Goal: Task Accomplishment & Management: Manage account settings

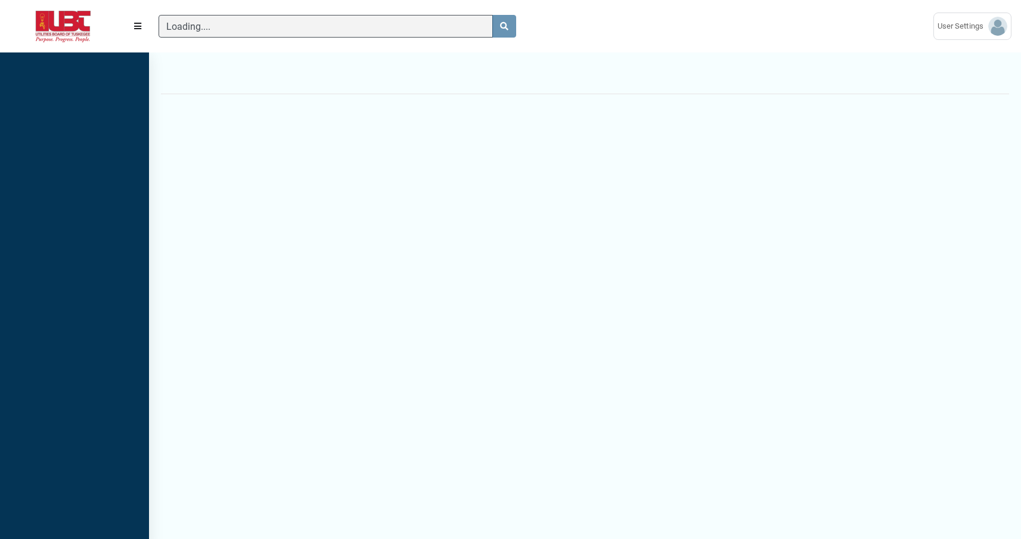
scroll to position [5, 1]
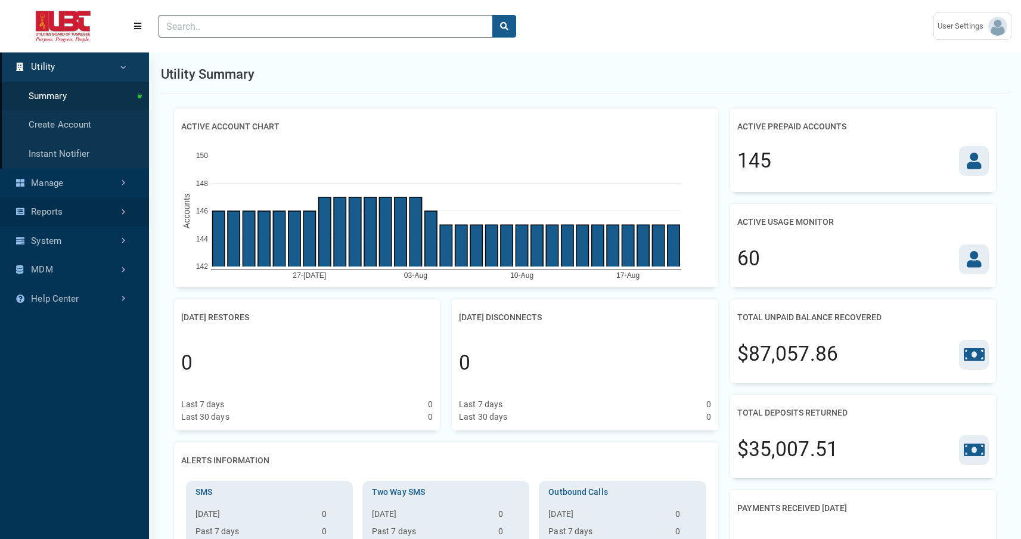
click at [73, 202] on link "Reports" at bounding box center [74, 211] width 149 height 29
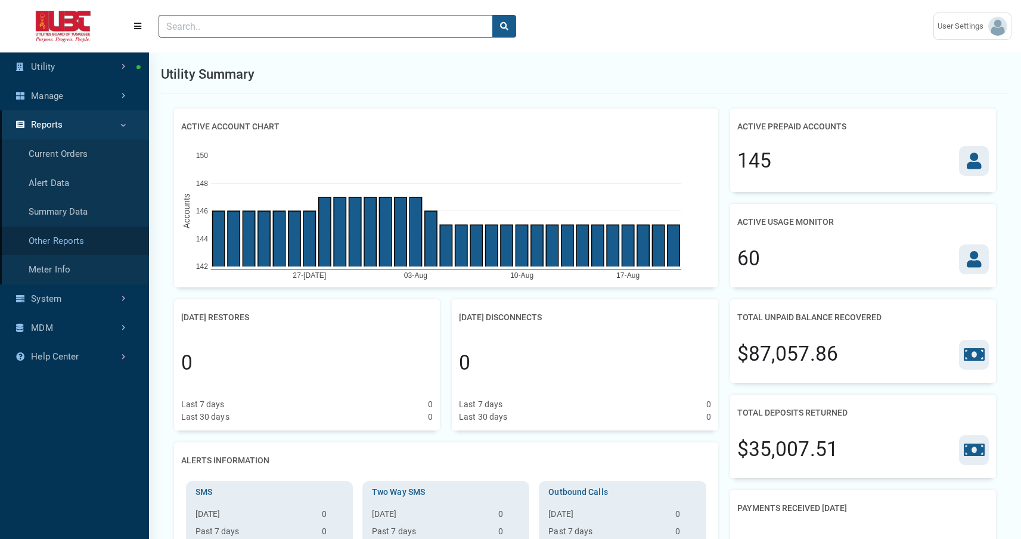
click at [82, 240] on link "Other Reports" at bounding box center [74, 241] width 149 height 29
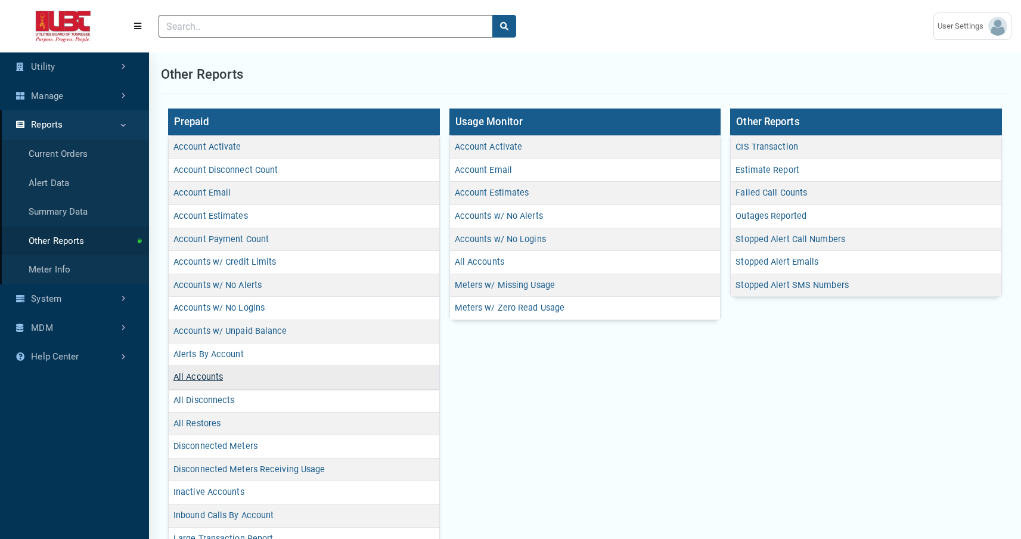
click at [202, 374] on link "All Accounts" at bounding box center [198, 377] width 49 height 10
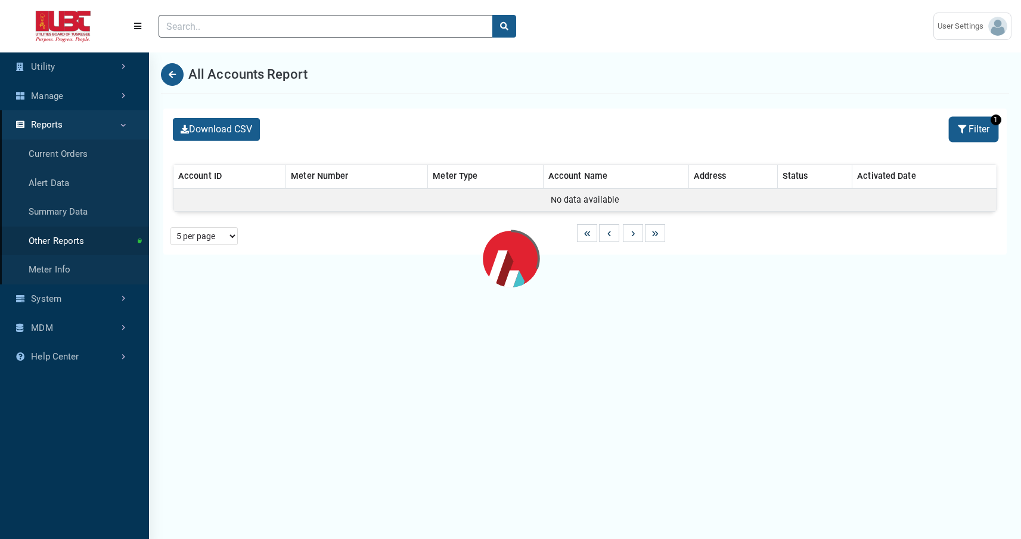
click at [968, 126] on button "Filter" at bounding box center [974, 129] width 47 height 23
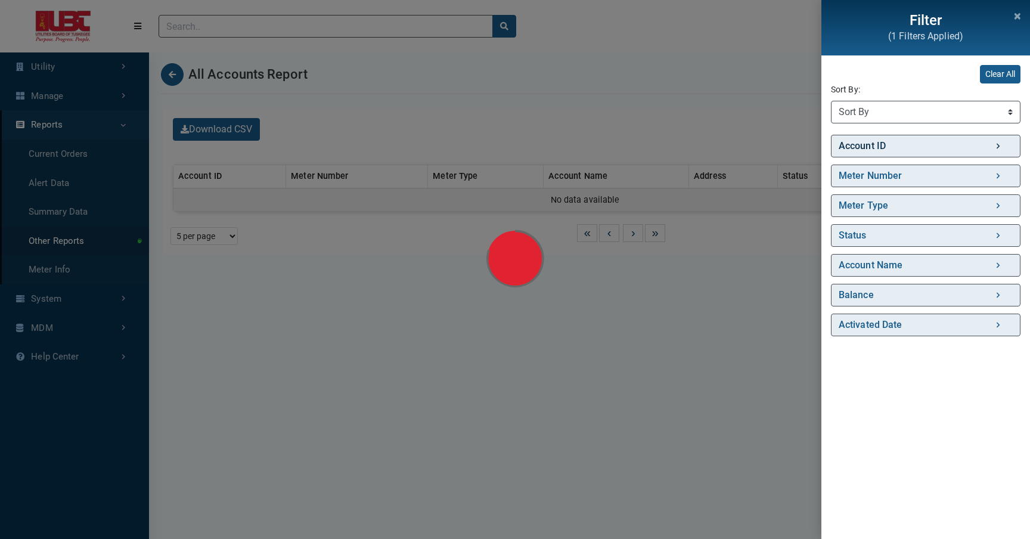
select select "Activated Date (Desc)"
select select "25 per page"
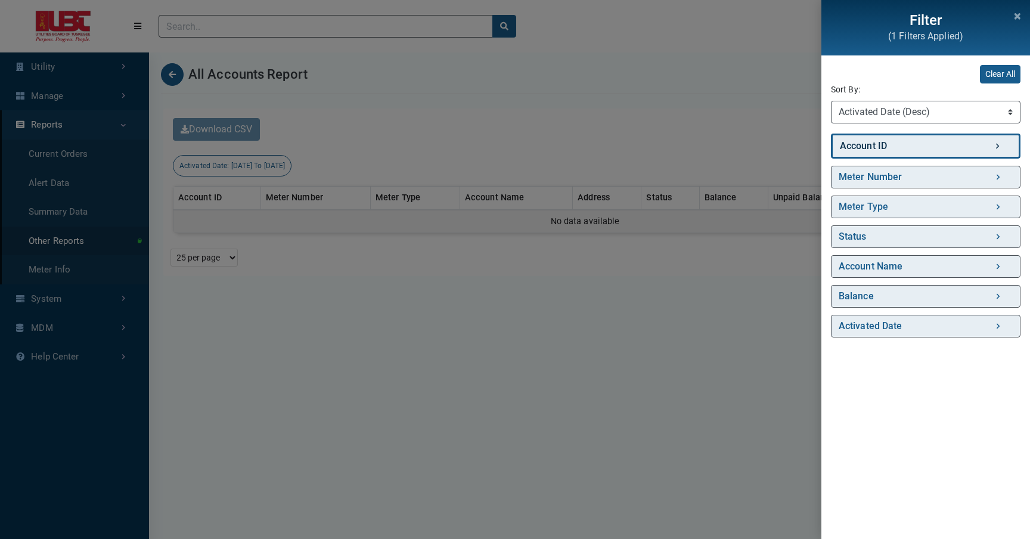
click at [924, 147] on link "Account ID" at bounding box center [926, 146] width 190 height 25
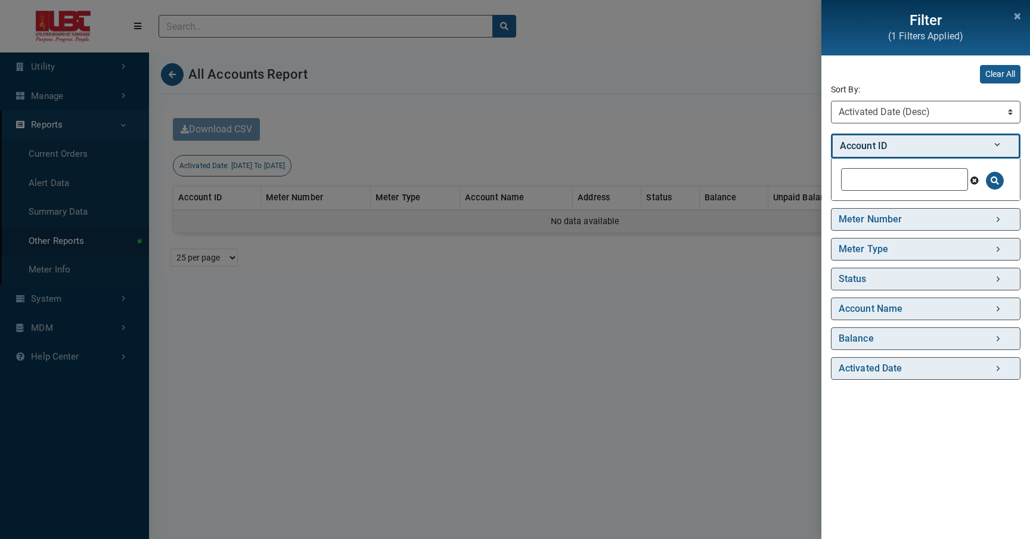
click at [924, 147] on link "Account ID" at bounding box center [926, 146] width 190 height 25
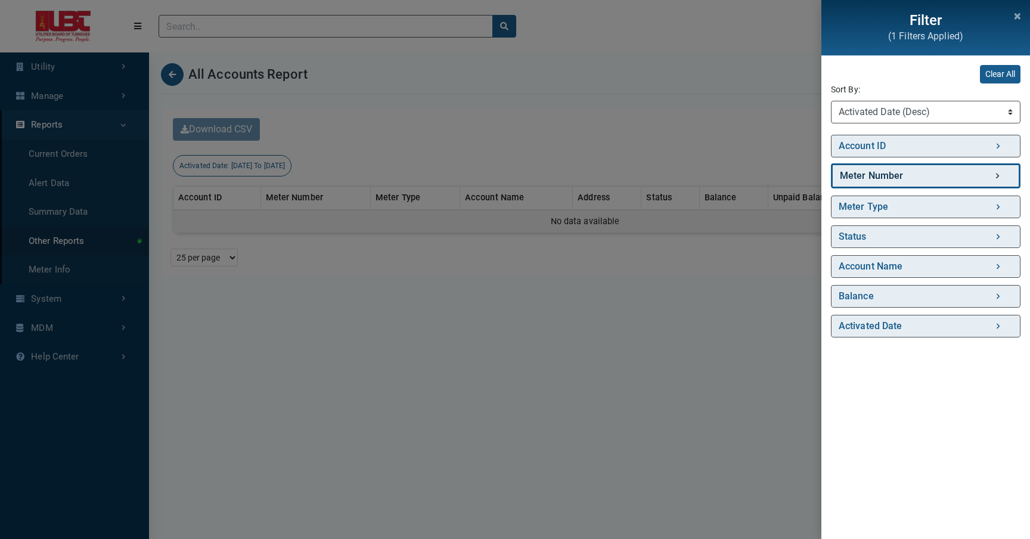
click at [907, 179] on link "Meter Number" at bounding box center [926, 175] width 190 height 25
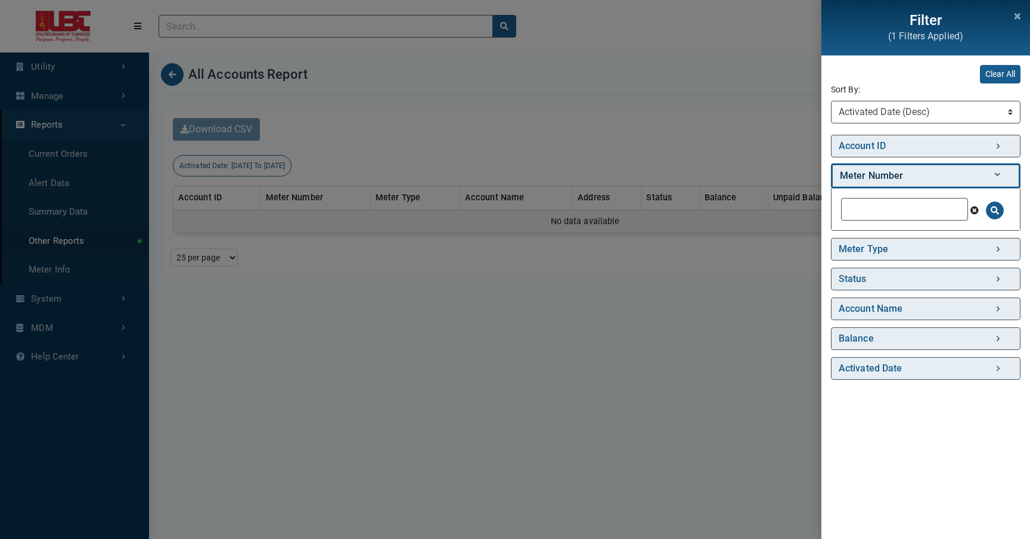
click at [907, 179] on link "Meter Number" at bounding box center [926, 175] width 190 height 25
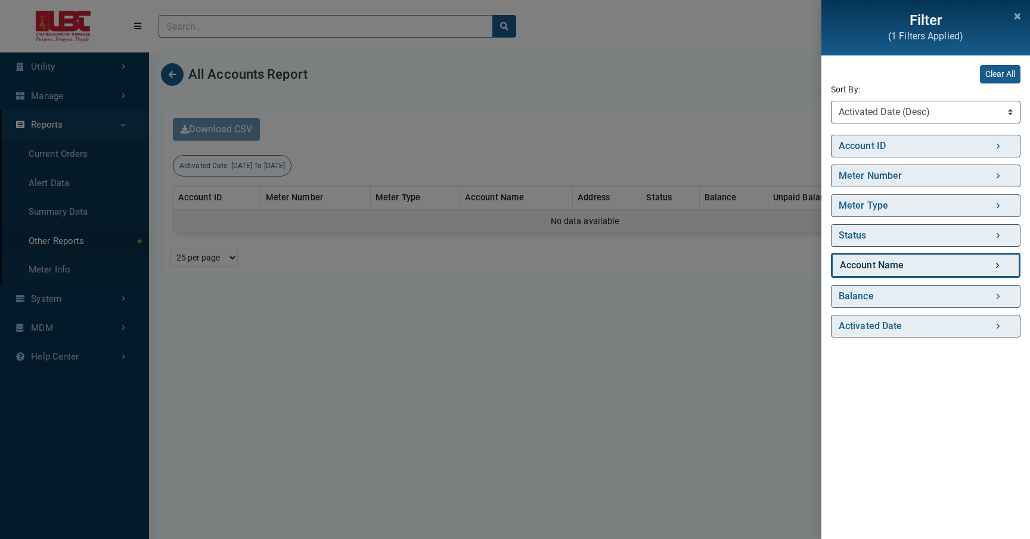
click at [909, 264] on link "Account Name" at bounding box center [926, 265] width 190 height 25
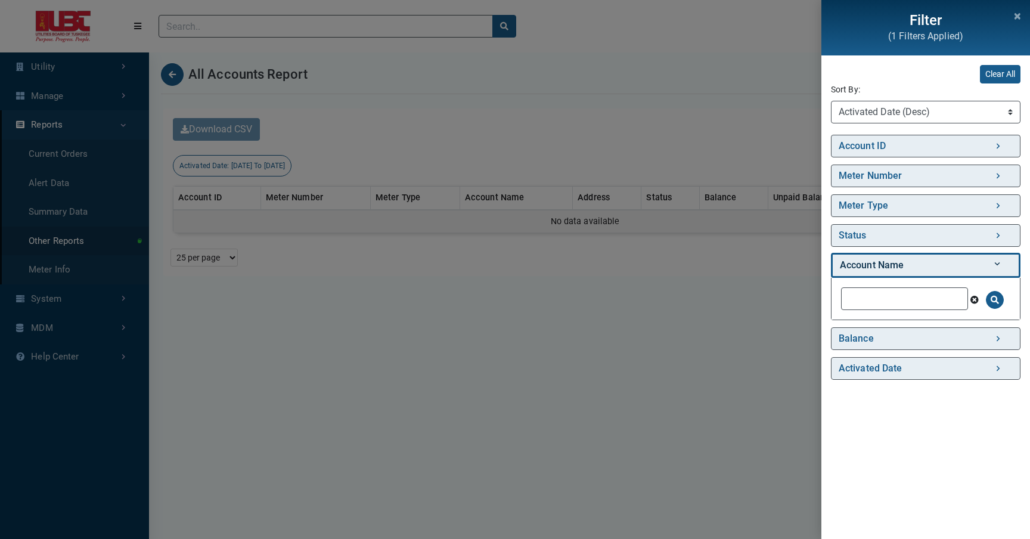
click at [909, 264] on link "Account Name" at bounding box center [926, 265] width 190 height 25
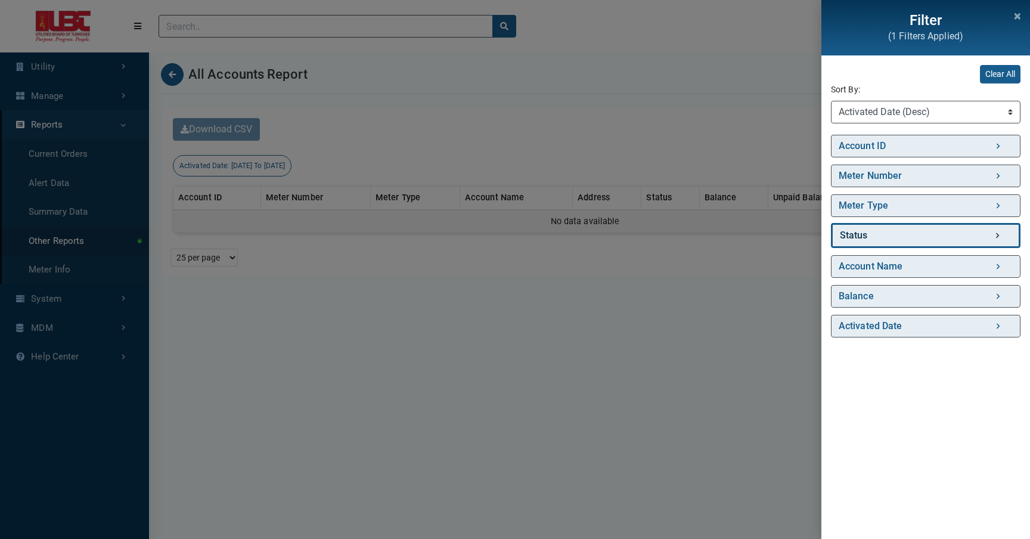
click at [908, 230] on link "Status" at bounding box center [926, 235] width 190 height 25
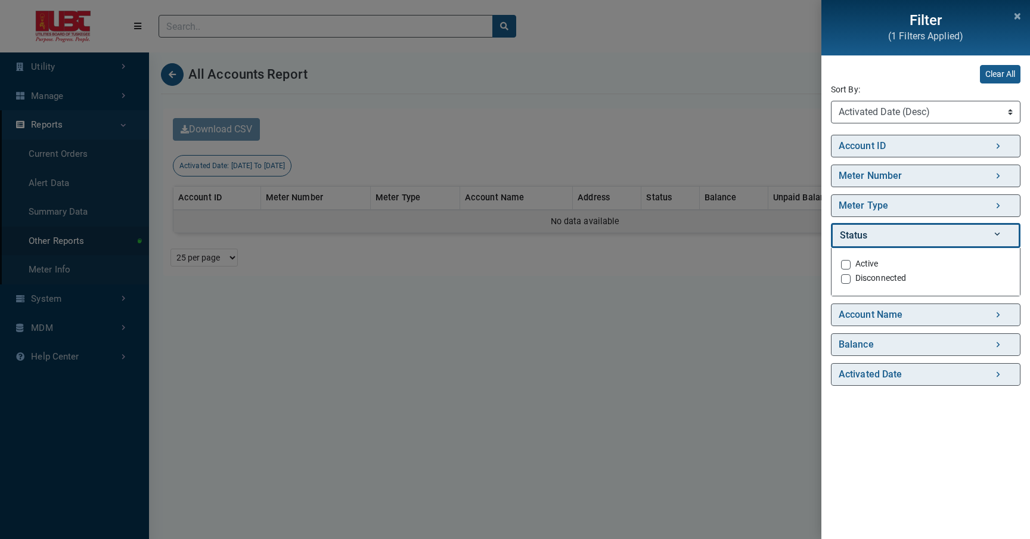
click at [906, 231] on link "Status" at bounding box center [926, 235] width 190 height 25
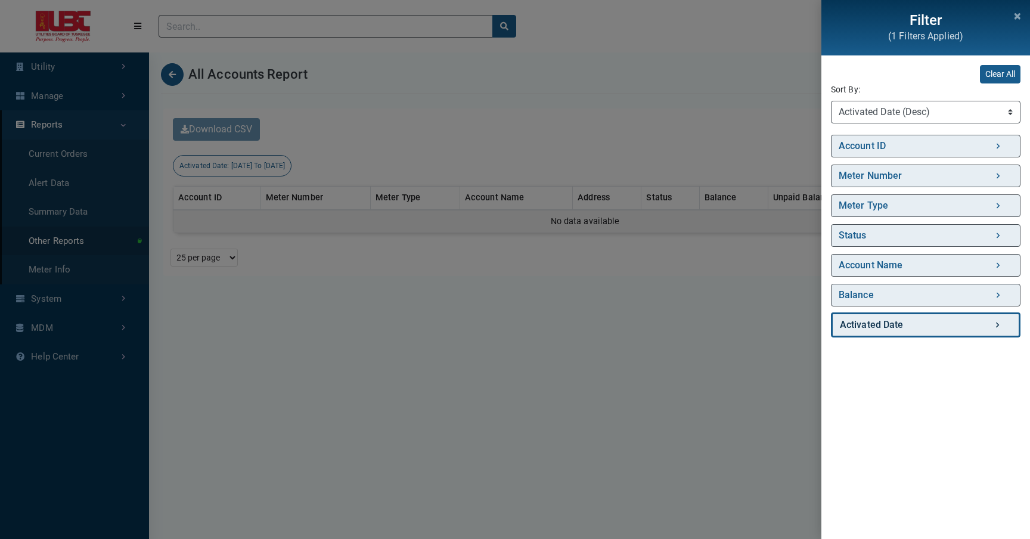
click at [919, 326] on link "Activated Date" at bounding box center [926, 324] width 190 height 25
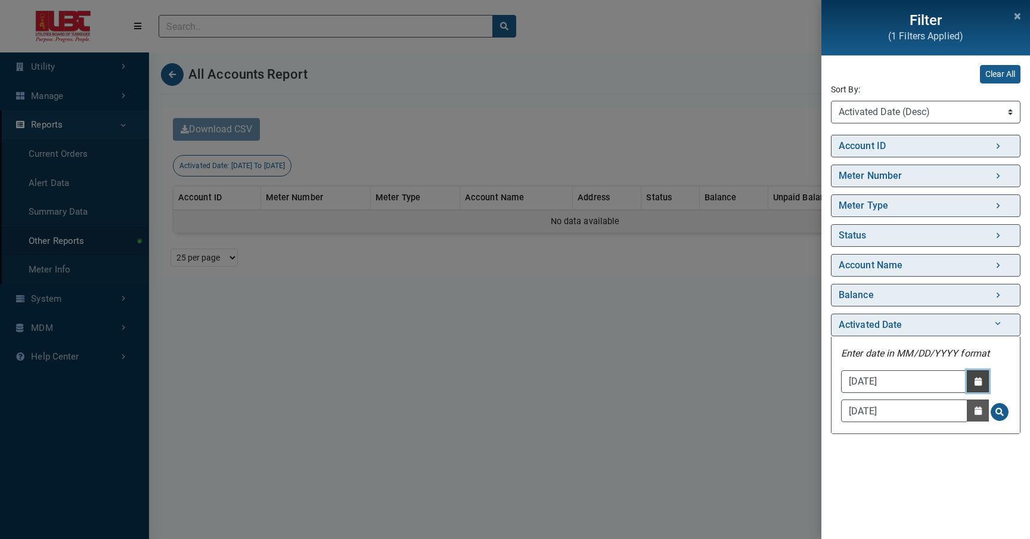
click at [975, 374] on button "Date Picker - Activate to access the date picker" at bounding box center [978, 381] width 22 height 22
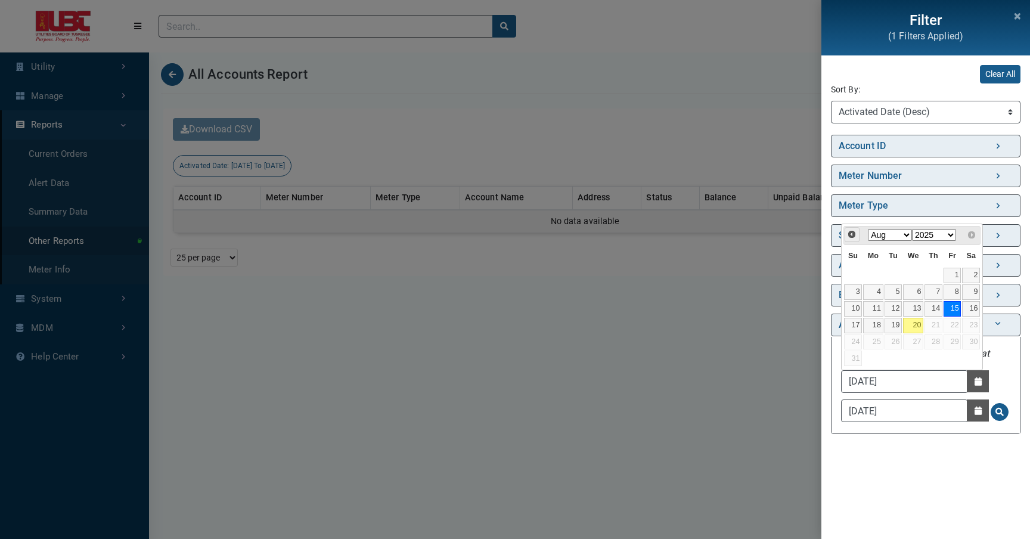
click at [856, 238] on span "Prev" at bounding box center [852, 235] width 10 height 10
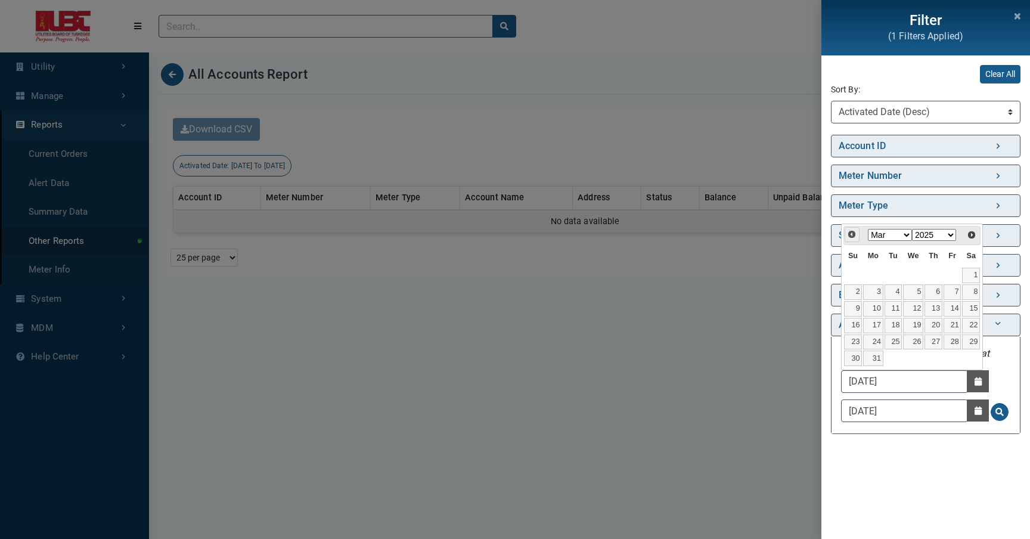
click at [856, 238] on span "Prev" at bounding box center [852, 235] width 10 height 10
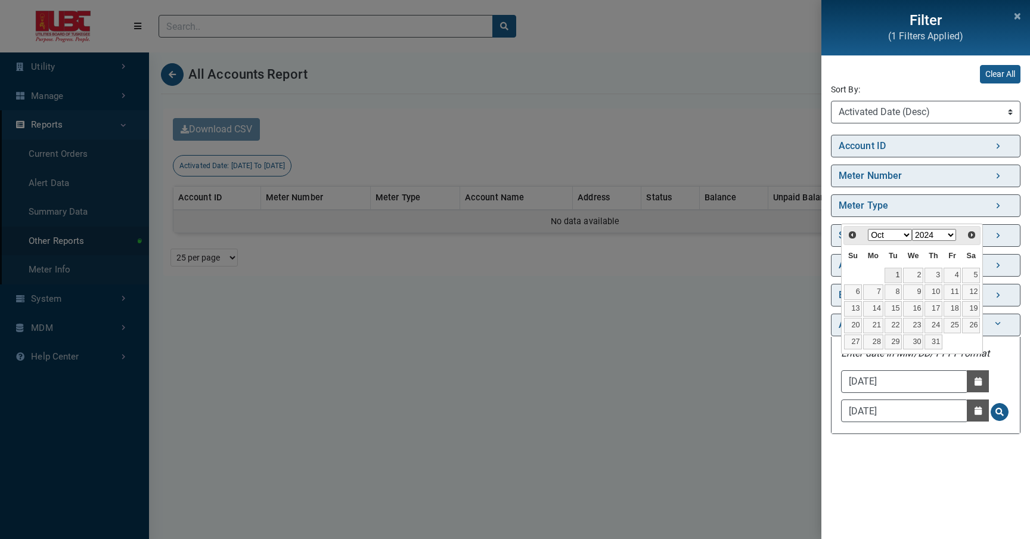
click at [894, 271] on link "1" at bounding box center [894, 276] width 18 height 16
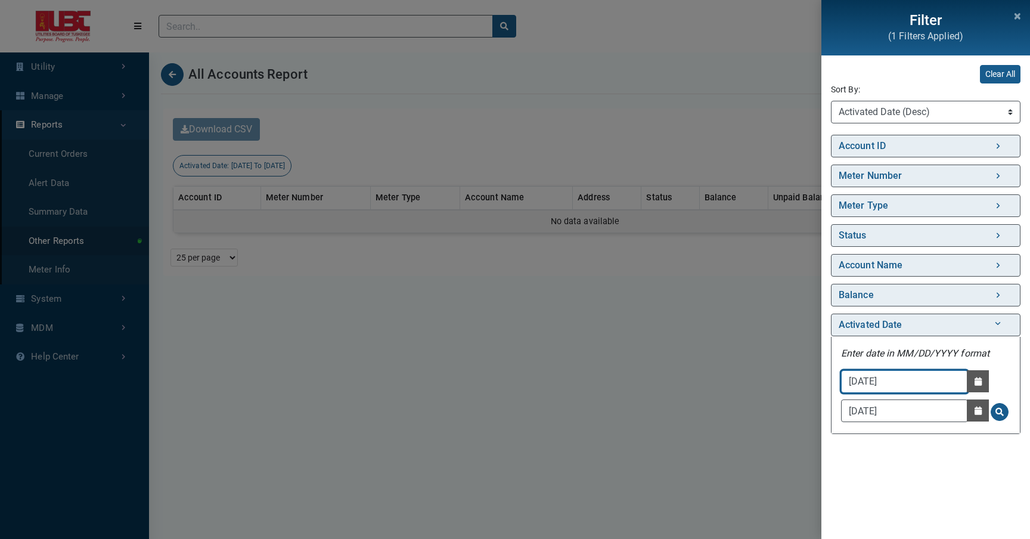
drag, startPoint x: 932, startPoint y: 377, endPoint x: 896, endPoint y: 377, distance: 36.4
click at [896, 377] on input "10/01/2024" at bounding box center [904, 381] width 127 height 23
click at [992, 407] on button "Search for Activated Date - Clicking on this button will update the content on …" at bounding box center [1000, 412] width 18 height 18
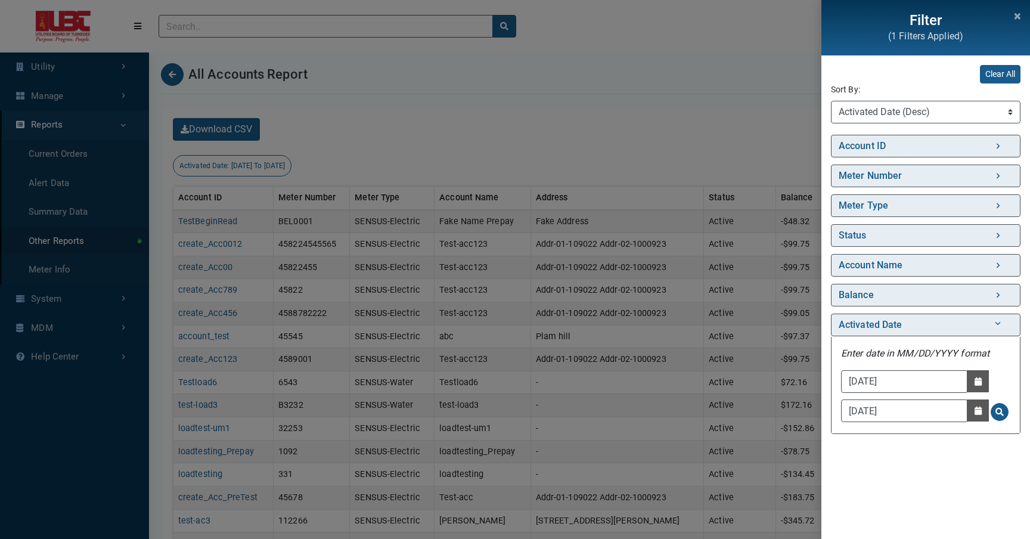
click at [580, 190] on div "Filter (1 Filters Applied) Clear All Sort By: Sort By Account ID (Asc) Account …" at bounding box center [515, 269] width 1030 height 539
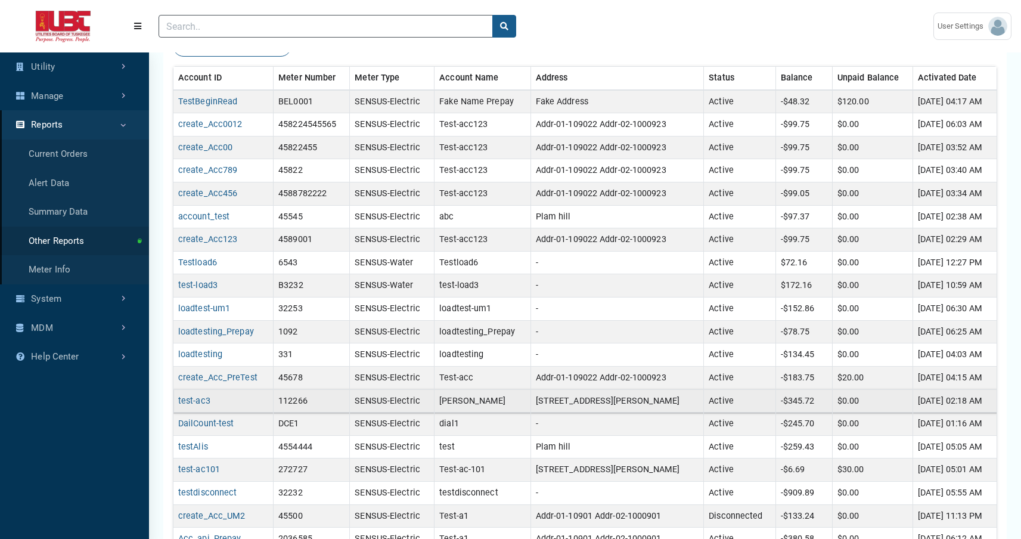
scroll to position [114, 0]
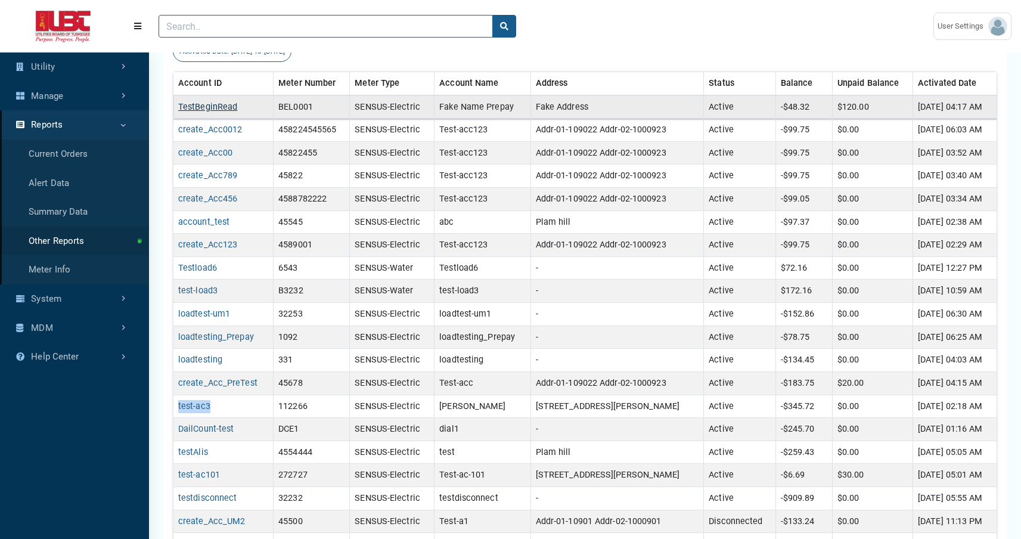
click at [218, 104] on link "TestBeginRead" at bounding box center [207, 107] width 59 height 10
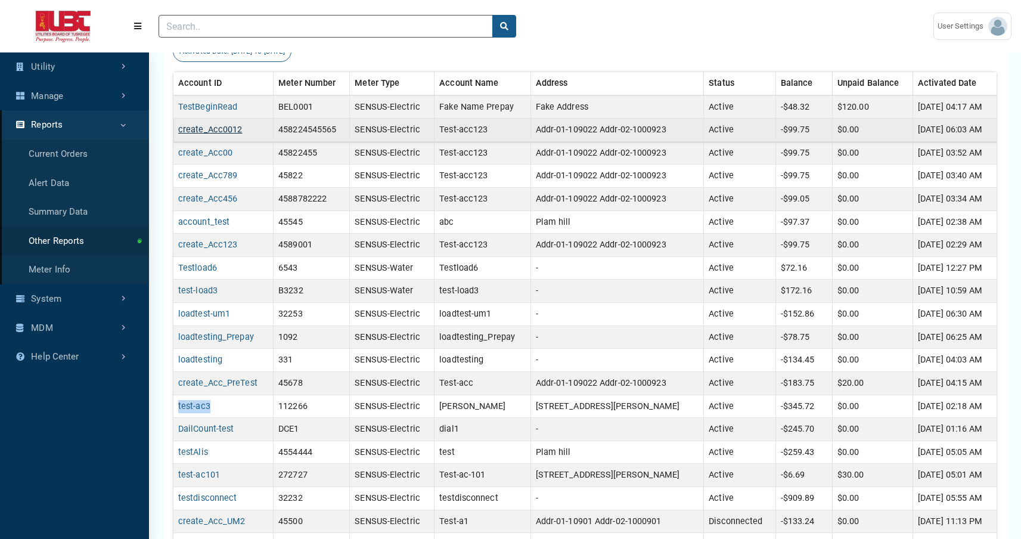
click at [218, 131] on link "create_Acc0012" at bounding box center [210, 130] width 64 height 10
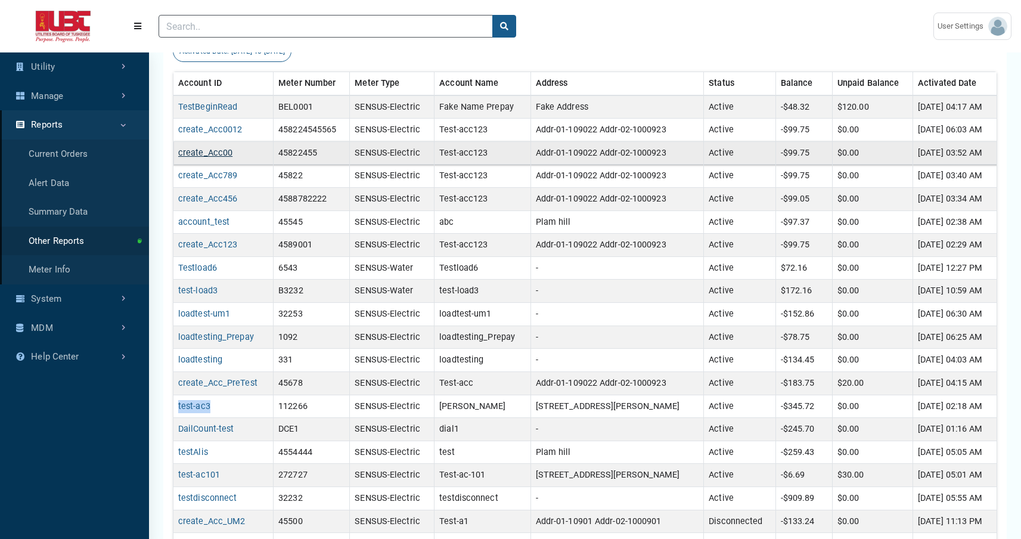
click at [218, 154] on link "create_Acc00" at bounding box center [205, 153] width 54 height 10
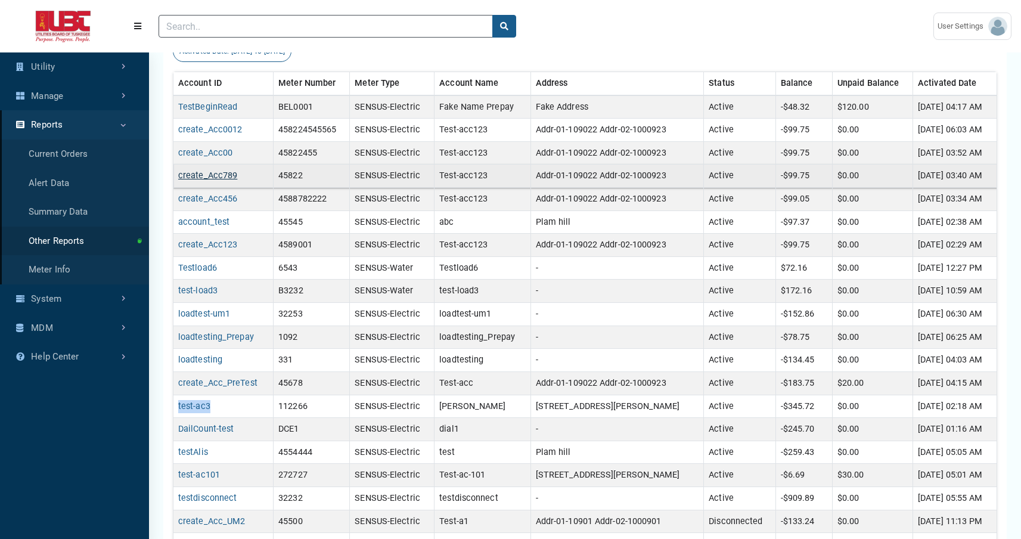
click at [219, 181] on link "create_Acc789" at bounding box center [207, 176] width 59 height 10
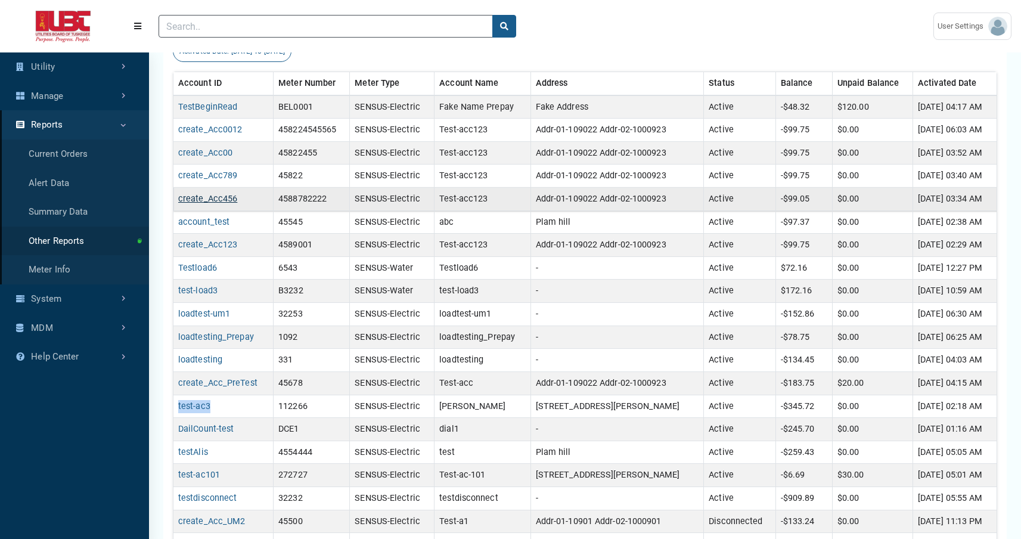
click at [219, 197] on link "create_Acc456" at bounding box center [207, 199] width 59 height 10
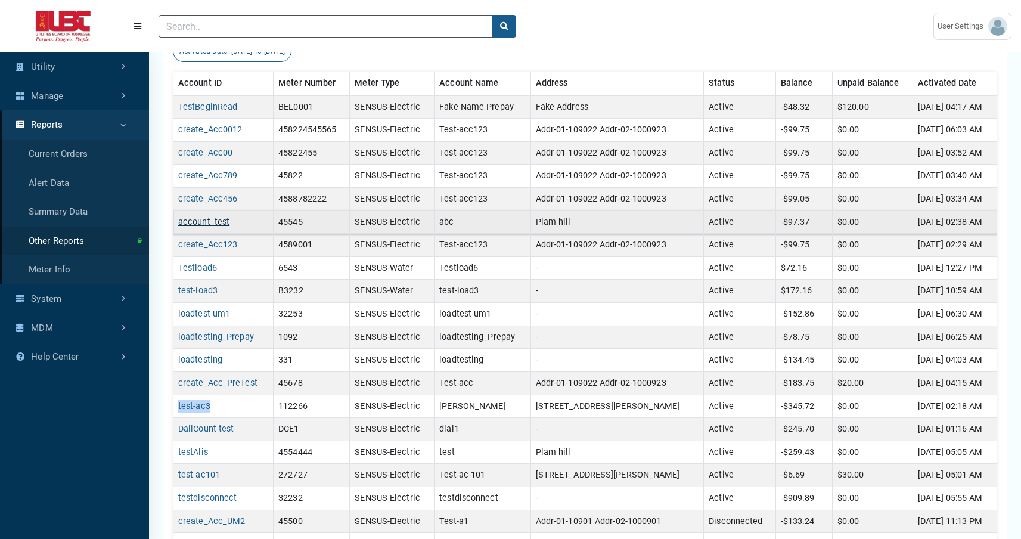
click at [218, 222] on link "account_test" at bounding box center [203, 222] width 51 height 10
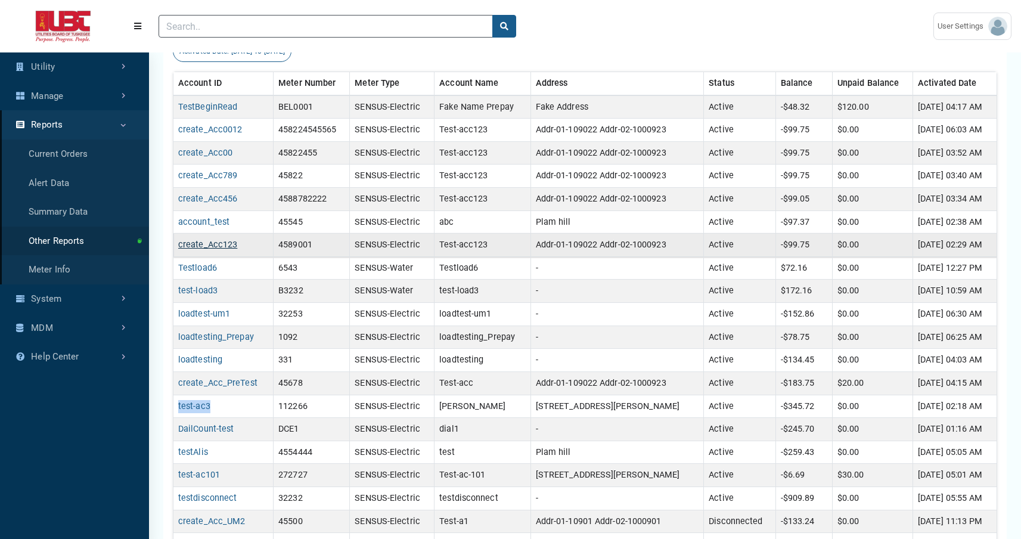
click at [218, 244] on link "create_Acc123" at bounding box center [207, 245] width 59 height 10
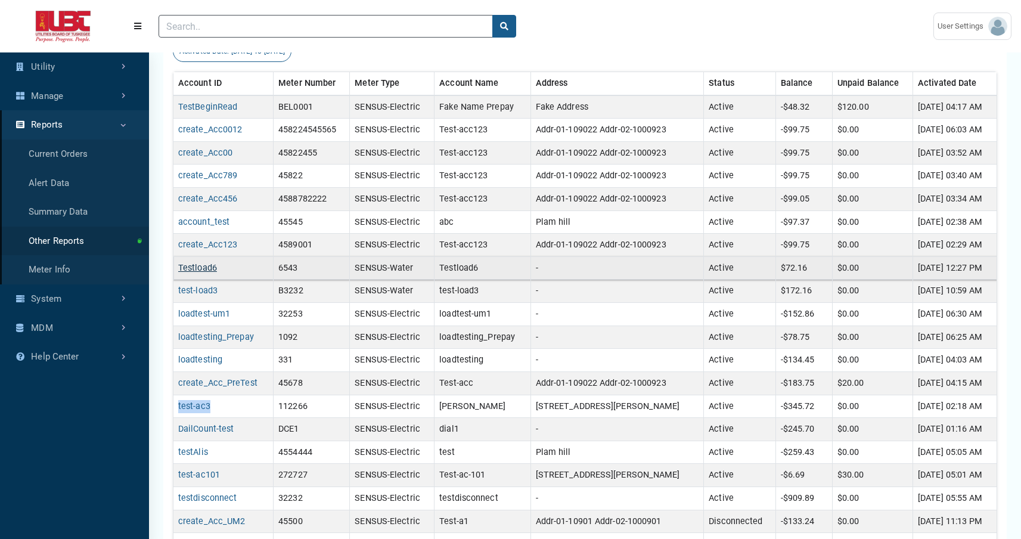
click at [208, 269] on link "Testload6" at bounding box center [197, 268] width 39 height 10
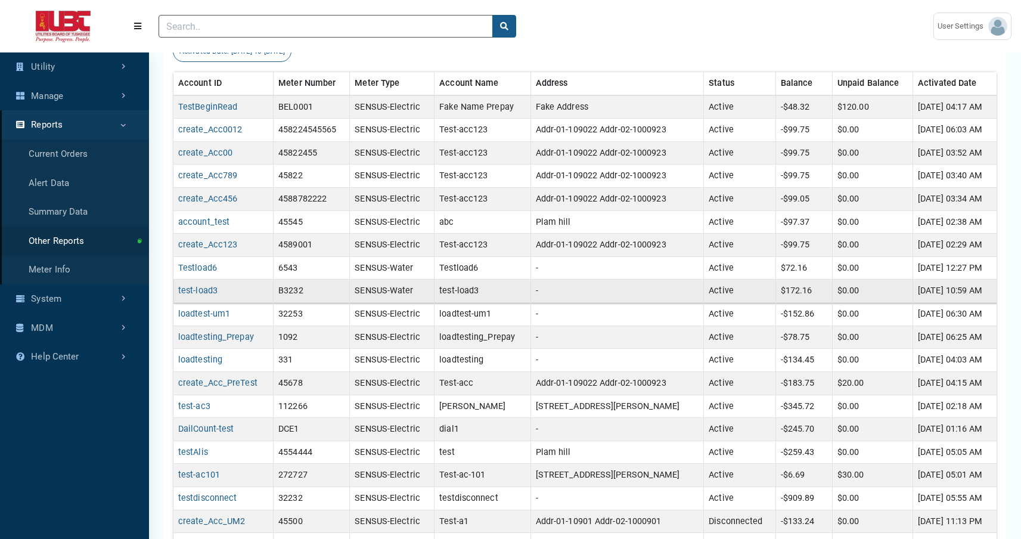
click at [206, 296] on td "test-load3" at bounding box center [224, 291] width 100 height 23
click at [207, 292] on link "test-load3" at bounding box center [197, 291] width 39 height 10
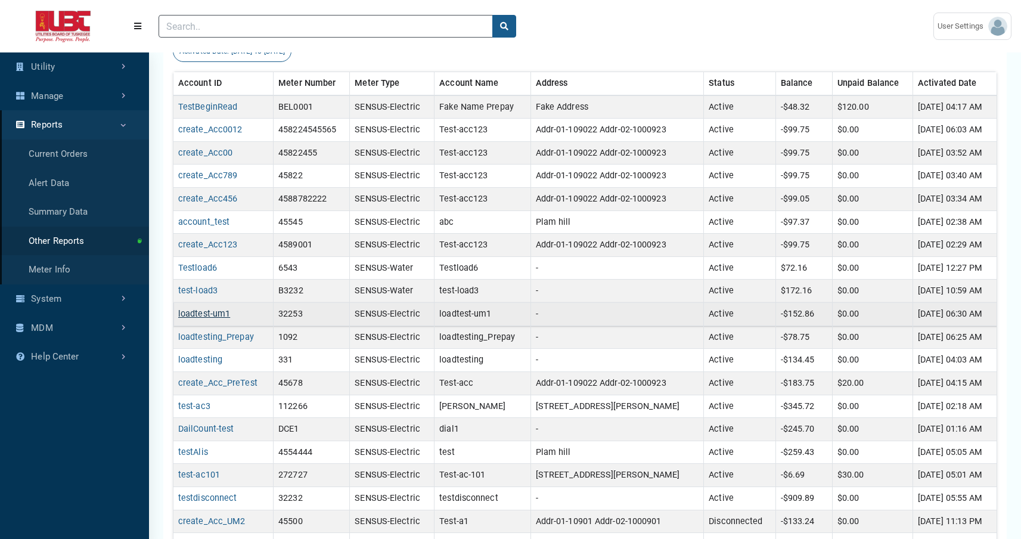
click at [207, 311] on link "loadtest-um1" at bounding box center [204, 314] width 52 height 10
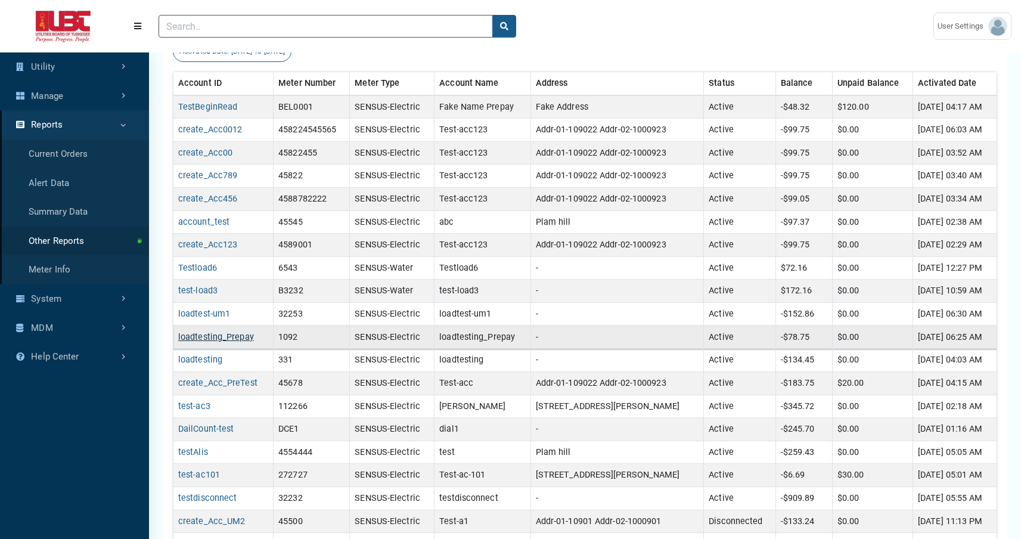
click at [209, 340] on link "loadtesting_Prepay" at bounding box center [216, 337] width 76 height 10
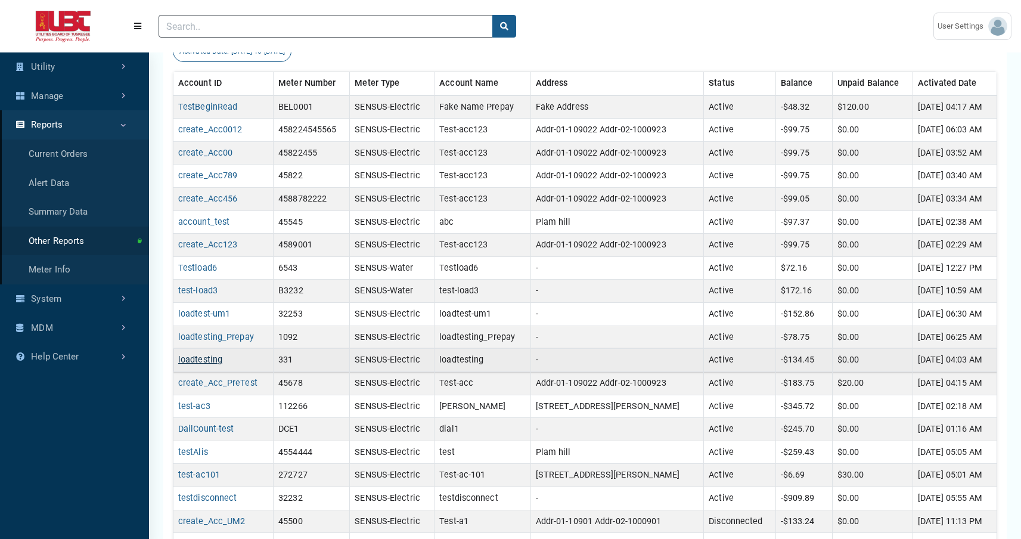
click at [208, 363] on link "loadtesting" at bounding box center [200, 360] width 44 height 10
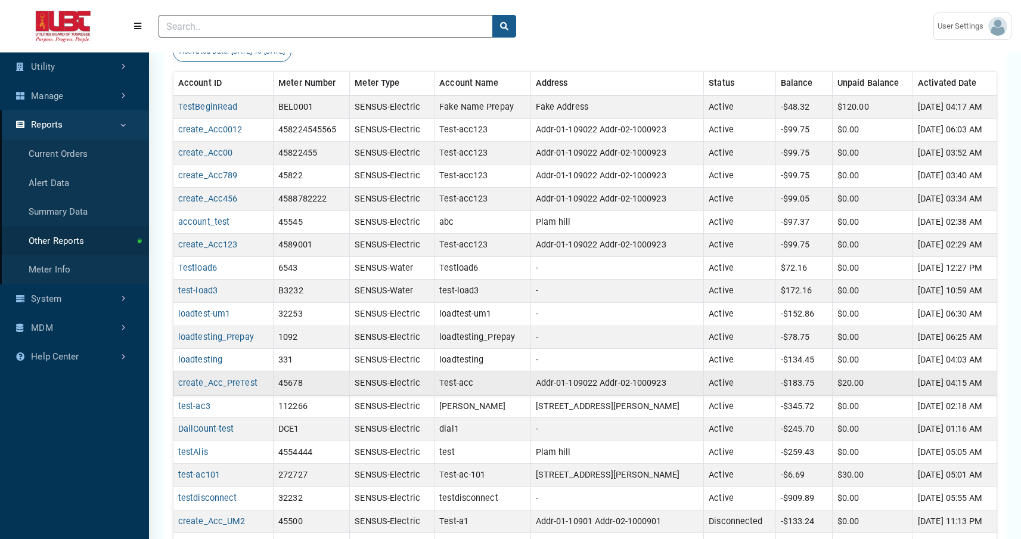
click at [208, 376] on td "create_Acc_PreTest" at bounding box center [224, 383] width 100 height 23
click at [209, 380] on link "create_Acc_PreTest" at bounding box center [217, 383] width 79 height 10
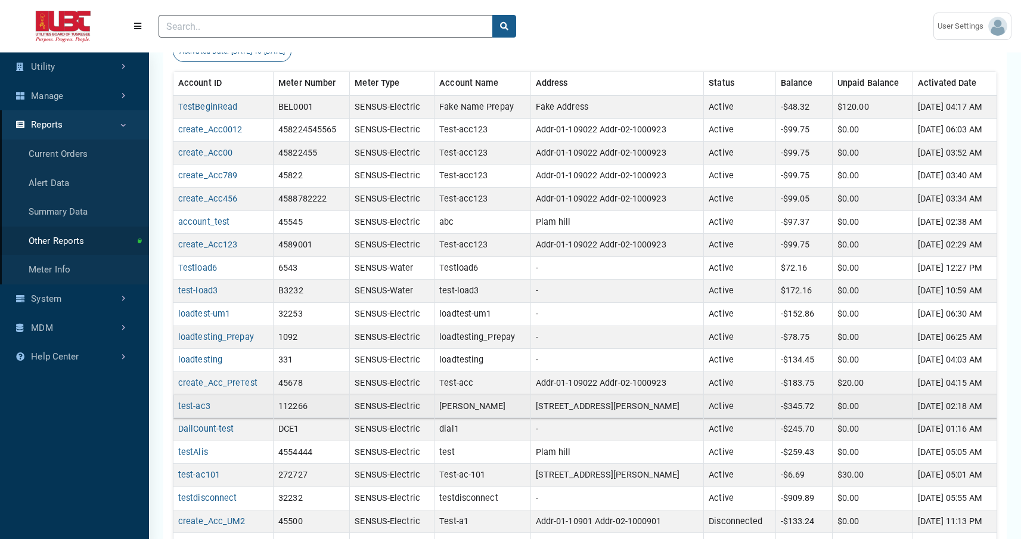
click at [198, 411] on td "test-ac3" at bounding box center [224, 406] width 100 height 23
click at [202, 407] on link "test-ac3" at bounding box center [194, 406] width 32 height 10
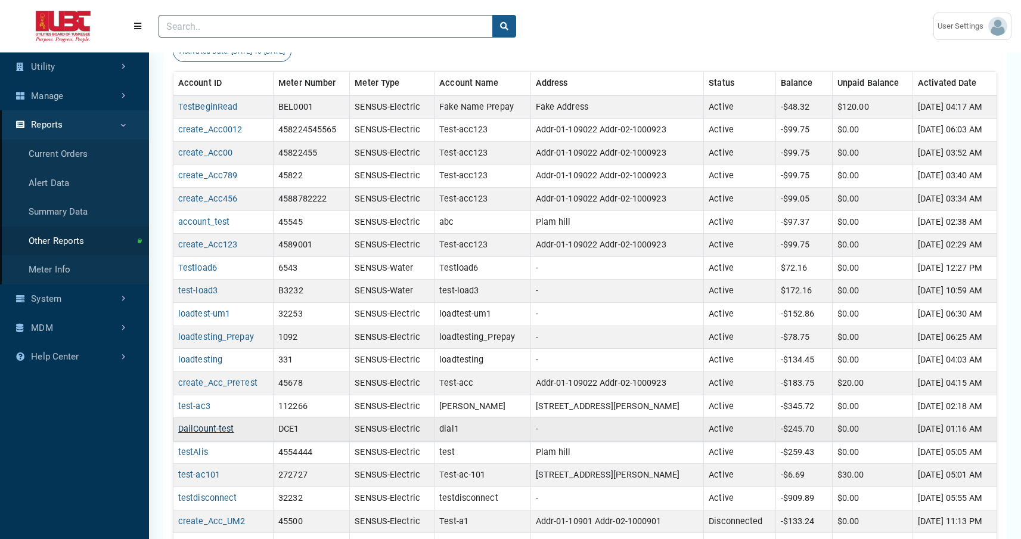
click at [206, 429] on link "DailCount-test" at bounding box center [205, 429] width 55 height 10
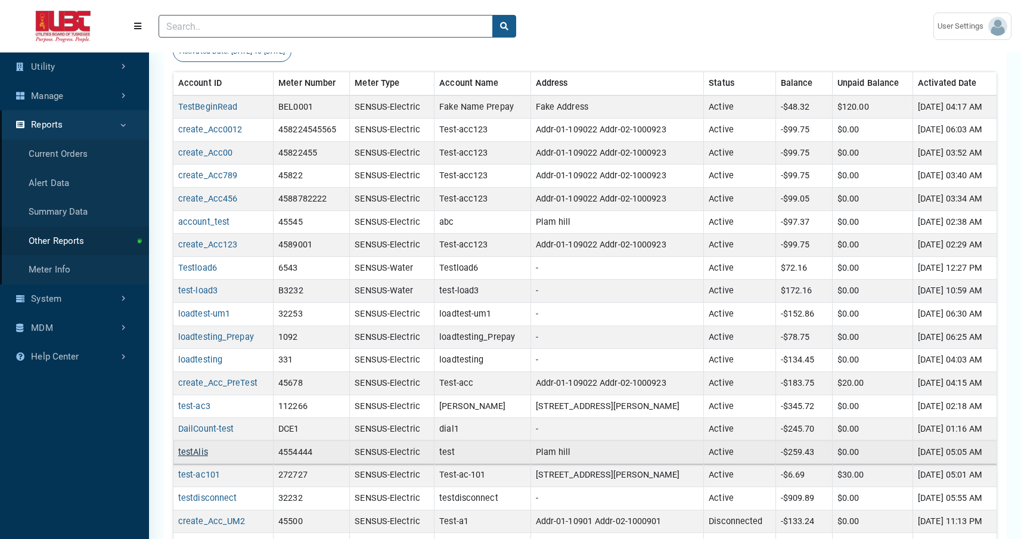
click at [202, 450] on link "testAlis" at bounding box center [193, 452] width 30 height 10
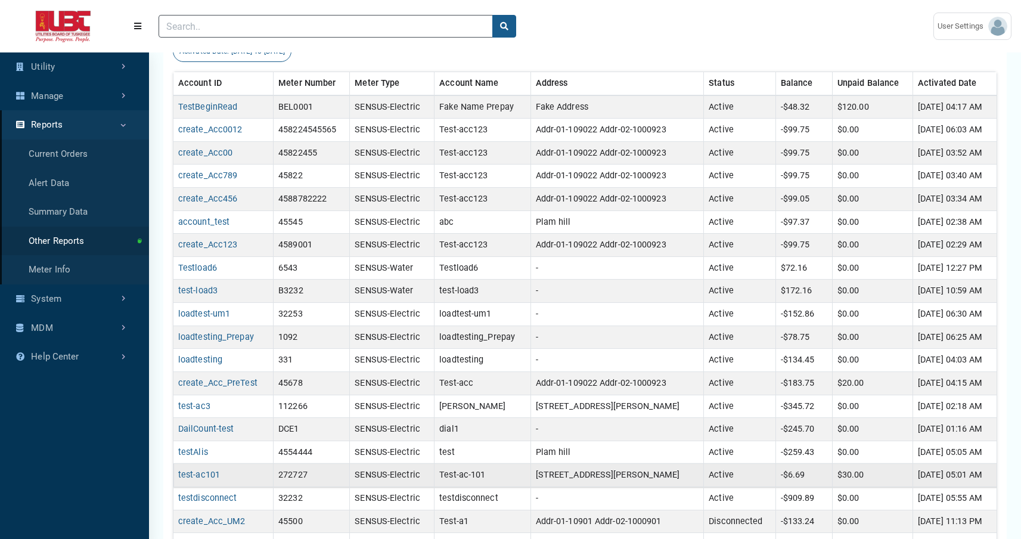
click at [205, 481] on td "test-ac101" at bounding box center [224, 475] width 100 height 23
click at [206, 475] on link "test-ac101" at bounding box center [199, 475] width 42 height 10
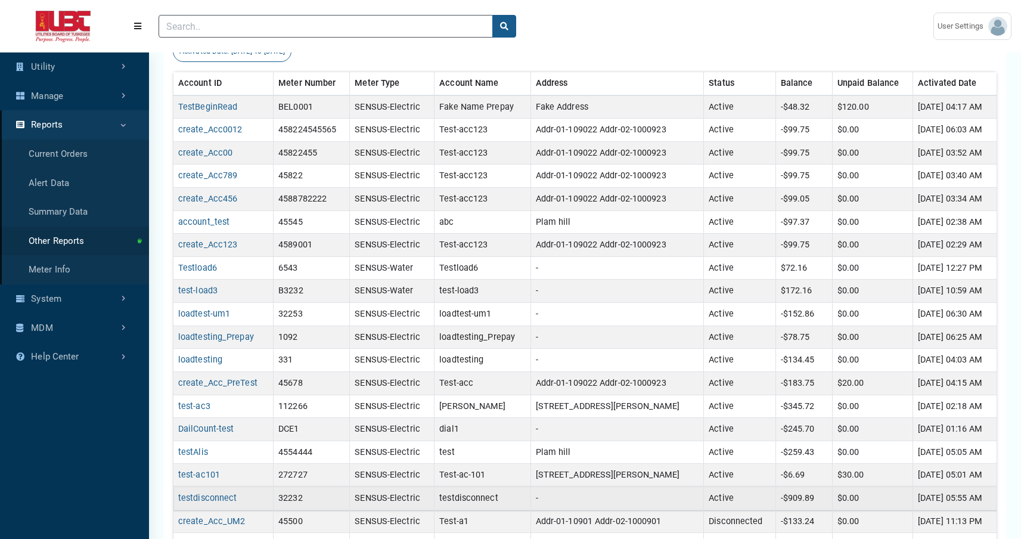
click at [206, 491] on td "testdisconnect" at bounding box center [224, 498] width 100 height 23
click at [206, 494] on link "testdisconnect" at bounding box center [207, 498] width 58 height 10
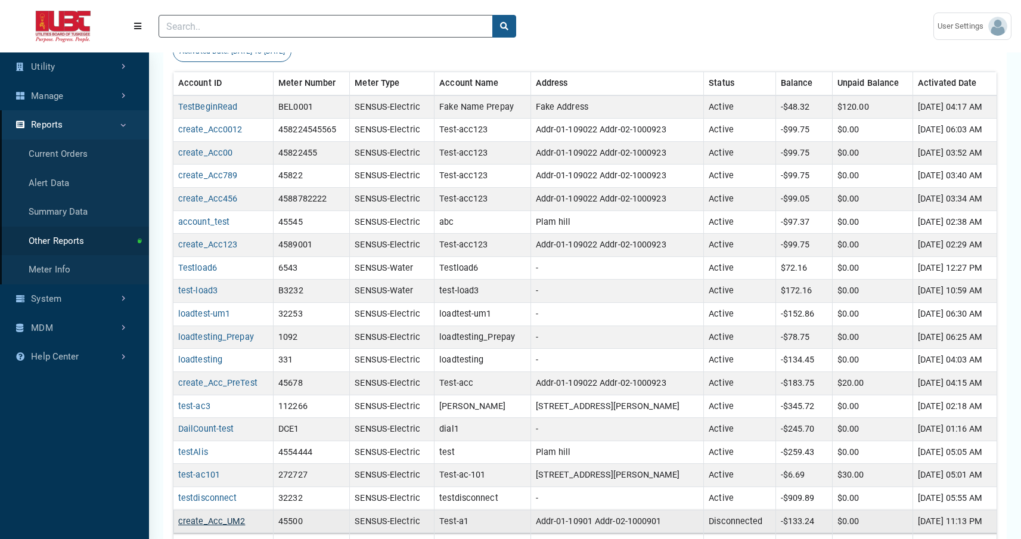
click at [210, 519] on link "create_Acc_UM2" at bounding box center [211, 521] width 67 height 10
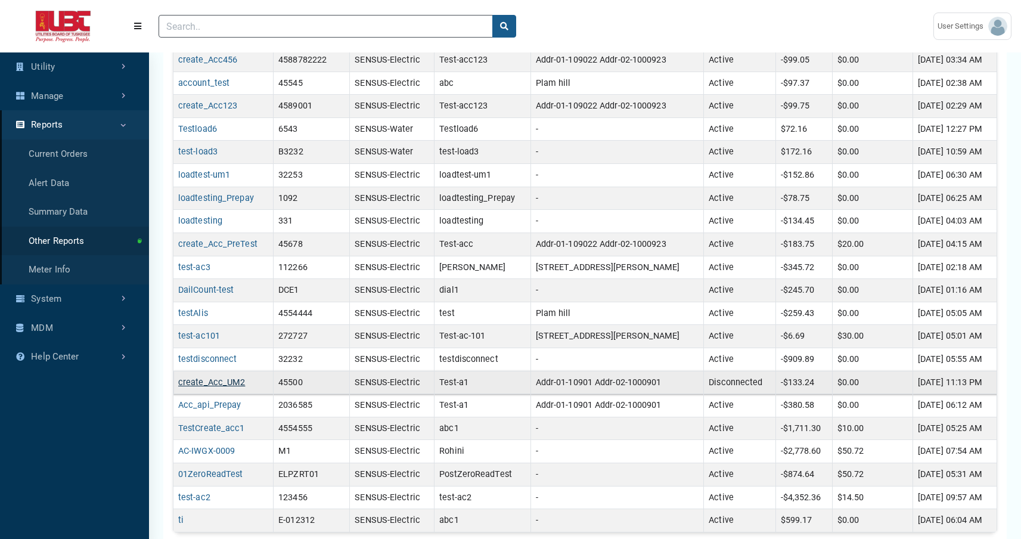
scroll to position [276, 0]
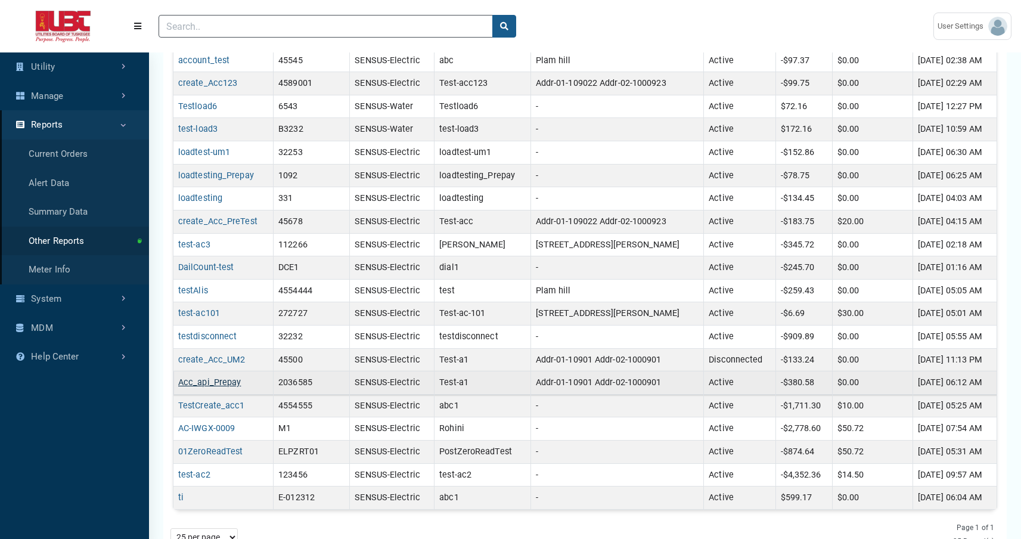
click at [222, 383] on link "Acc_api_Prepay" at bounding box center [209, 382] width 63 height 10
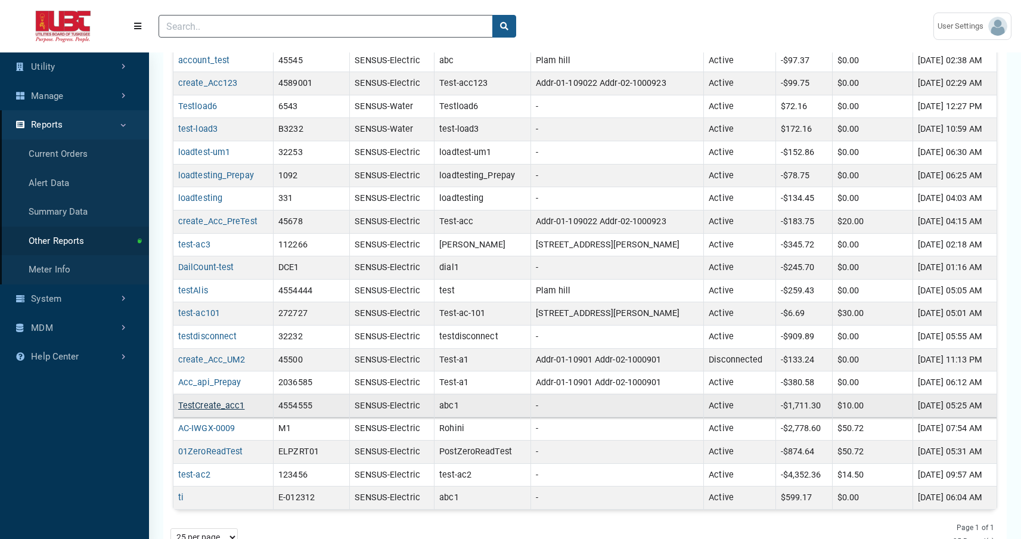
click at [222, 403] on link "TestCreate_acc1" at bounding box center [211, 406] width 67 height 10
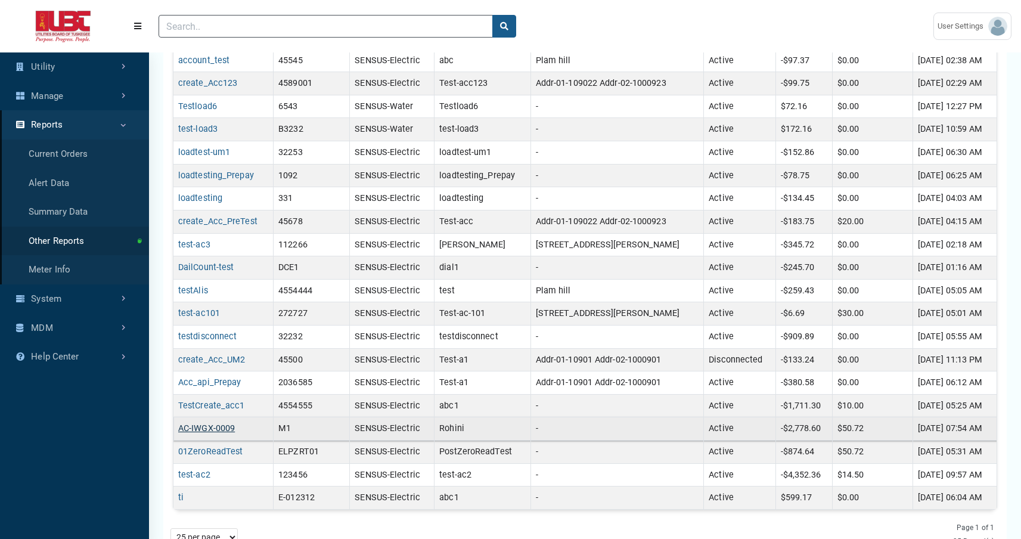
click at [221, 428] on link "AC-IWGX-0009" at bounding box center [206, 428] width 57 height 10
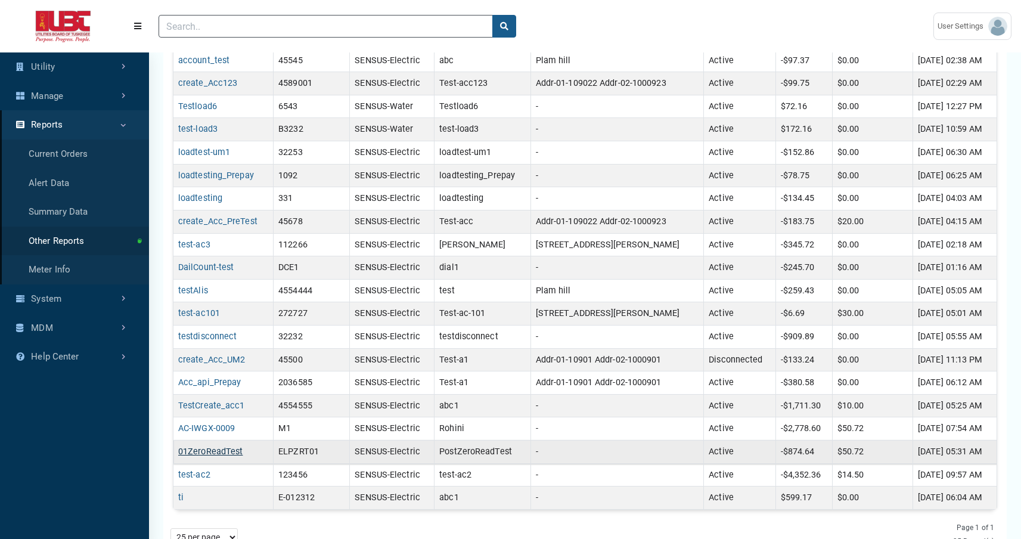
click at [221, 453] on link "01ZeroReadTest" at bounding box center [210, 452] width 64 height 10
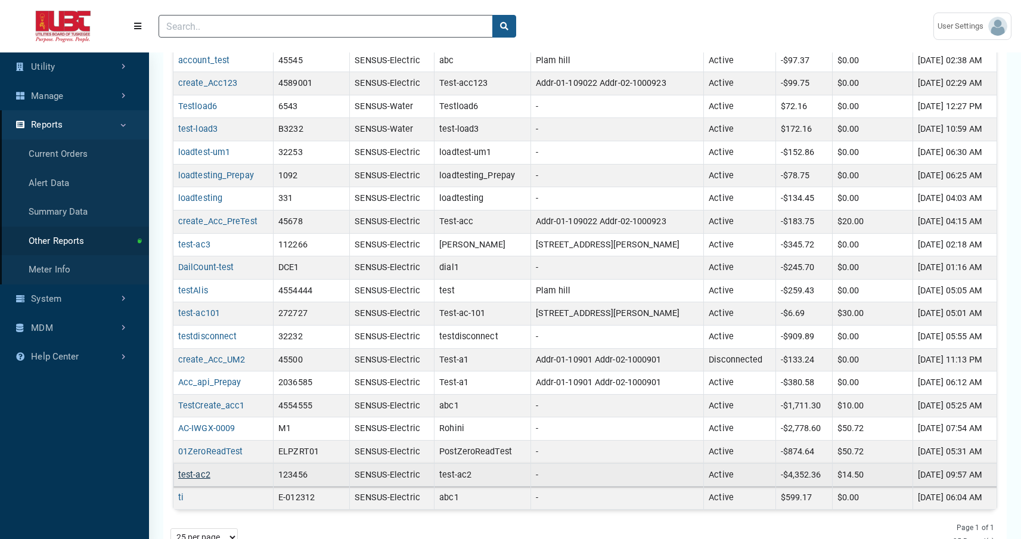
click at [196, 479] on link "test-ac2" at bounding box center [194, 475] width 32 height 10
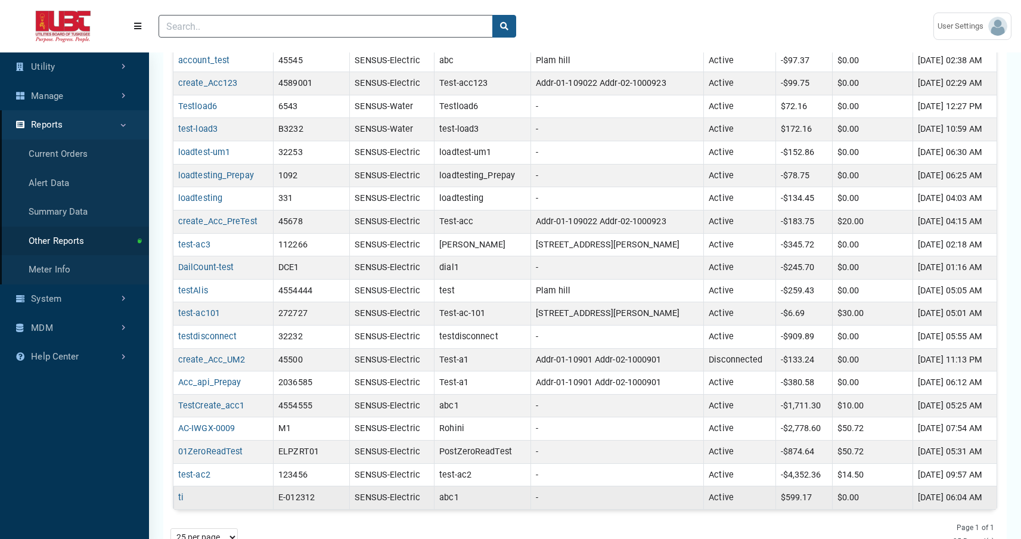
click at [183, 490] on td "ti" at bounding box center [224, 498] width 100 height 23
click at [183, 493] on td "ti" at bounding box center [224, 498] width 100 height 23
click at [181, 497] on link "ti" at bounding box center [180, 498] width 5 height 10
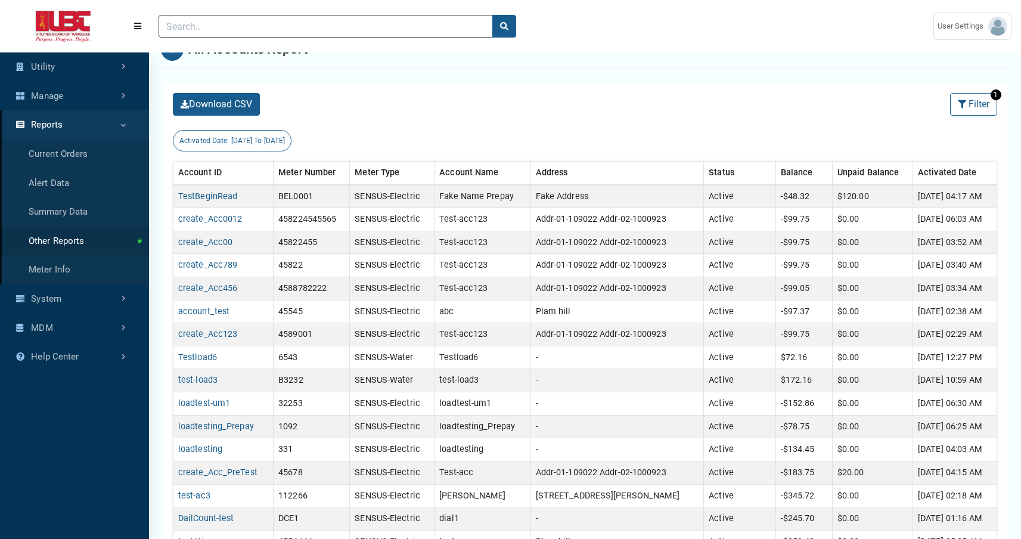
scroll to position [0, 0]
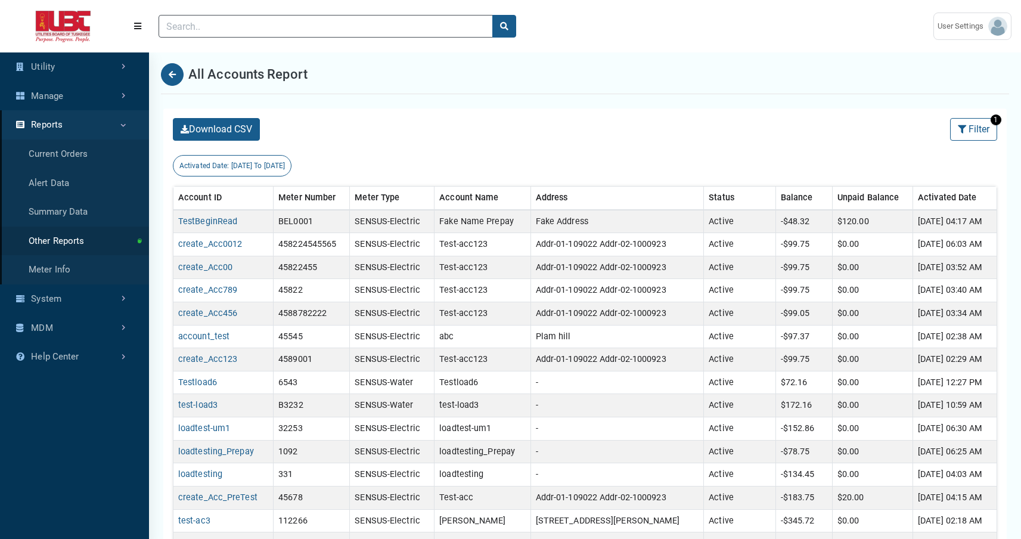
click at [286, 162] on span "10/01/2022 To 08/20/2025" at bounding box center [258, 166] width 54 height 8
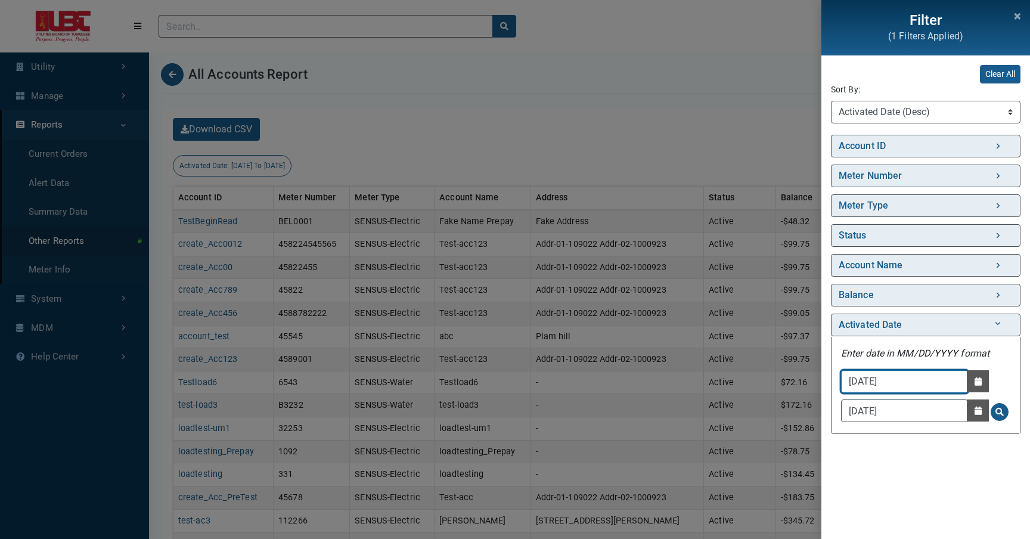
click at [925, 386] on input "10/01/2022" at bounding box center [904, 381] width 127 height 23
type input "10/01/2020"
click at [996, 410] on span "Search for Activated Date - Clicking on this button will update the content on …" at bounding box center [1000, 412] width 8 height 8
click at [716, 129] on div "Filter (1 Filters Applied) Clear All Sort By: Sort By Account ID (Asc) Account …" at bounding box center [515, 269] width 1030 height 539
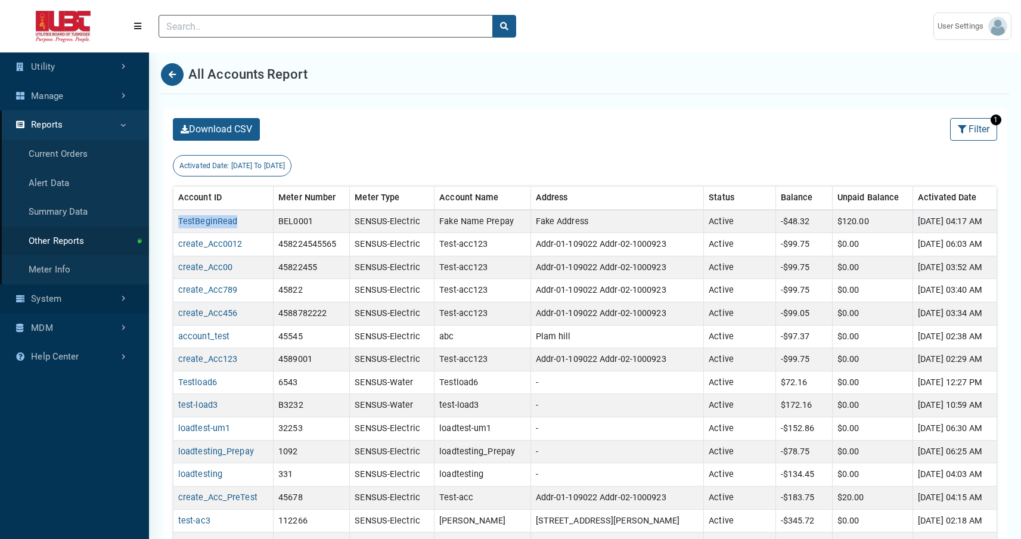
click at [96, 301] on link "System" at bounding box center [74, 298] width 149 height 29
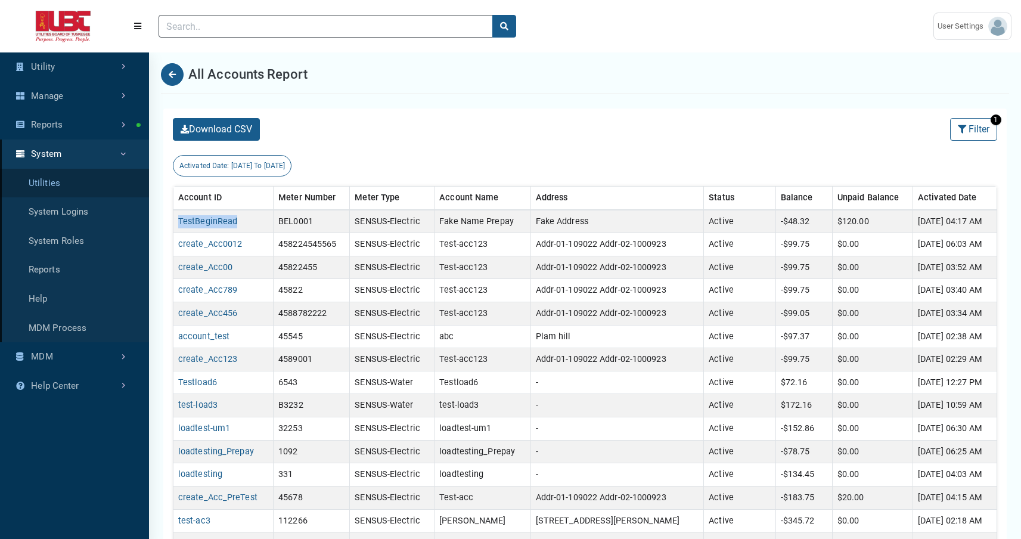
click at [78, 187] on link "Utilities" at bounding box center [74, 183] width 149 height 29
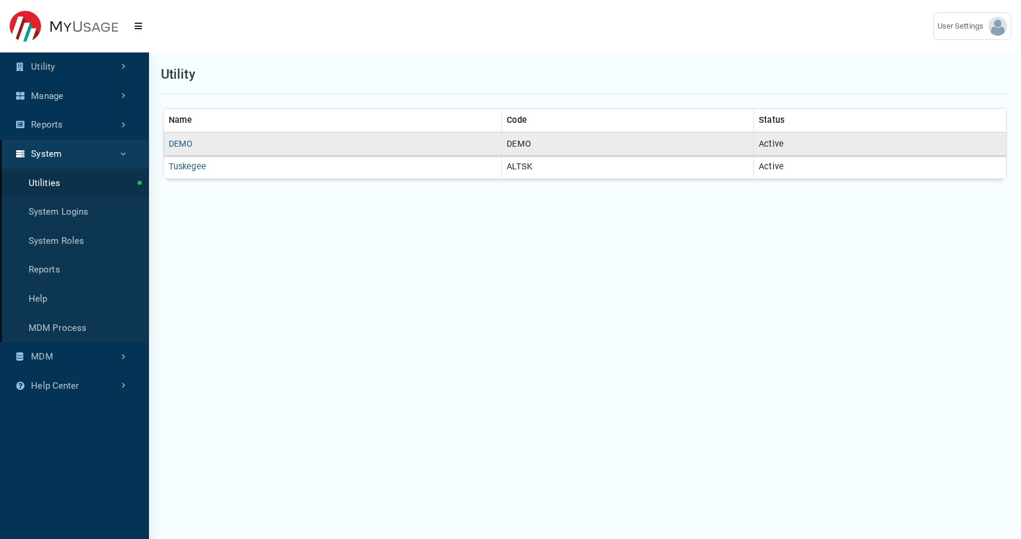
click at [179, 138] on td "DEMO" at bounding box center [333, 143] width 338 height 23
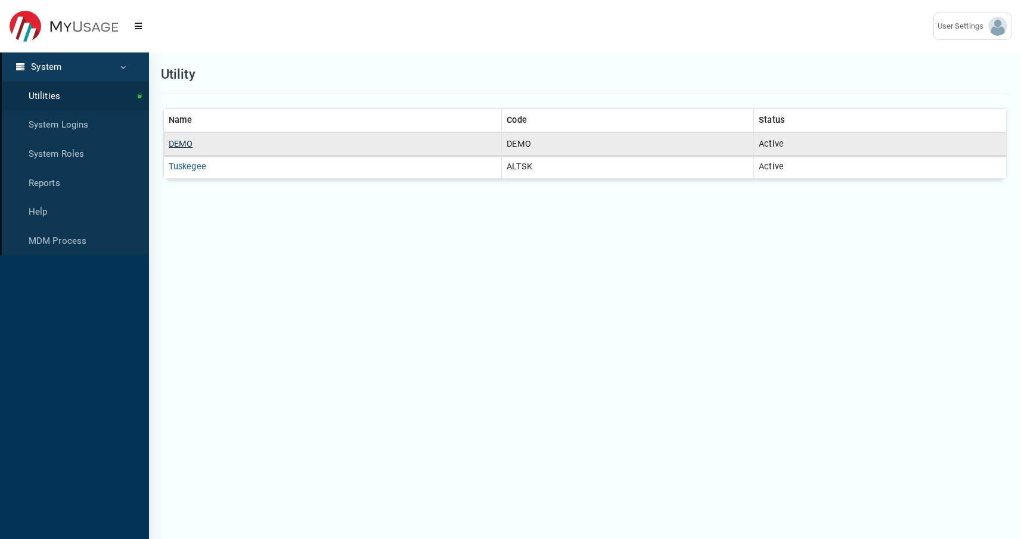
click at [185, 142] on link "DEMO" at bounding box center [181, 144] width 24 height 10
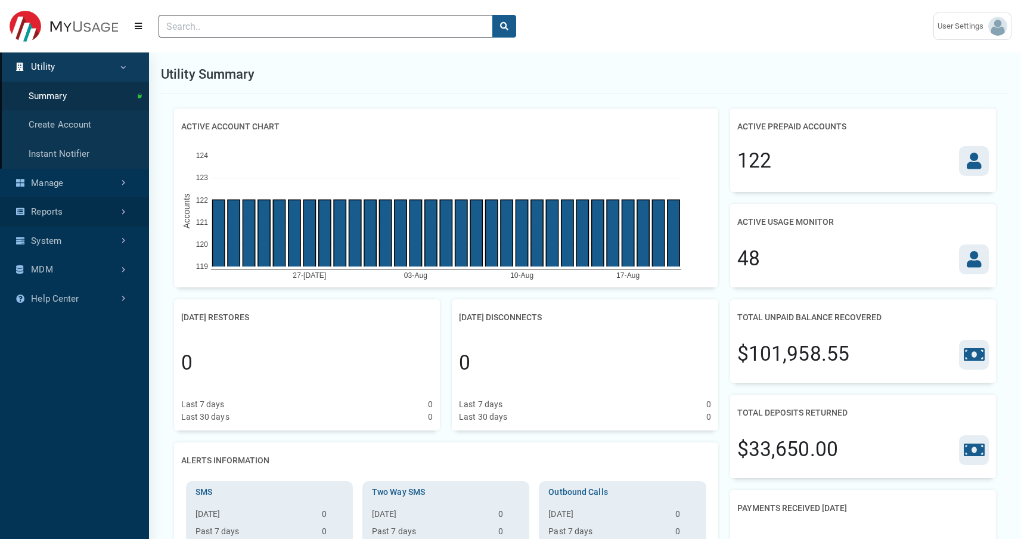
click at [89, 218] on link "Reports" at bounding box center [74, 211] width 149 height 29
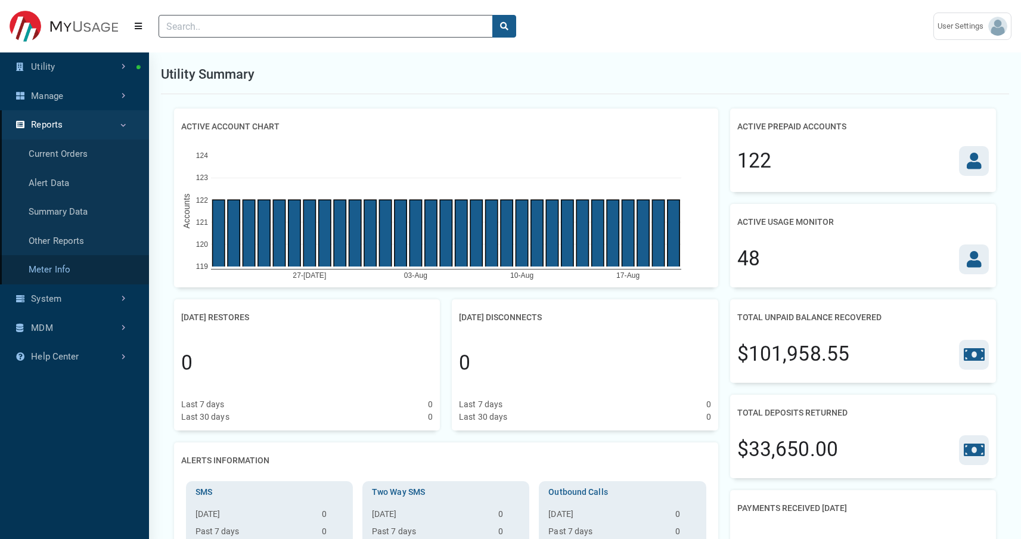
click at [78, 270] on link "Meter Info" at bounding box center [74, 269] width 149 height 29
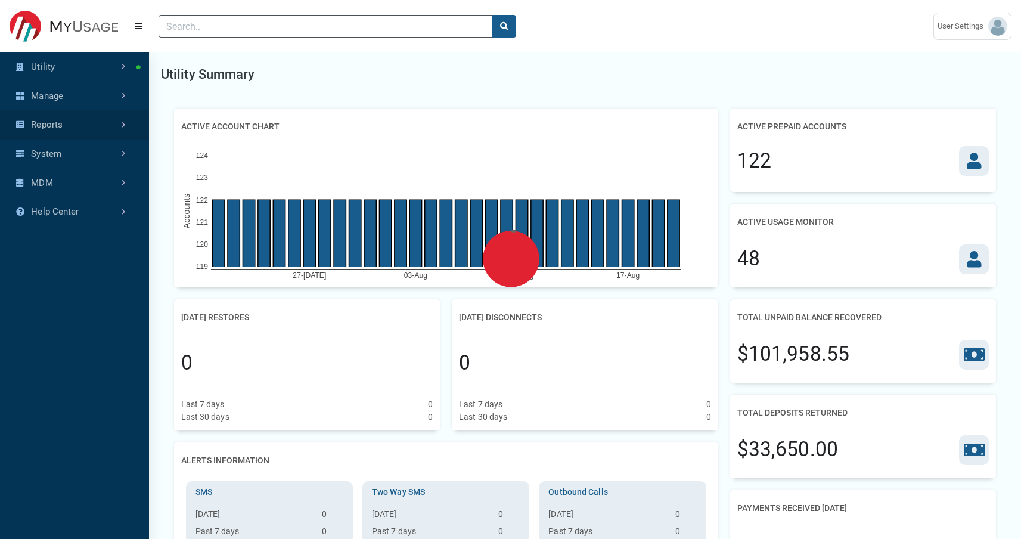
click at [82, 137] on link "Reports" at bounding box center [74, 124] width 149 height 29
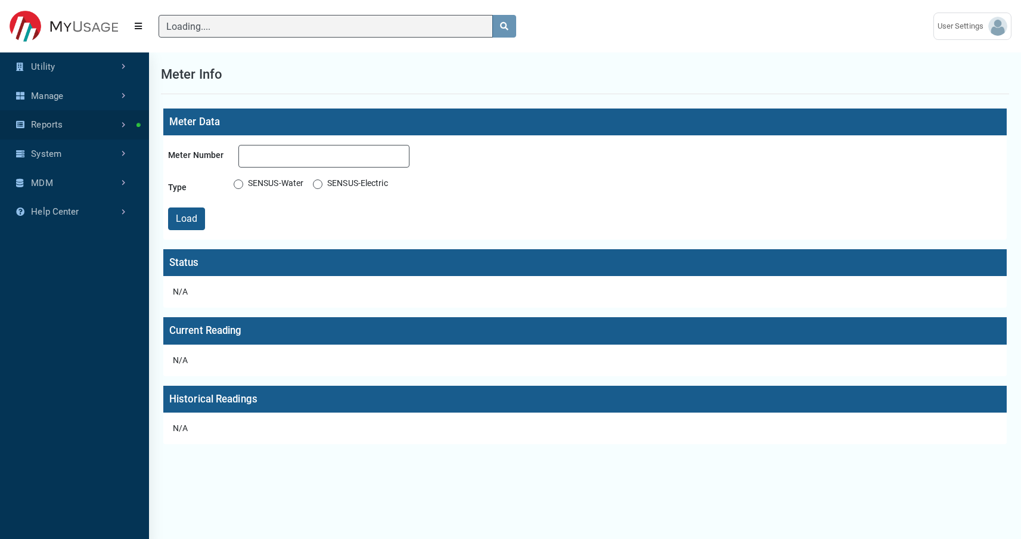
click at [76, 123] on link "Reports" at bounding box center [74, 124] width 149 height 29
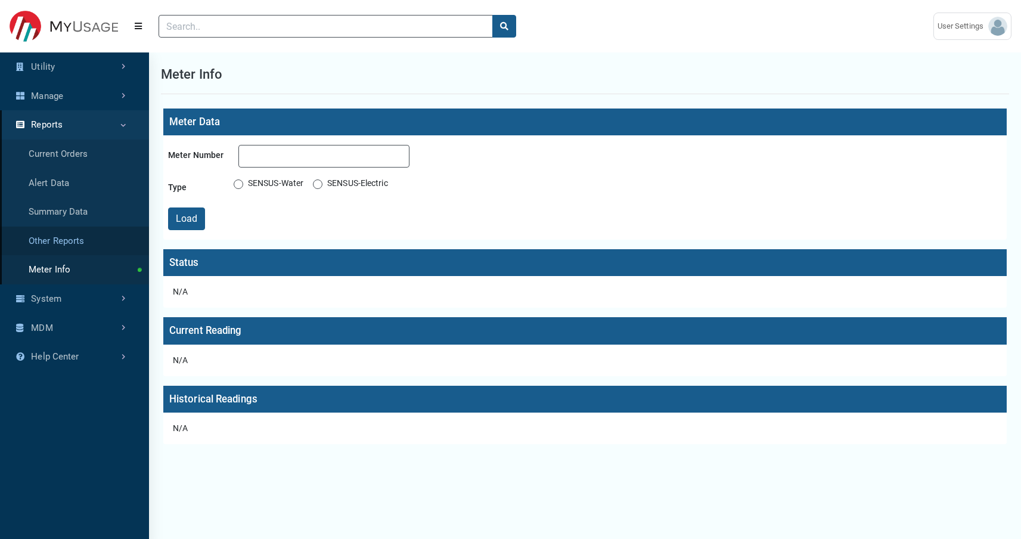
click at [66, 240] on link "Other Reports" at bounding box center [74, 241] width 149 height 29
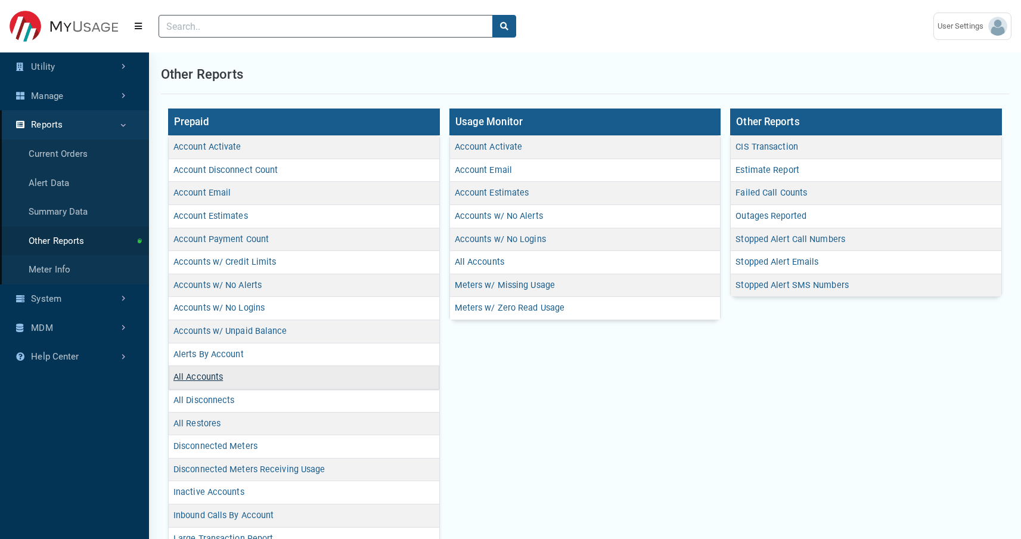
click at [214, 376] on link "All Accounts" at bounding box center [198, 377] width 49 height 10
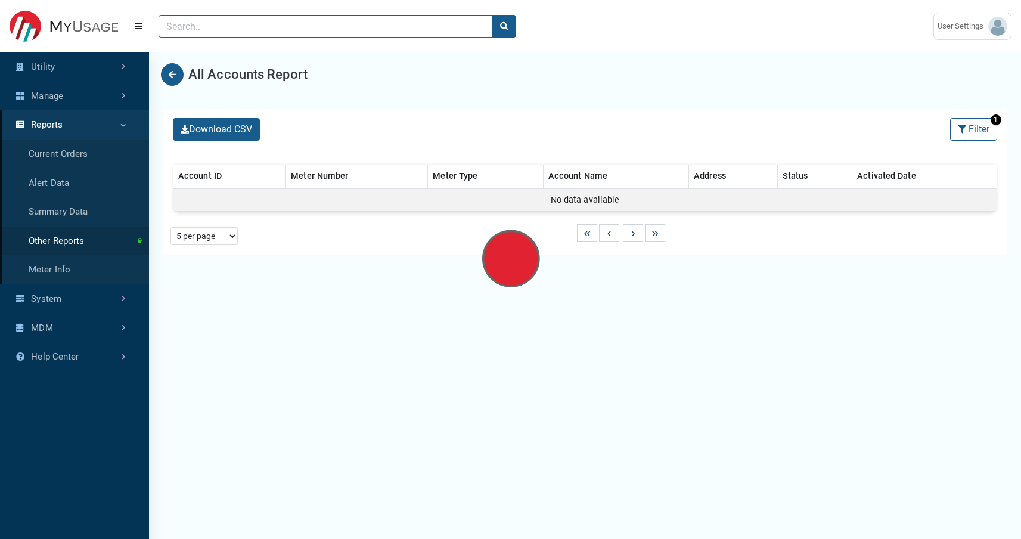
select select "25 per page"
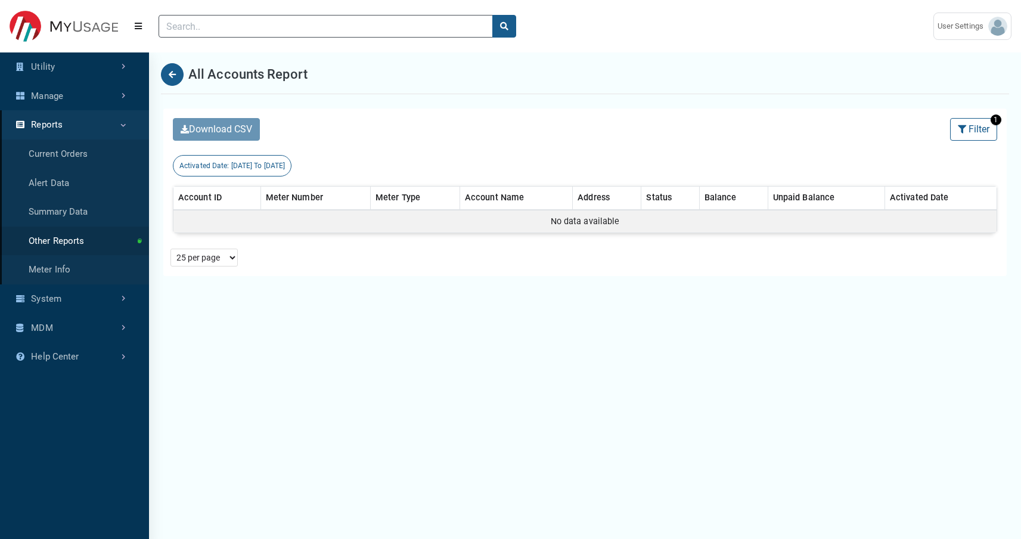
click at [286, 164] on span "08/15/2025 To 08/20/2025" at bounding box center [258, 166] width 54 height 8
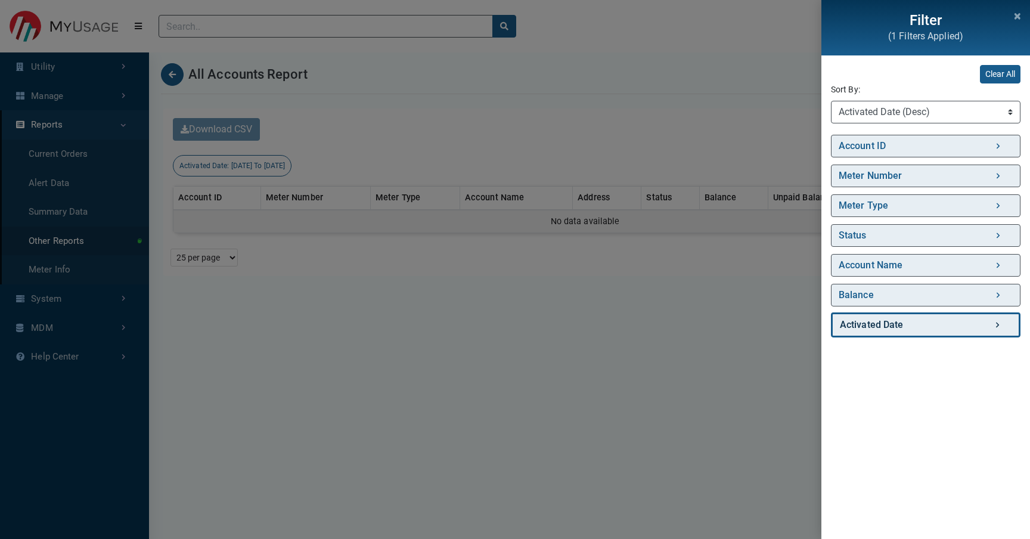
click at [878, 329] on link "Activated Date" at bounding box center [926, 324] width 190 height 25
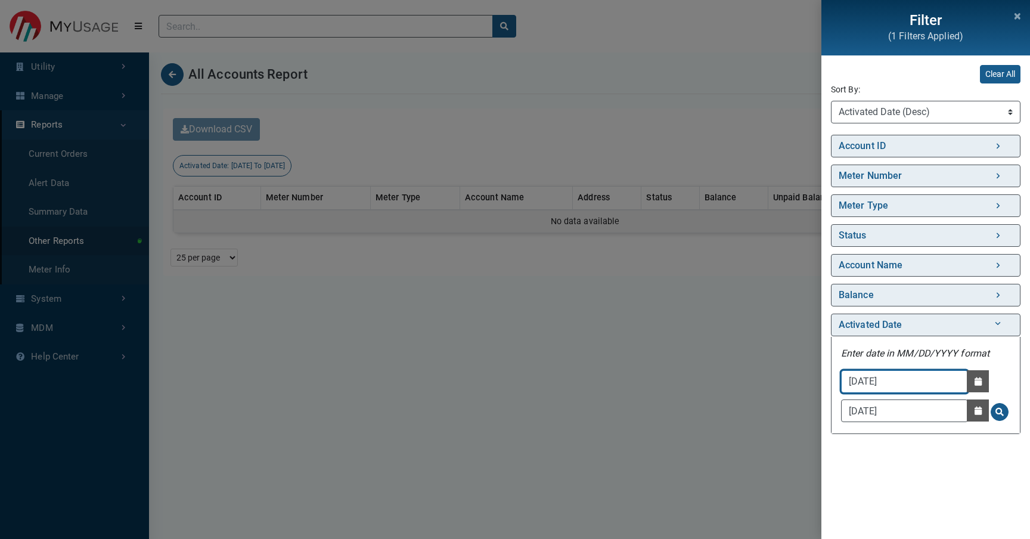
drag, startPoint x: 911, startPoint y: 382, endPoint x: 893, endPoint y: 382, distance: 17.3
click at [893, 382] on input "08/15/2025" at bounding box center [904, 381] width 127 height 23
type input "08/15/2020"
click at [1002, 414] on span "Search for Activated Date - Clicking on this button will update the content on …" at bounding box center [1000, 412] width 8 height 8
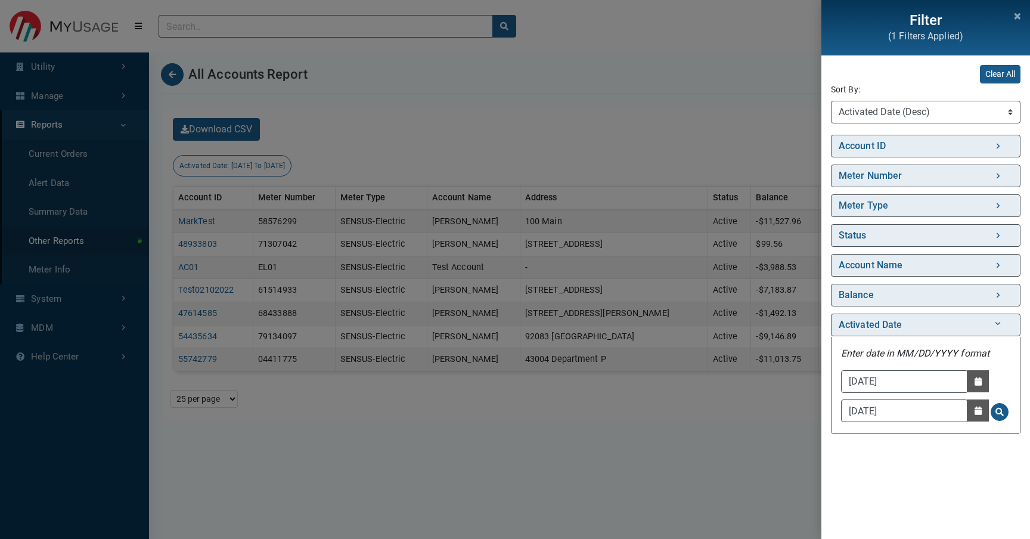
click at [675, 159] on div "Filter (1 Filters Applied) Clear All Sort By: Sort By Account ID (Asc) Account …" at bounding box center [515, 269] width 1030 height 539
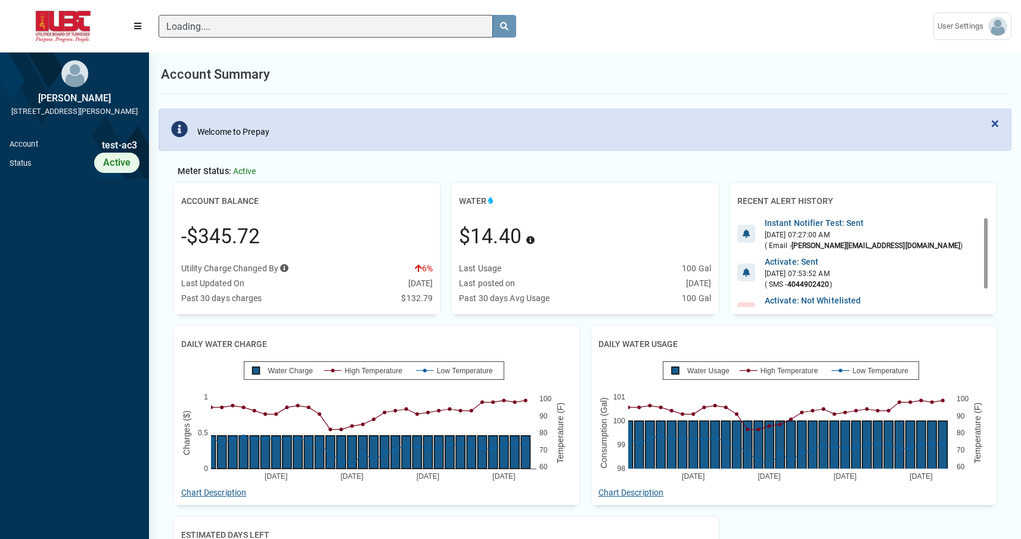
scroll to position [5, 1]
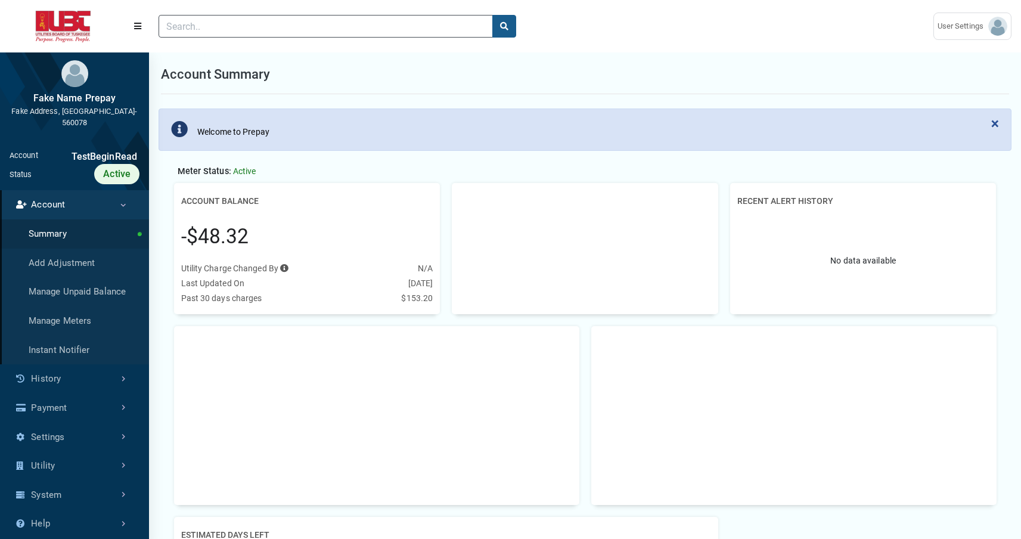
scroll to position [4, 1]
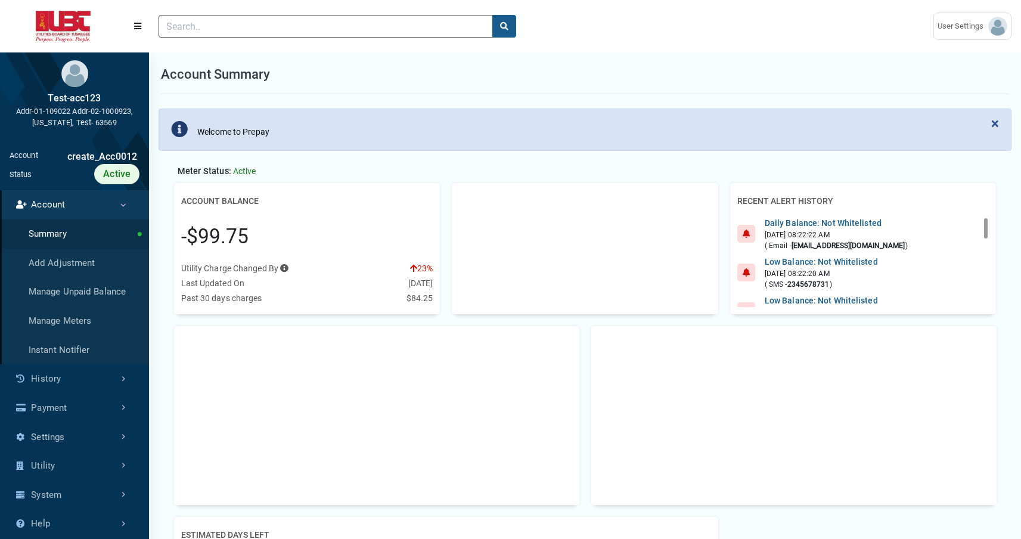
scroll to position [5, 1]
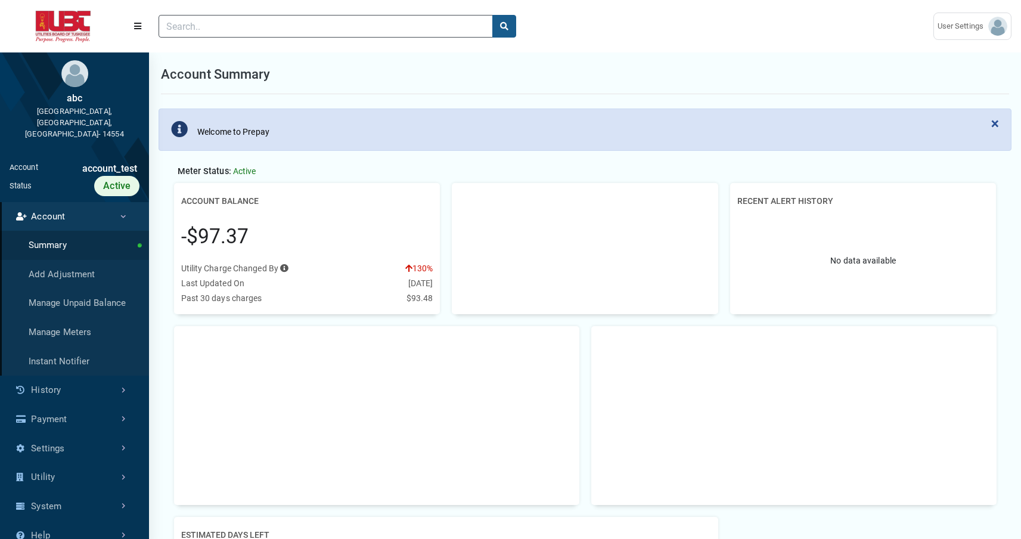
scroll to position [4, 1]
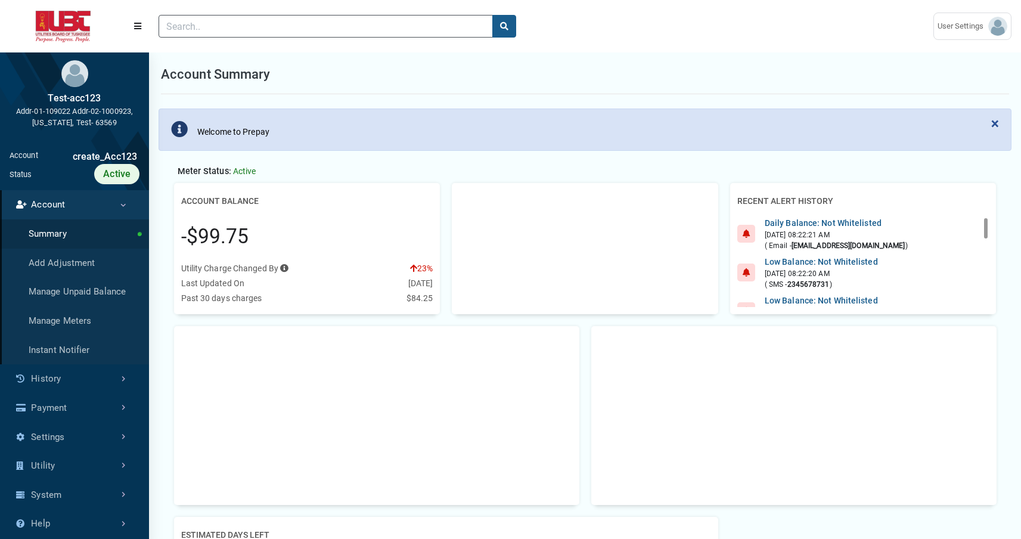
scroll to position [5, 1]
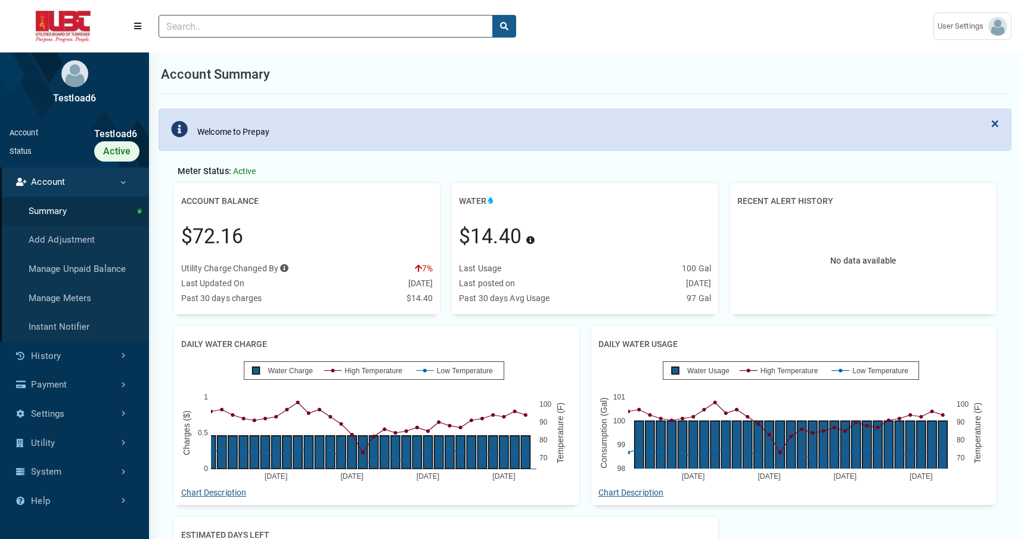
scroll to position [5, 1]
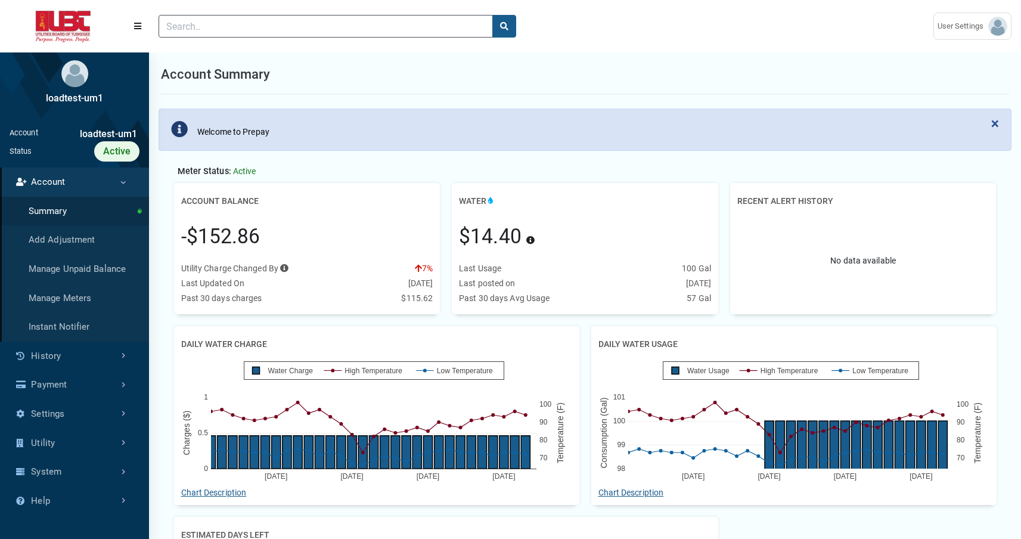
scroll to position [5, 1]
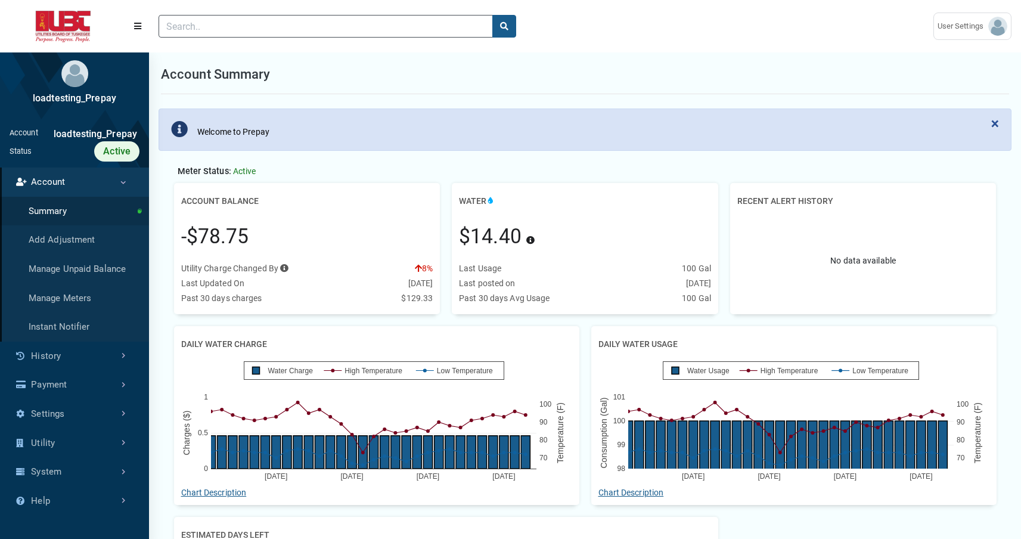
scroll to position [5, 1]
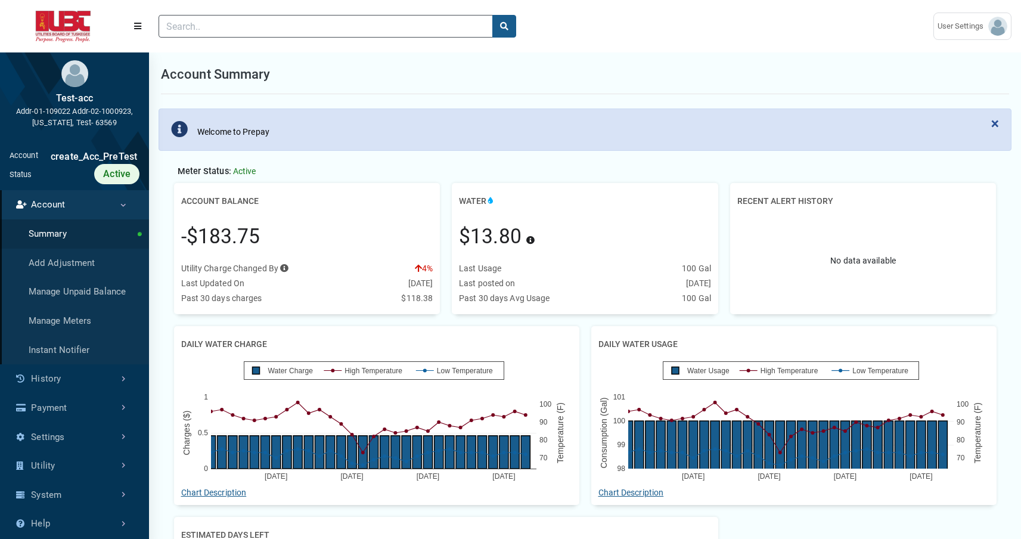
scroll to position [3, 1]
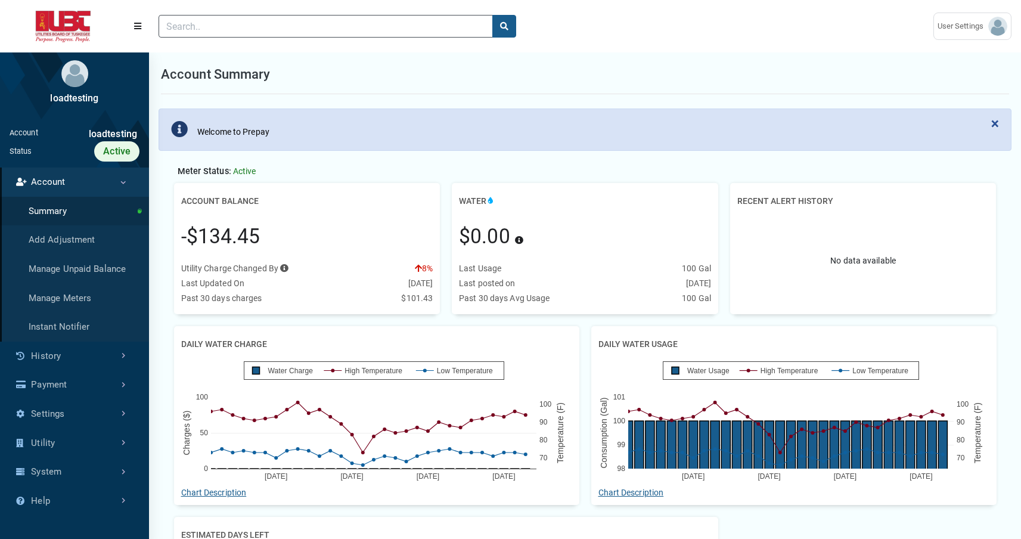
scroll to position [5, 1]
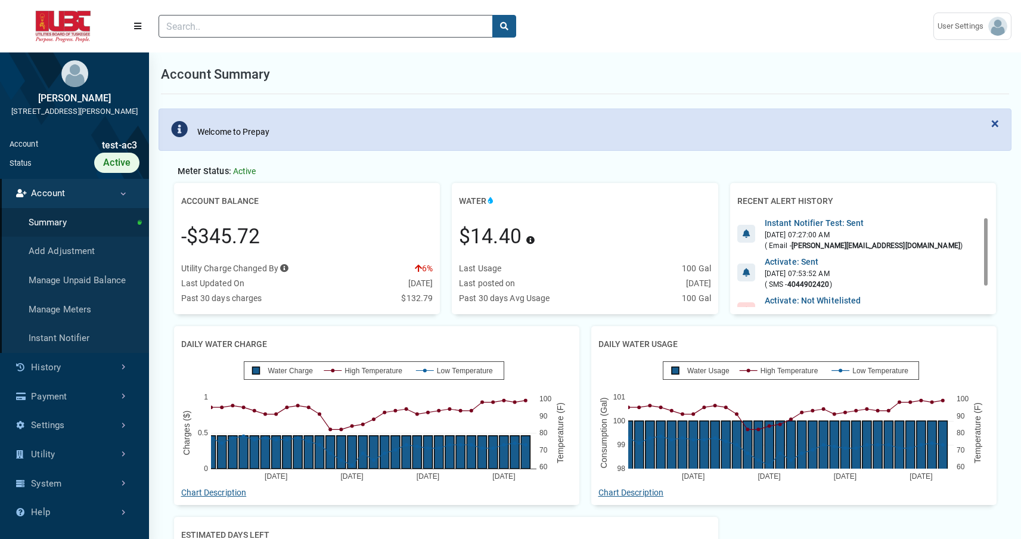
scroll to position [5, 1]
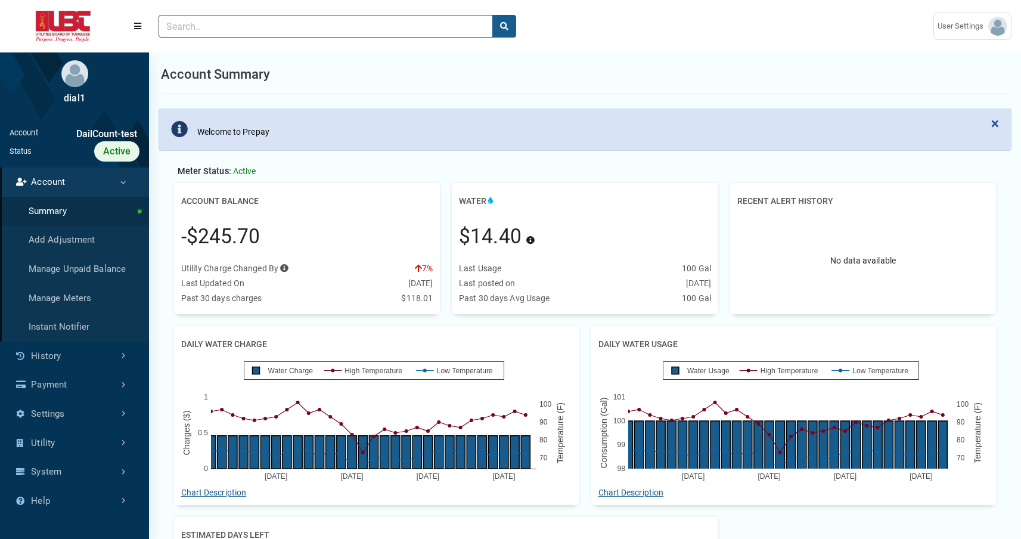
scroll to position [5, 1]
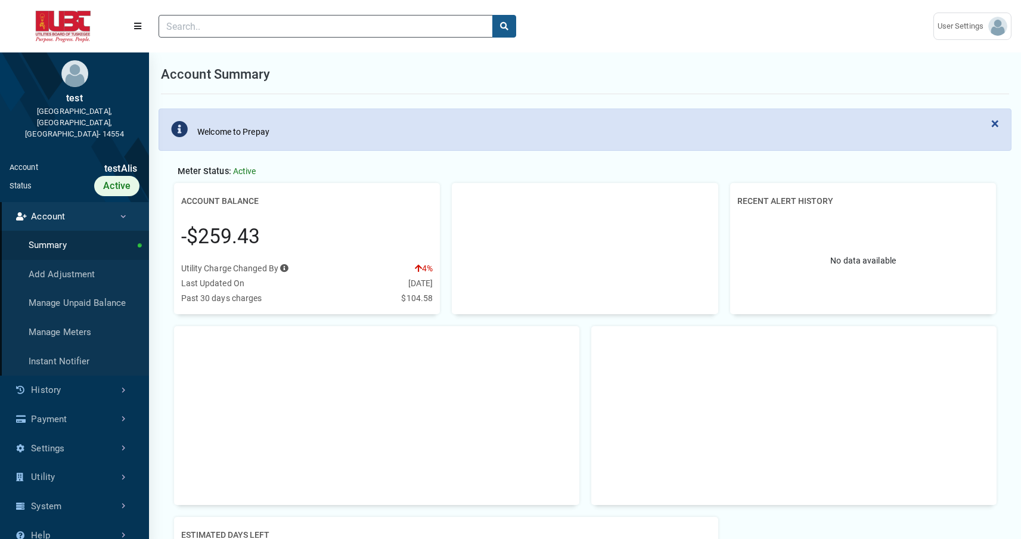
scroll to position [4, 1]
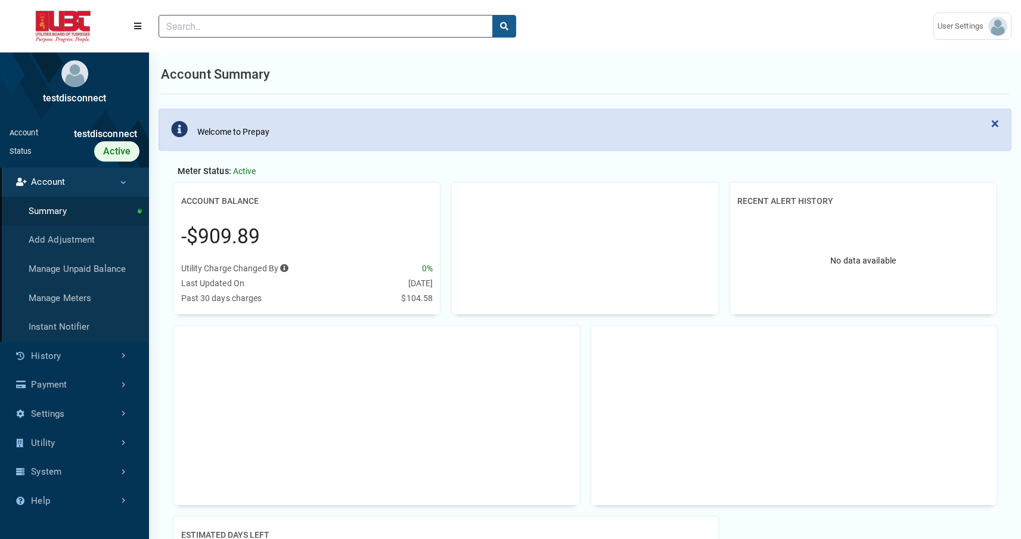
scroll to position [5, 1]
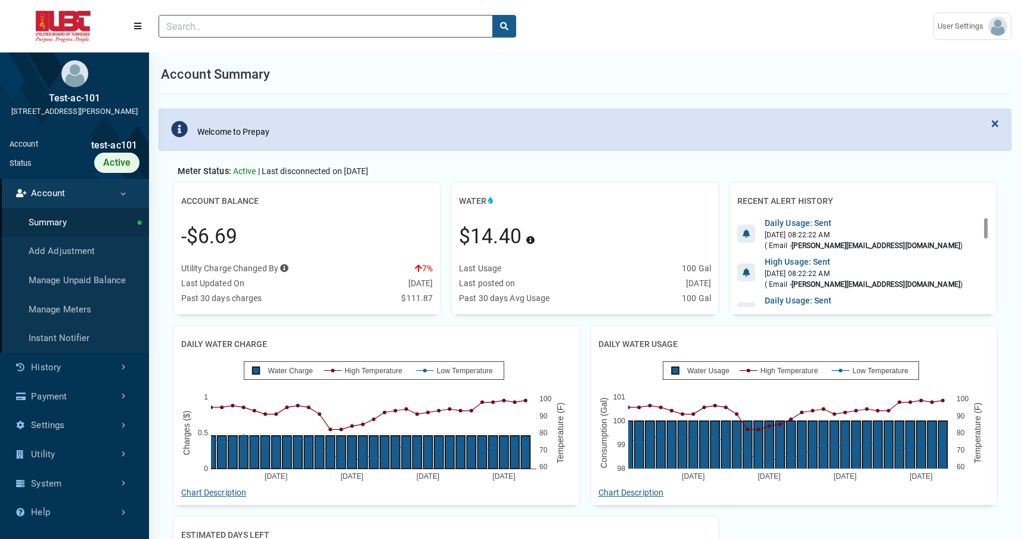
scroll to position [5, 1]
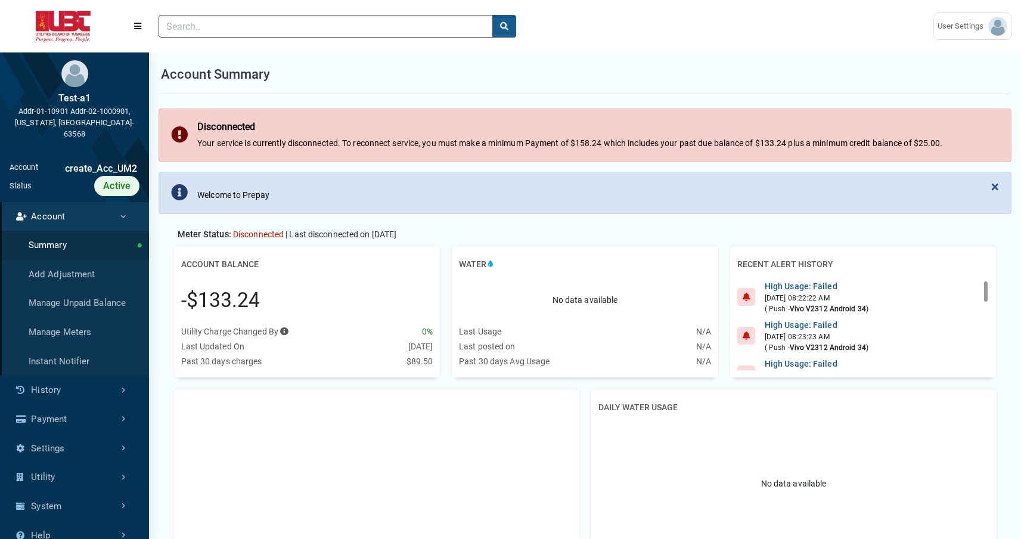
scroll to position [5, 1]
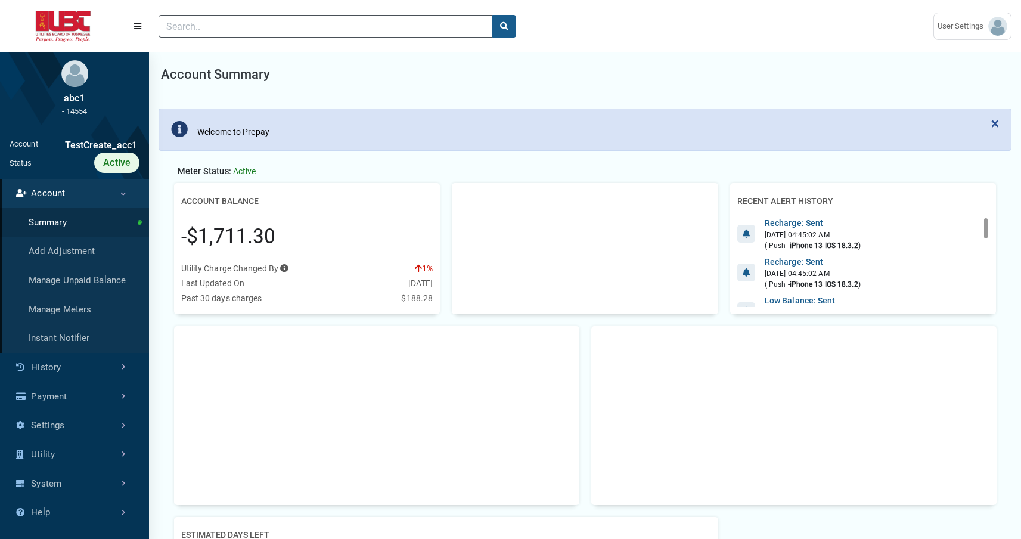
scroll to position [5, 1]
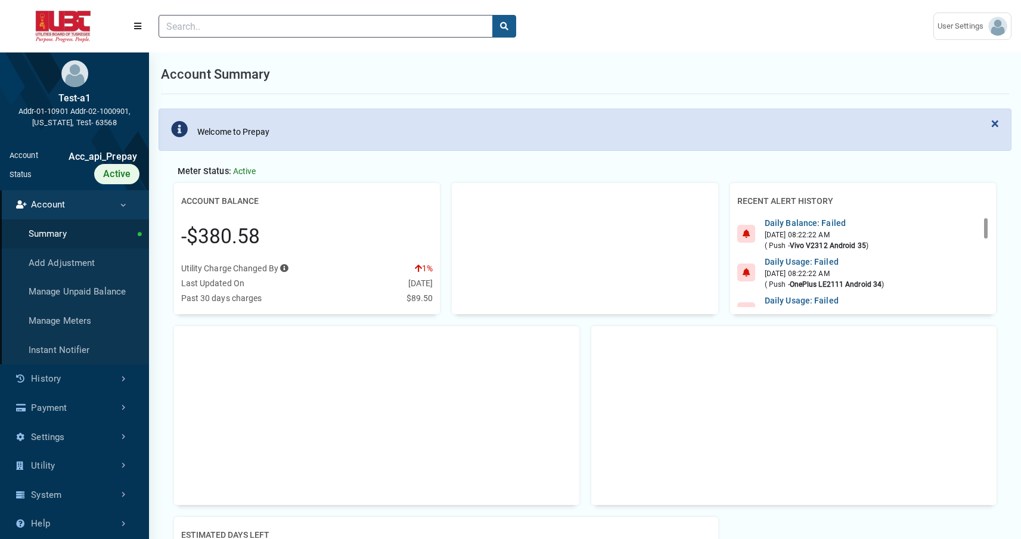
scroll to position [5, 1]
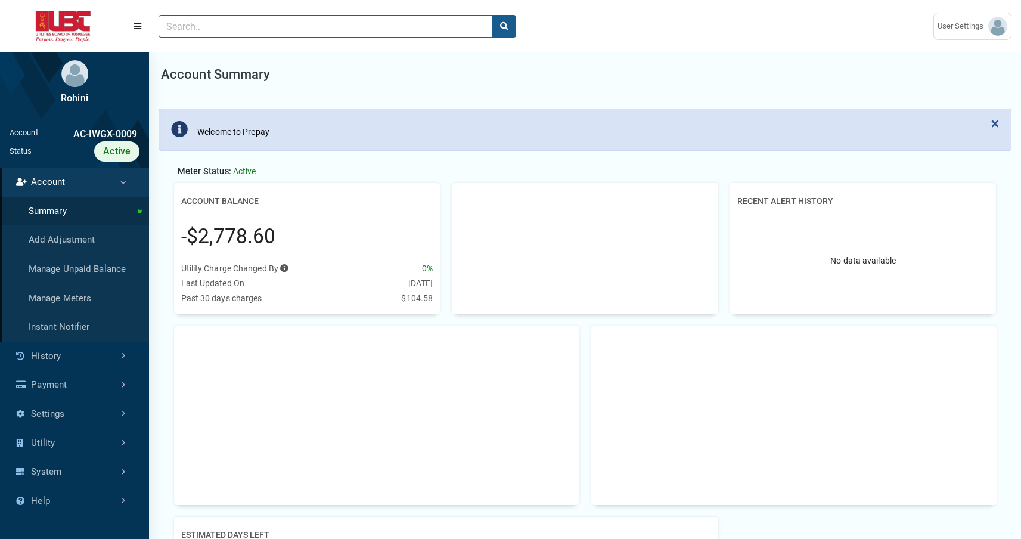
scroll to position [5, 1]
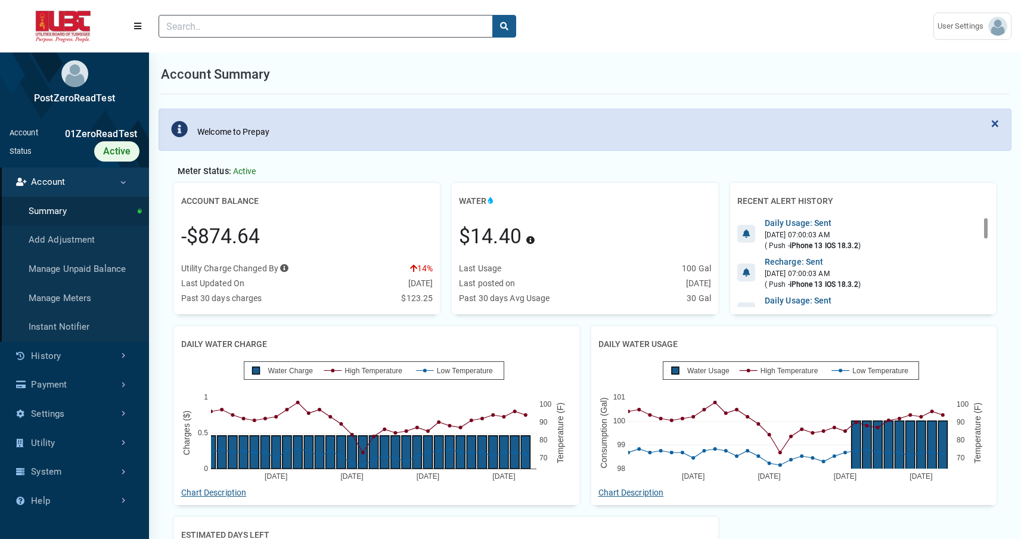
scroll to position [5, 1]
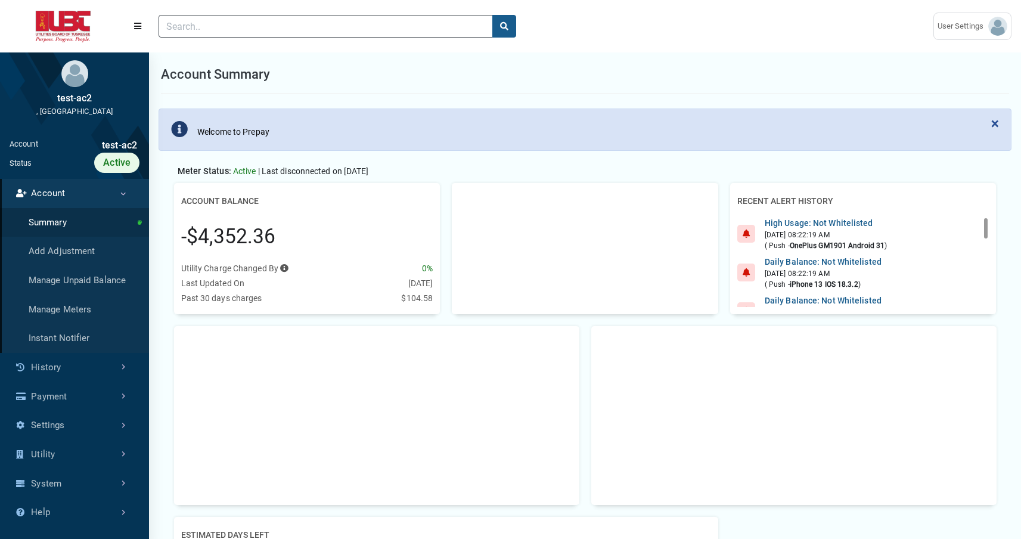
scroll to position [5, 1]
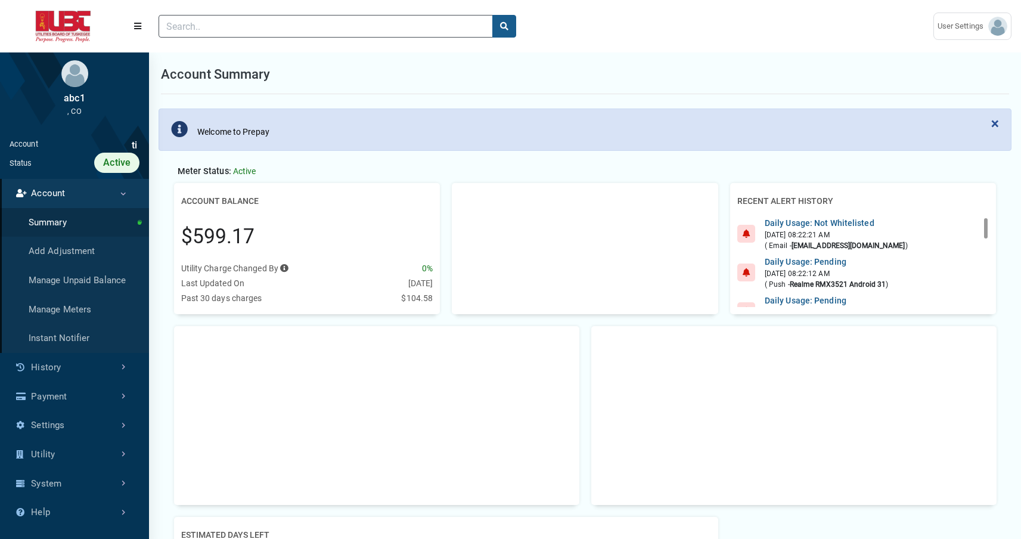
scroll to position [5, 1]
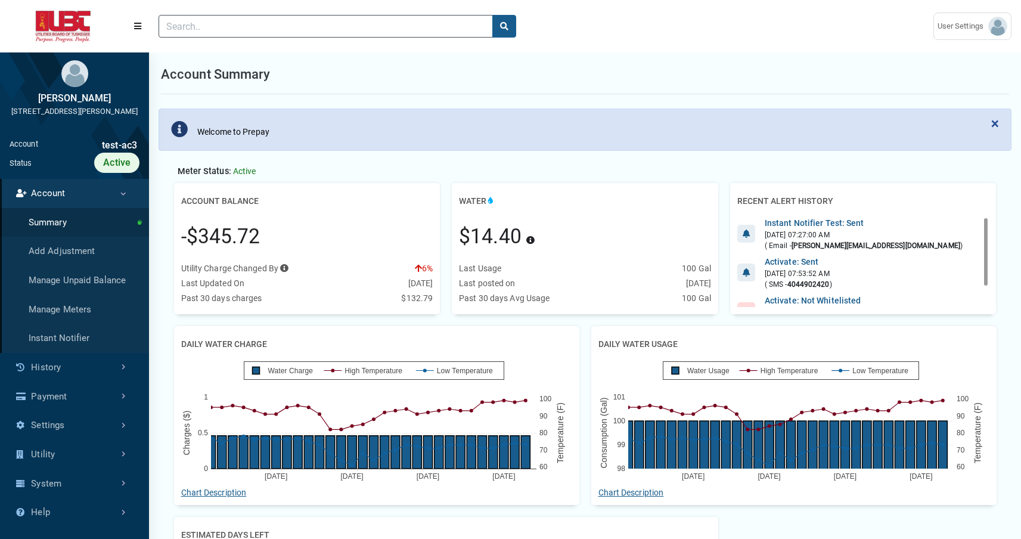
scroll to position [5, 1]
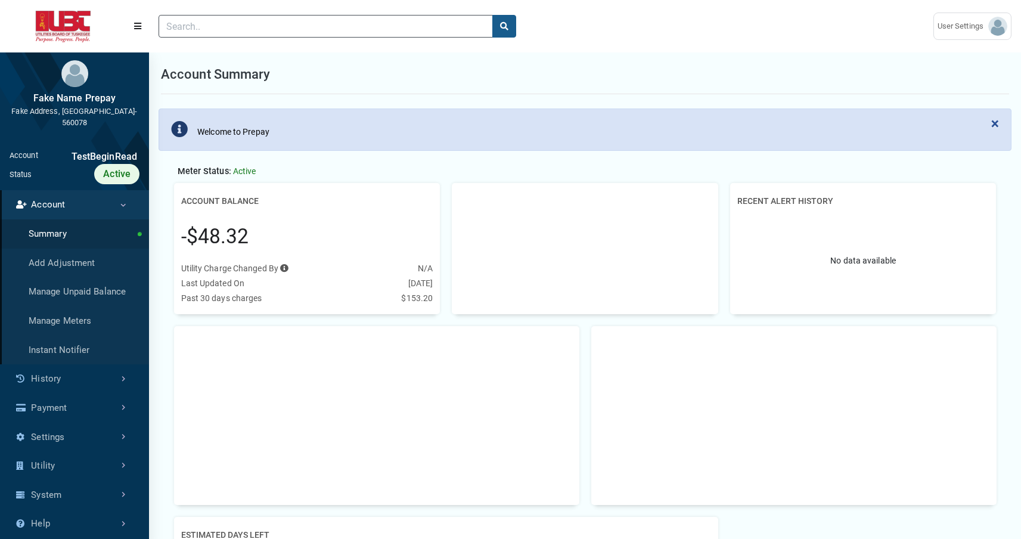
scroll to position [4, 1]
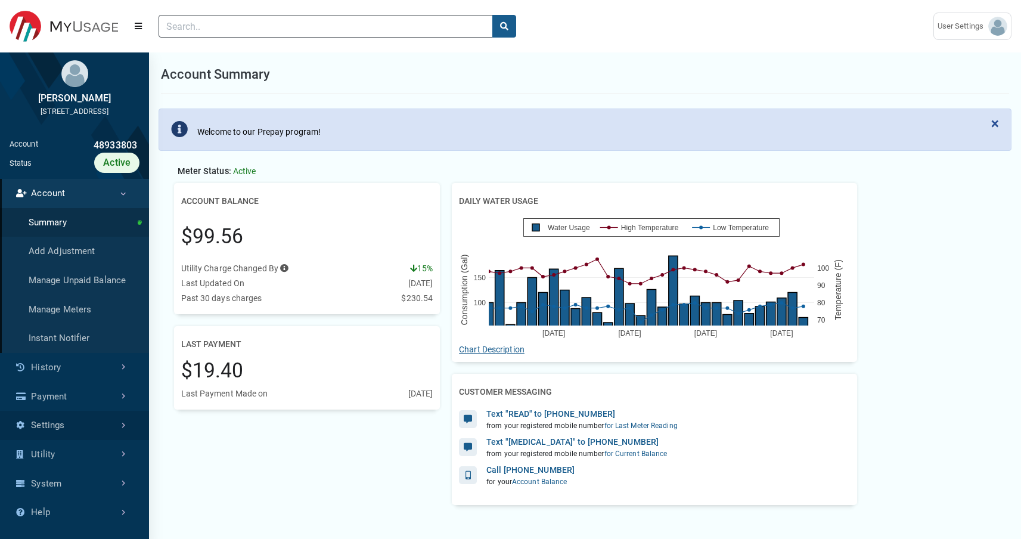
click at [88, 428] on link "Settings" at bounding box center [74, 425] width 149 height 29
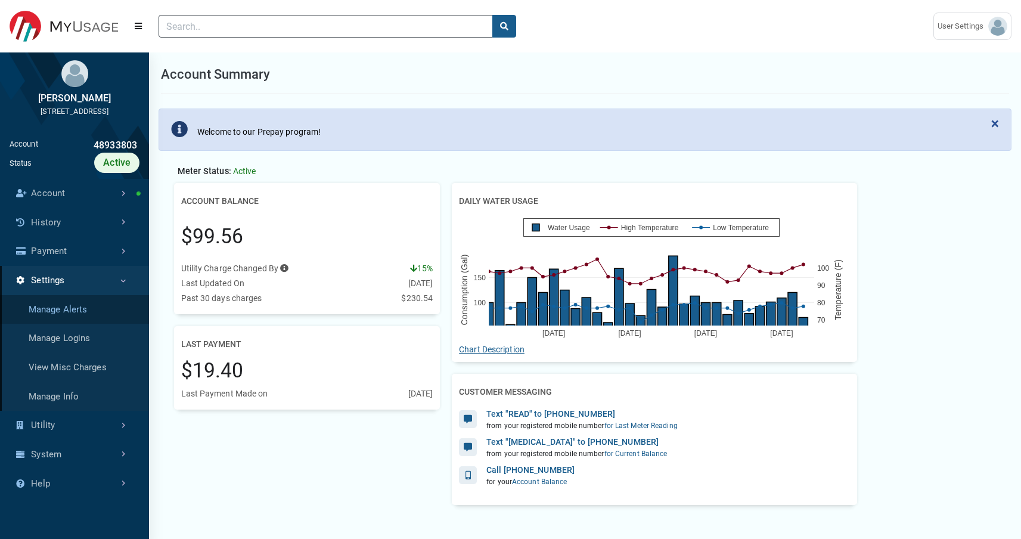
click at [72, 324] on link "Manage Alerts" at bounding box center [74, 309] width 149 height 29
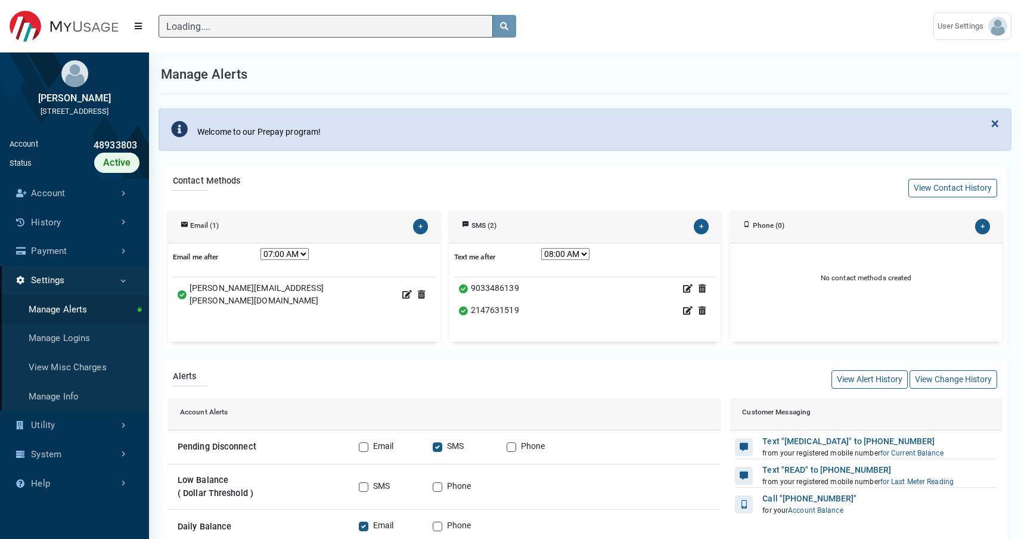
scroll to position [1, 1]
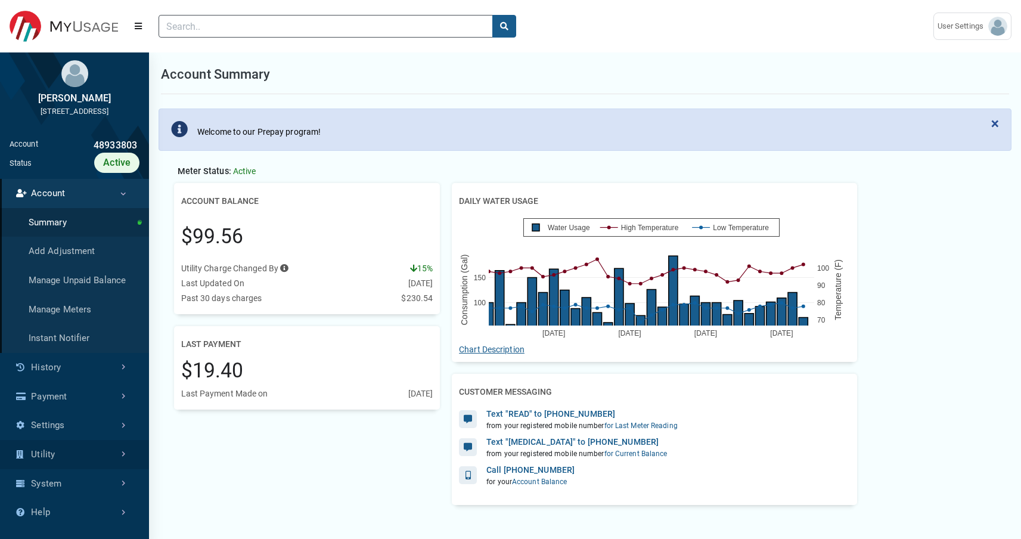
click at [86, 469] on link "Utility" at bounding box center [74, 454] width 149 height 29
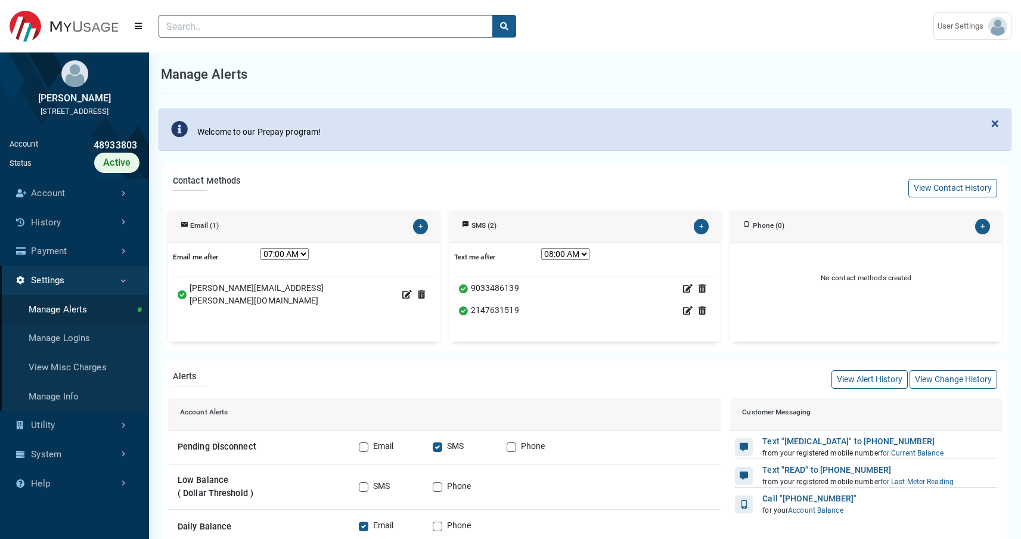
scroll to position [1, 1]
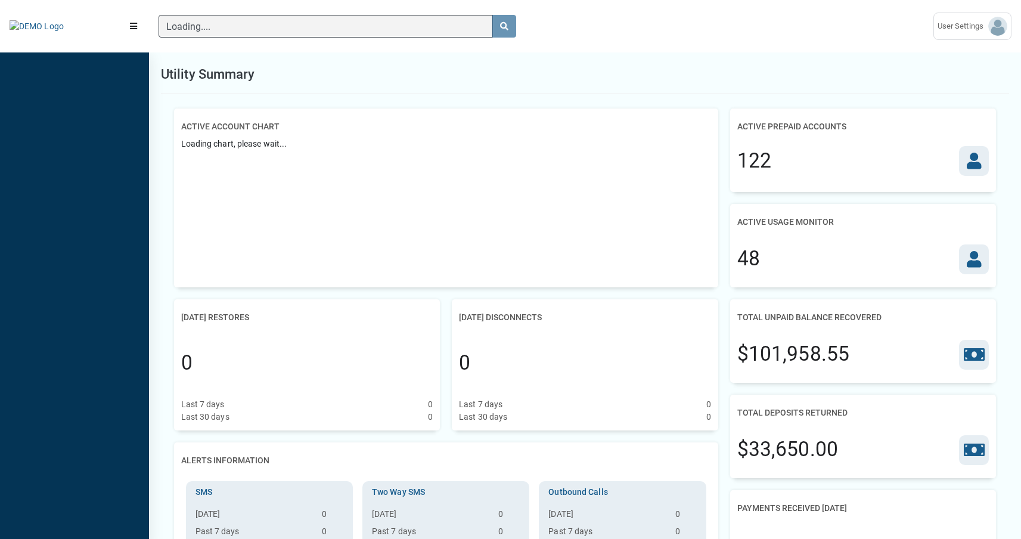
scroll to position [5, 1]
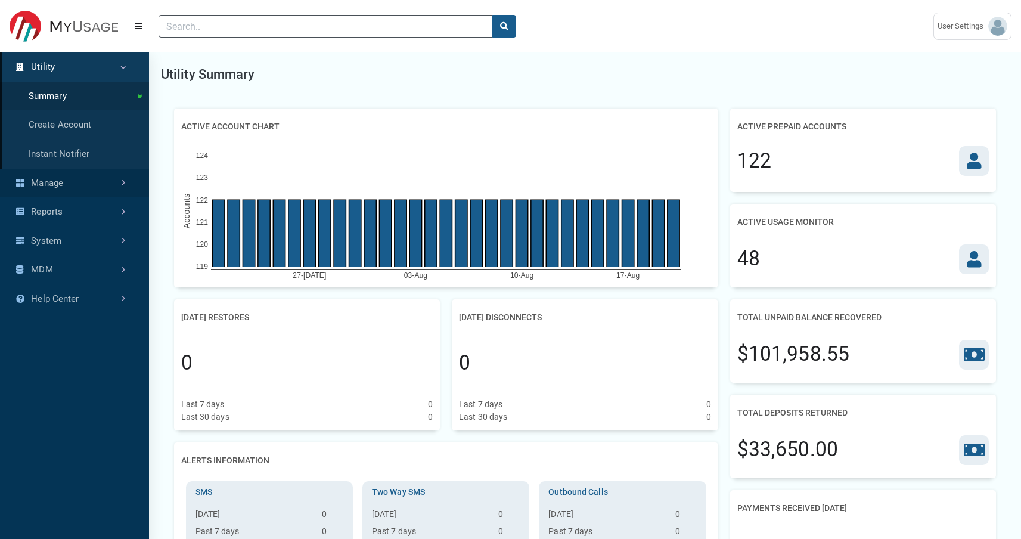
click at [73, 184] on link "Manage" at bounding box center [74, 183] width 149 height 29
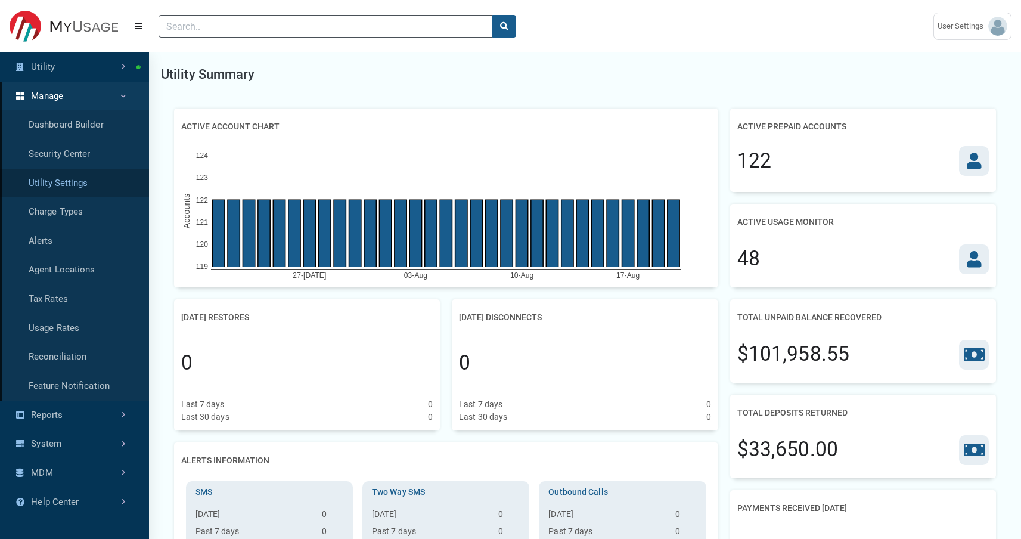
click at [81, 177] on link "Utility Settings" at bounding box center [74, 183] width 149 height 29
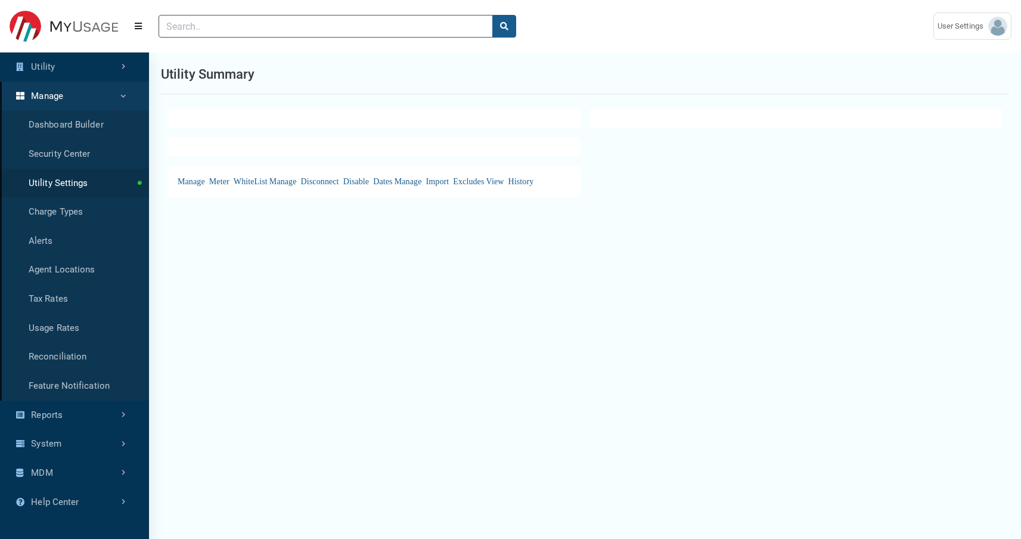
select select
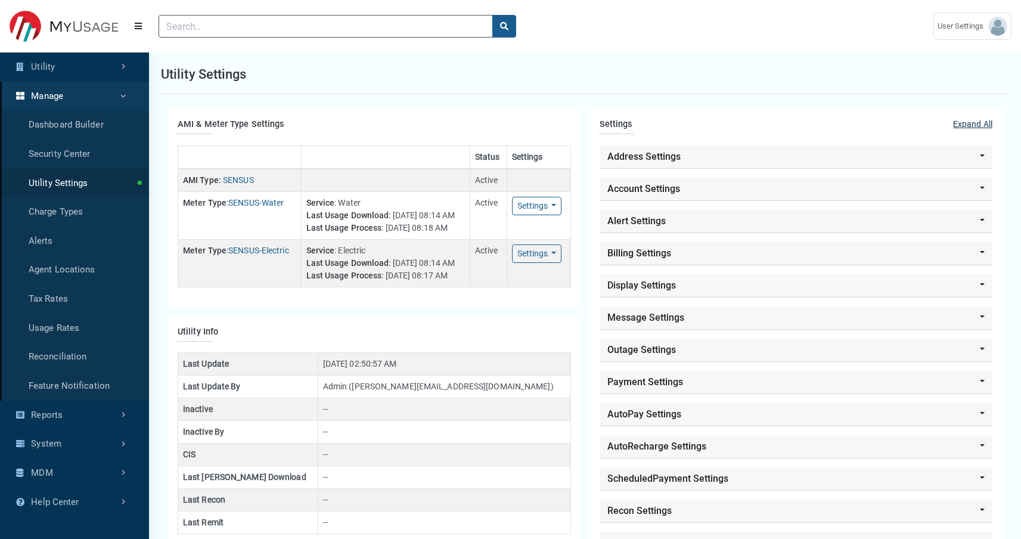
click at [973, 120] on link "Expand All" at bounding box center [973, 131] width 39 height 27
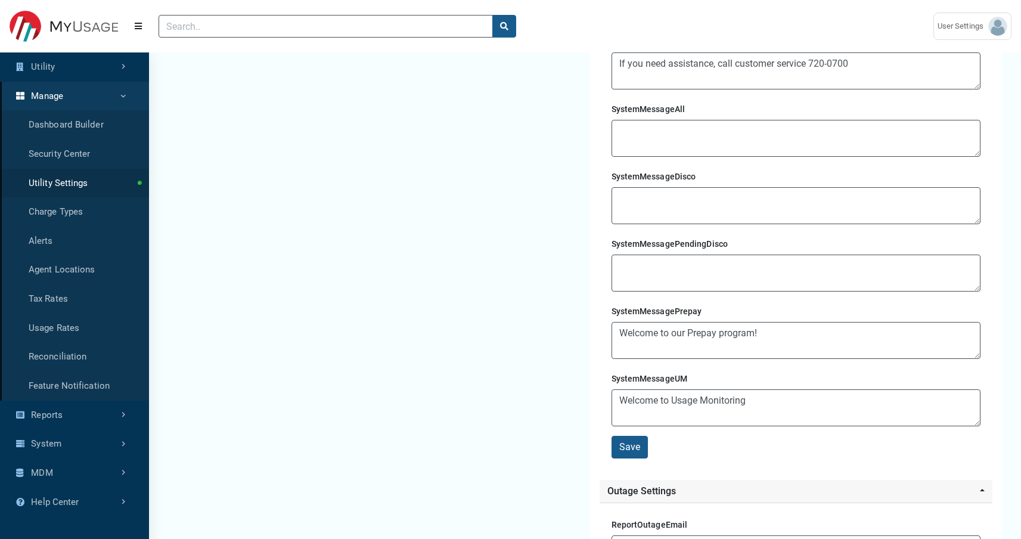
scroll to position [3320, 0]
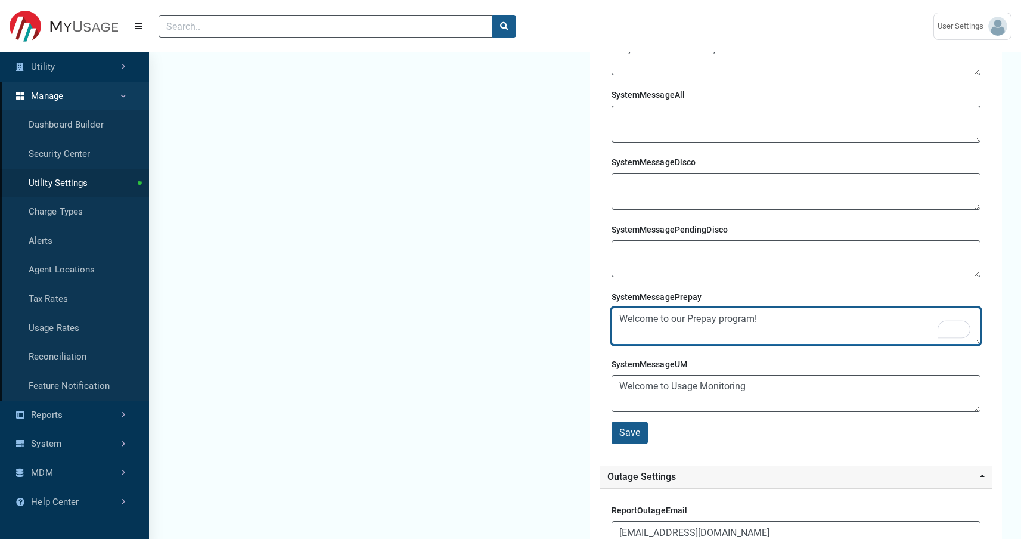
drag, startPoint x: 783, startPoint y: 325, endPoint x: 673, endPoint y: 321, distance: 110.4
click at [673, 321] on textarea "Welcome to our Prepay program!" at bounding box center [797, 326] width 370 height 37
click at [900, 319] on textarea "Welcome to our Prepay program!" at bounding box center [797, 326] width 370 height 37
click at [897, 323] on textarea "Welcome to our Prepay program!" at bounding box center [797, 326] width 370 height 37
click at [911, 323] on textarea "Welcome to our Prepay program!" at bounding box center [797, 326] width 370 height 37
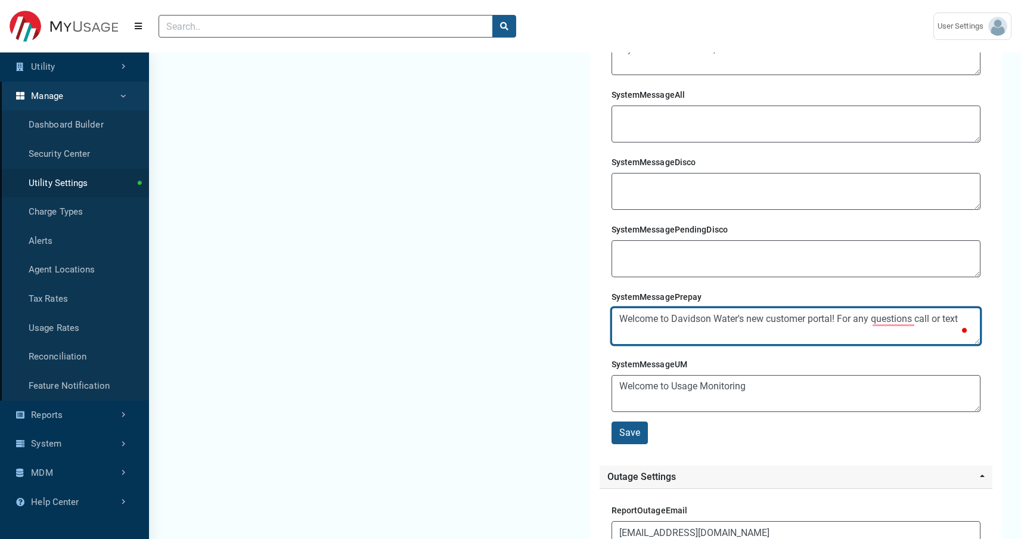
click at [917, 323] on textarea "Welcome to our Prepay program!" at bounding box center [797, 326] width 370 height 37
click at [915, 323] on textarea "Welcome to our Prepay program!" at bounding box center [797, 326] width 370 height 37
click at [969, 317] on textarea "Welcome to our Prepay program!" at bounding box center [797, 326] width 370 height 37
click at [925, 335] on textarea "Welcome to our Prepay program!" at bounding box center [797, 326] width 370 height 37
paste textarea "1-888-380-6121"
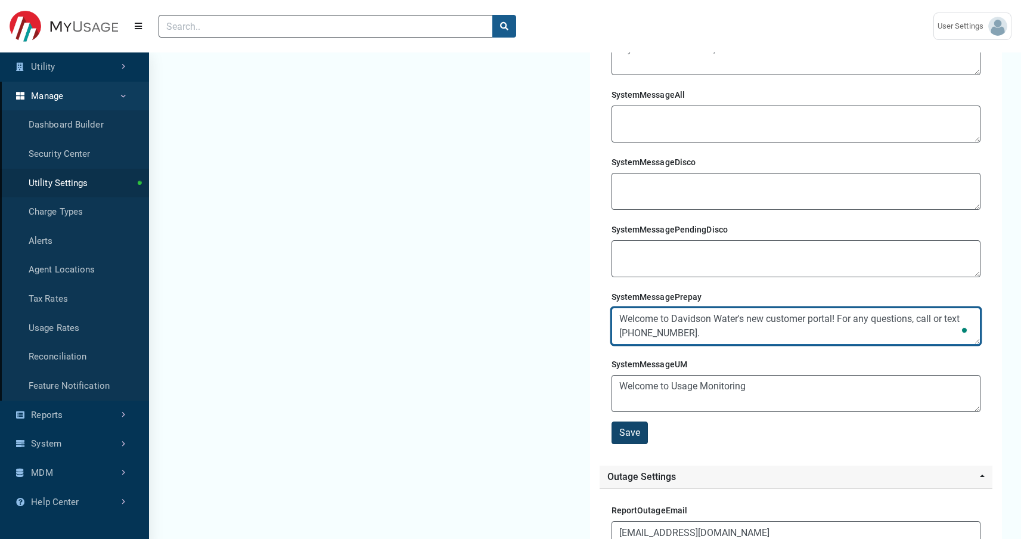
type textarea "Welcome to Davidson Water's new customer portal! For any questions, call or tex…"
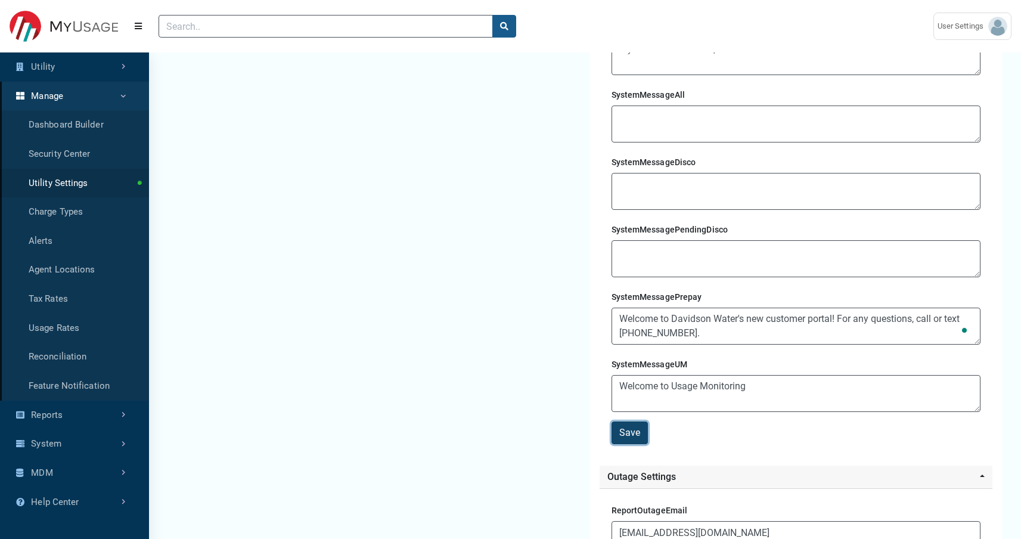
click at [639, 428] on button "Save" at bounding box center [630, 433] width 36 height 23
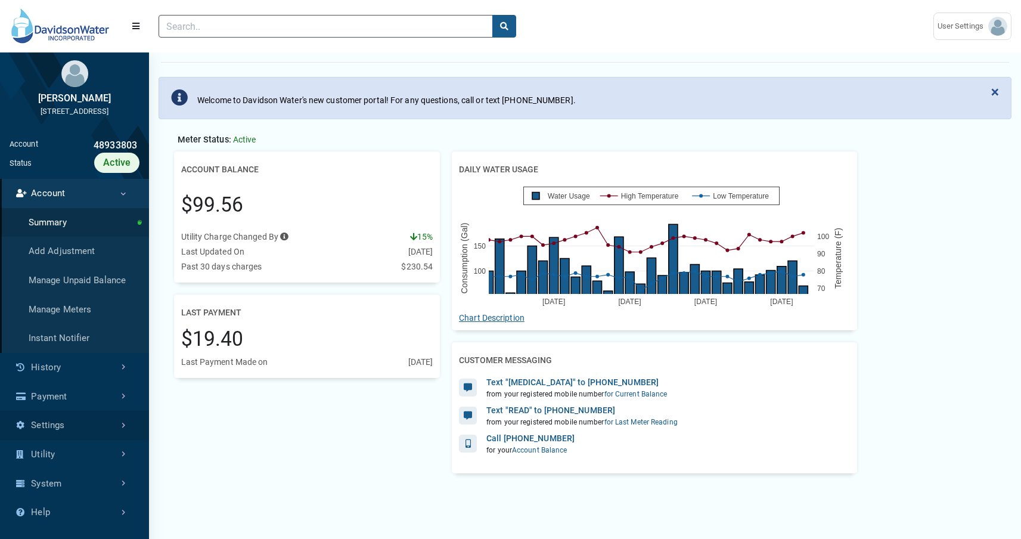
scroll to position [45, 0]
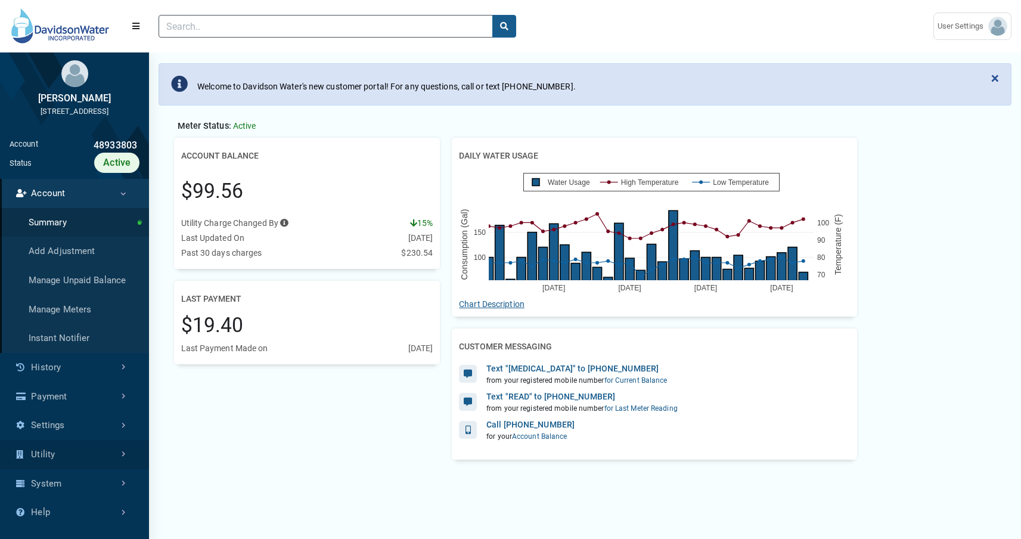
click at [94, 466] on link "Utility" at bounding box center [74, 454] width 149 height 29
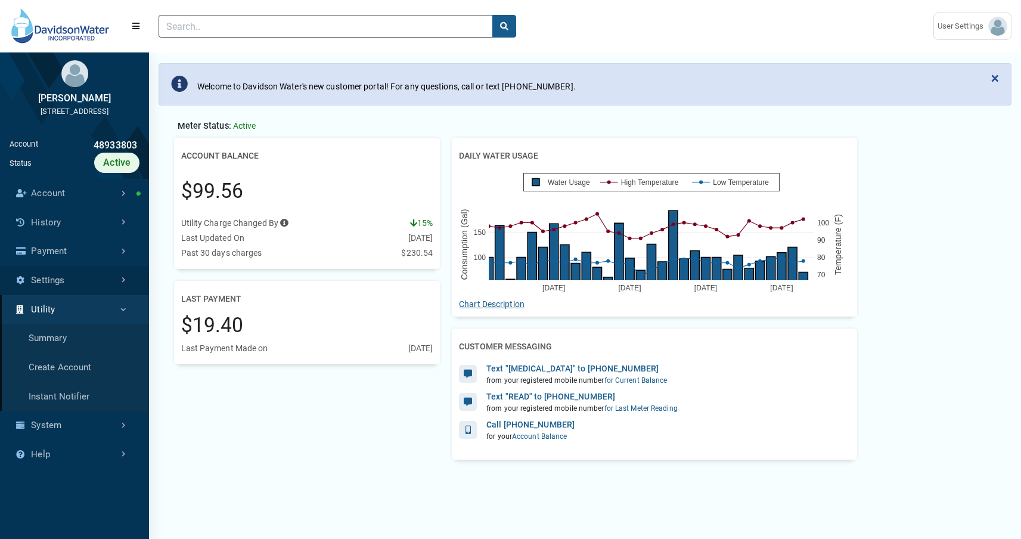
click at [103, 287] on link "Settings" at bounding box center [74, 280] width 149 height 29
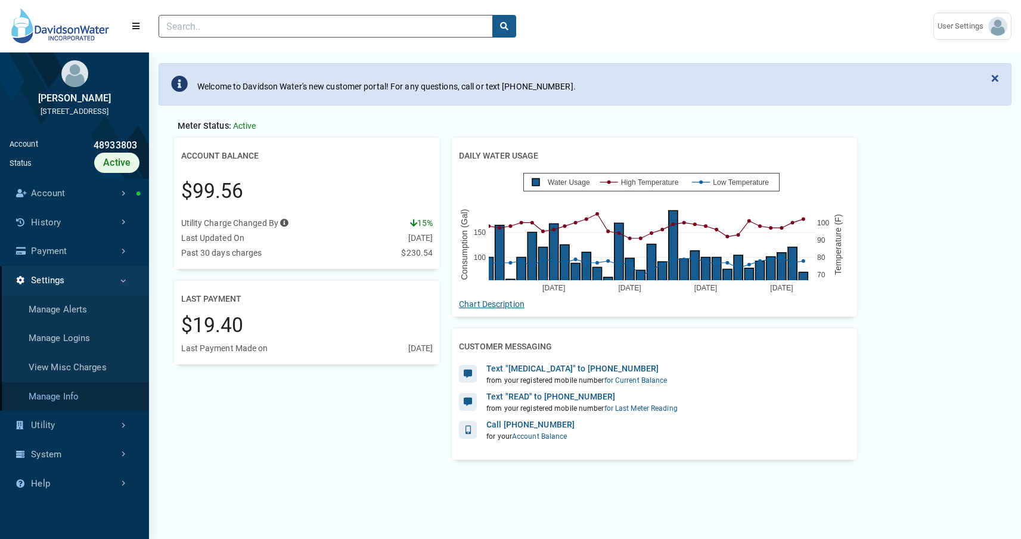
click at [75, 405] on link "Manage Info" at bounding box center [74, 396] width 149 height 29
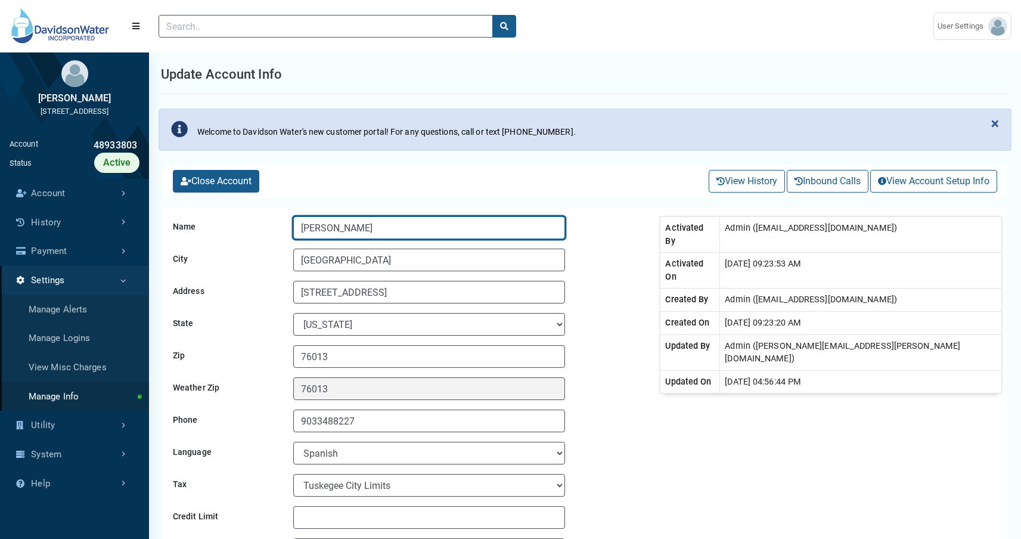
drag, startPoint x: 407, startPoint y: 229, endPoint x: 223, endPoint y: 225, distance: 184.3
click at [223, 225] on div "Name Mac Sledge" at bounding box center [409, 227] width 482 height 23
type input "Rick Harrison"
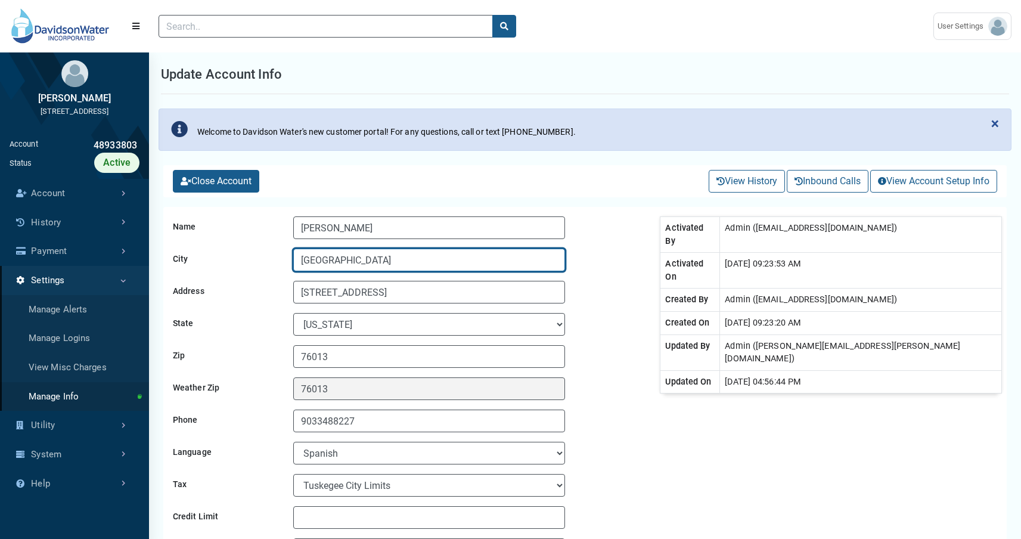
click at [348, 267] on input "Arlington" at bounding box center [429, 260] width 272 height 23
paste input "7040 Old U.S. Hwy 52"
type input "7040 Old U.S. Hwy 52"
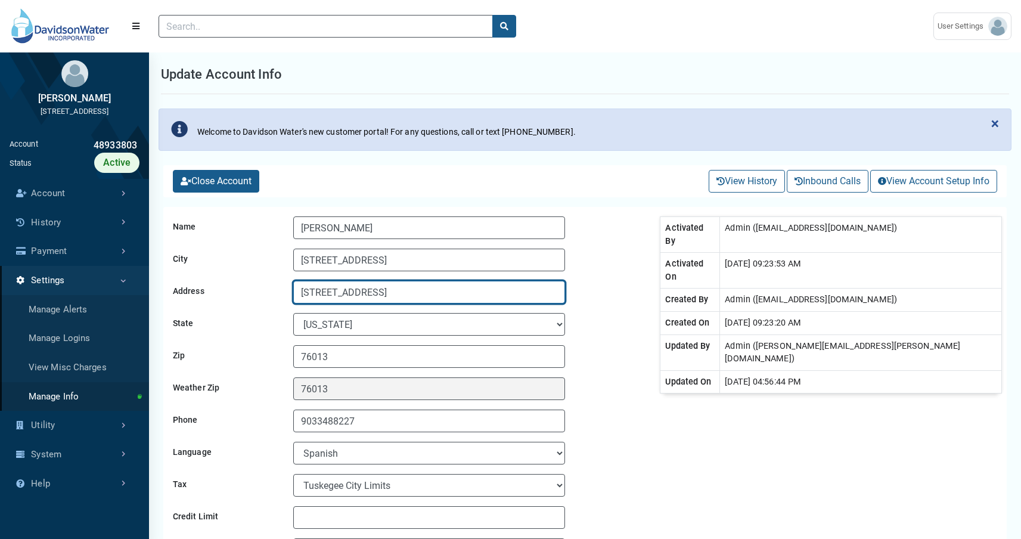
click at [407, 286] on input "1811 Lakemont Drive" at bounding box center [429, 292] width 272 height 23
paste input "7040 Old U.S. Hwy 52"
type input "7040 Old U.S. Hwy 52"
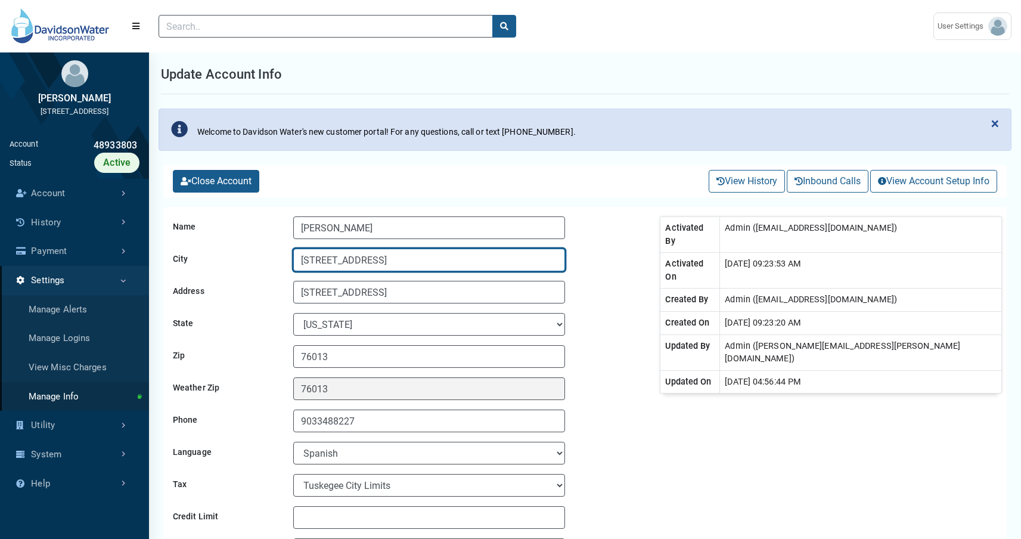
drag, startPoint x: 426, startPoint y: 262, endPoint x: 277, endPoint y: 256, distance: 149.8
click at [277, 256] on div "City 7040 Old U.S. Hwy 52" at bounding box center [409, 260] width 482 height 23
type input "Lexington"
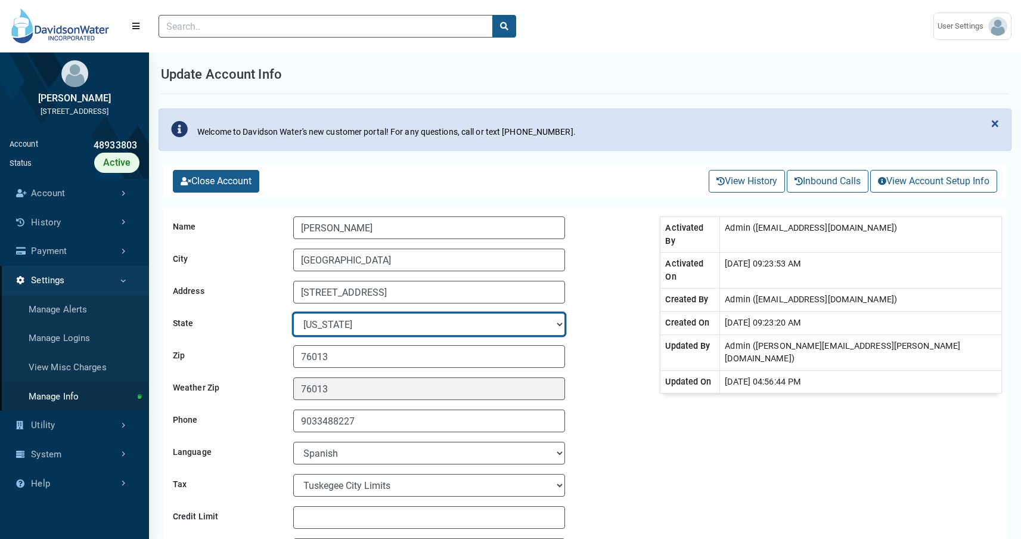
click at [417, 327] on select "Alabama Alaska Arizona Arkansas California Colorado Connecticut Delaware Florid…" at bounding box center [429, 324] width 272 height 23
select select "NC"
click at [293, 313] on select "Alabama Alaska Arizona Arkansas California Colorado Connecticut Delaware Florid…" at bounding box center [429, 324] width 272 height 23
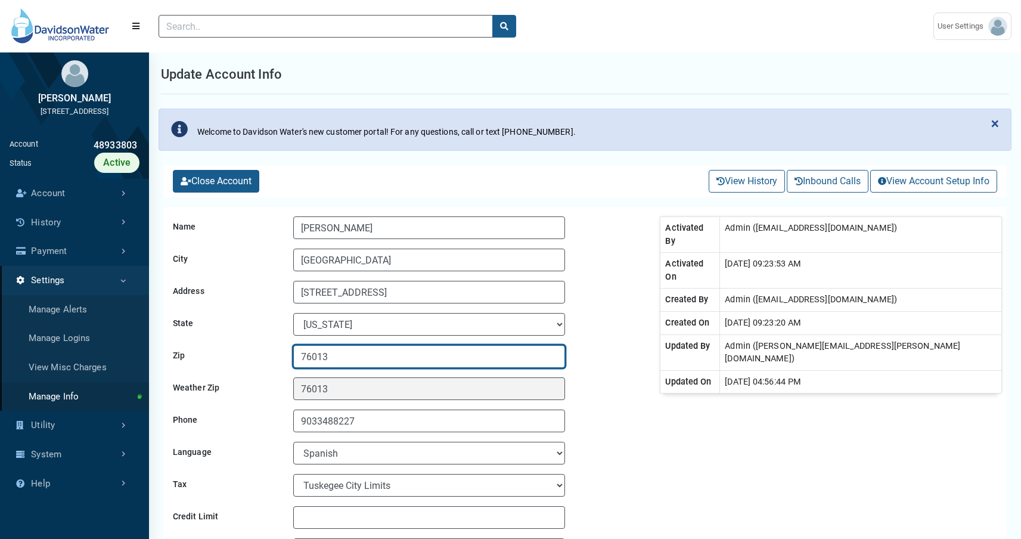
click at [376, 359] on input "76013" at bounding box center [429, 356] width 272 height 23
type input "27295"
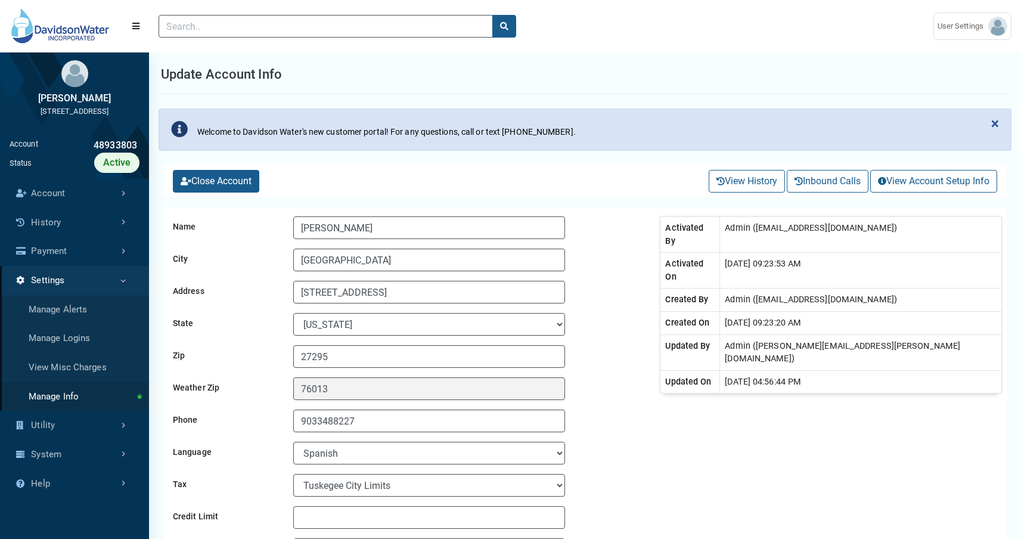
click at [649, 425] on div "Phone 9033488227" at bounding box center [409, 421] width 482 height 23
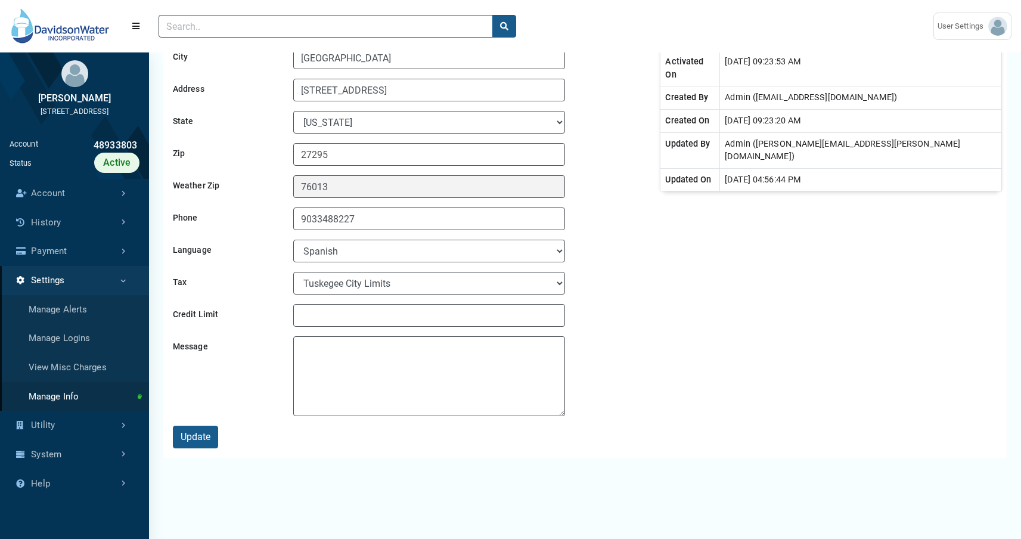
scroll to position [262, 0]
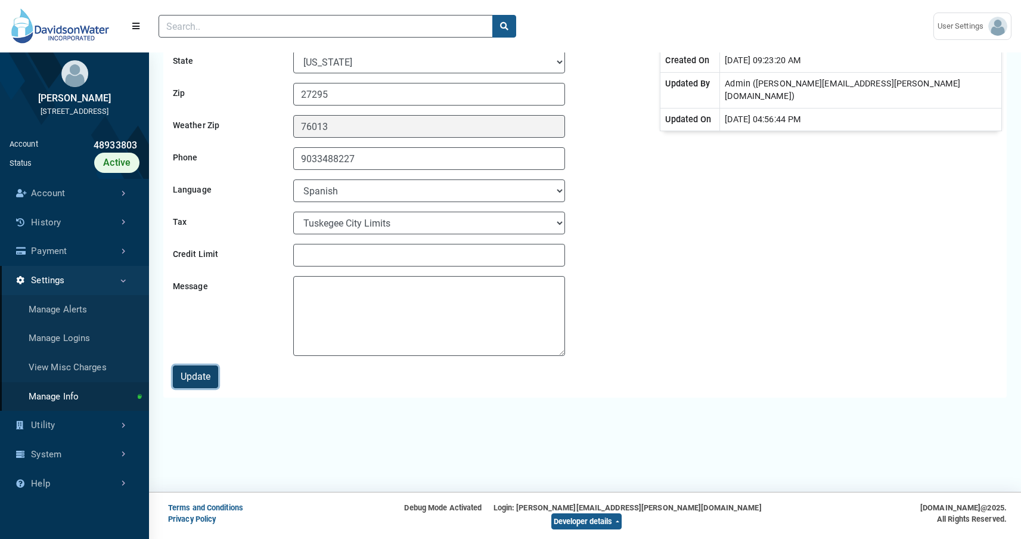
click at [210, 375] on button "Update" at bounding box center [195, 377] width 45 height 23
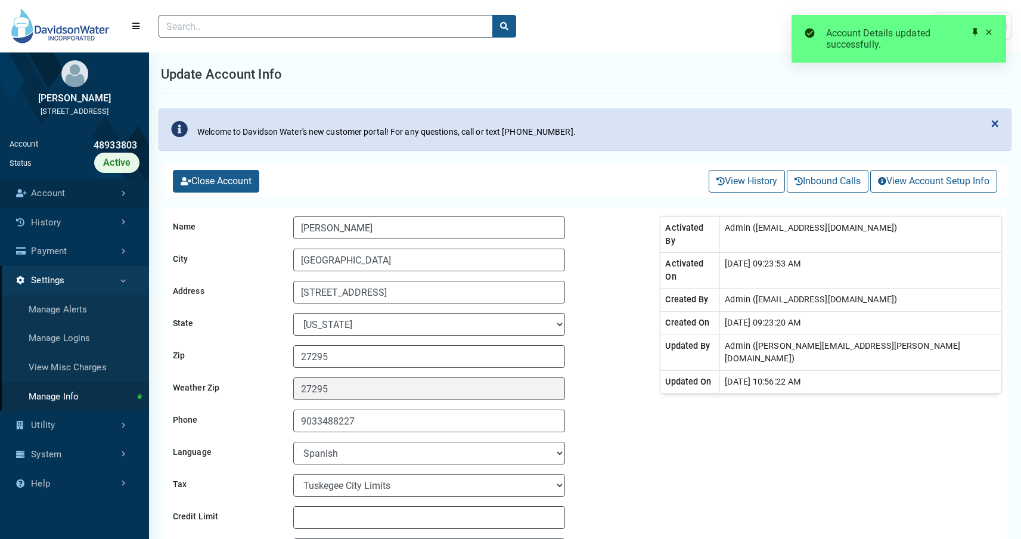
click at [129, 208] on link "Account" at bounding box center [74, 193] width 149 height 29
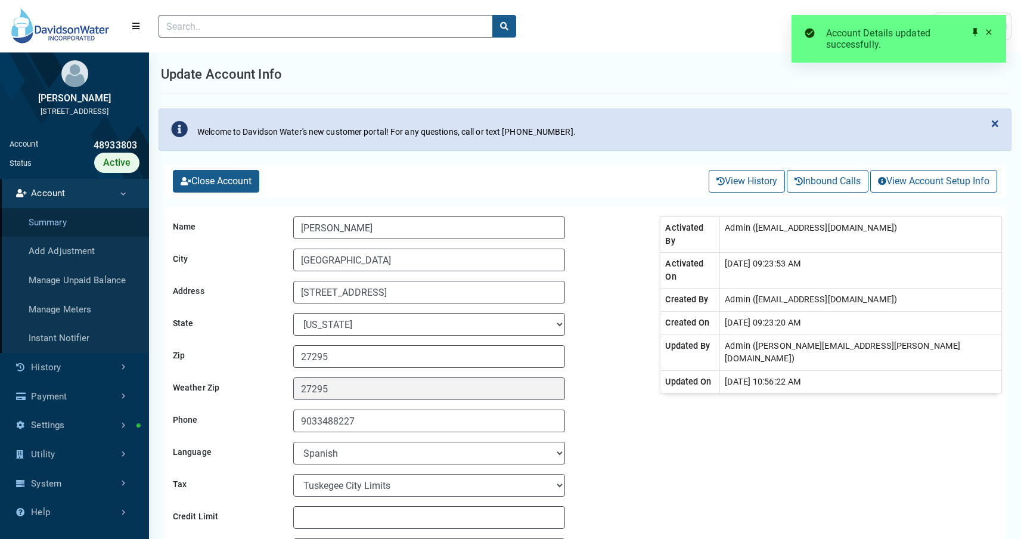
click at [106, 236] on link "Summary" at bounding box center [74, 222] width 149 height 29
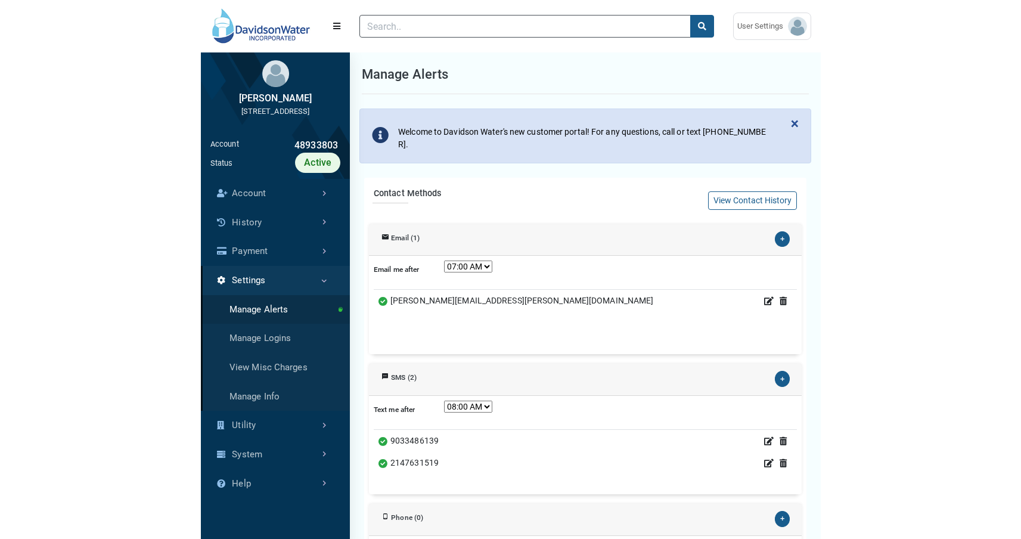
scroll to position [60, 262]
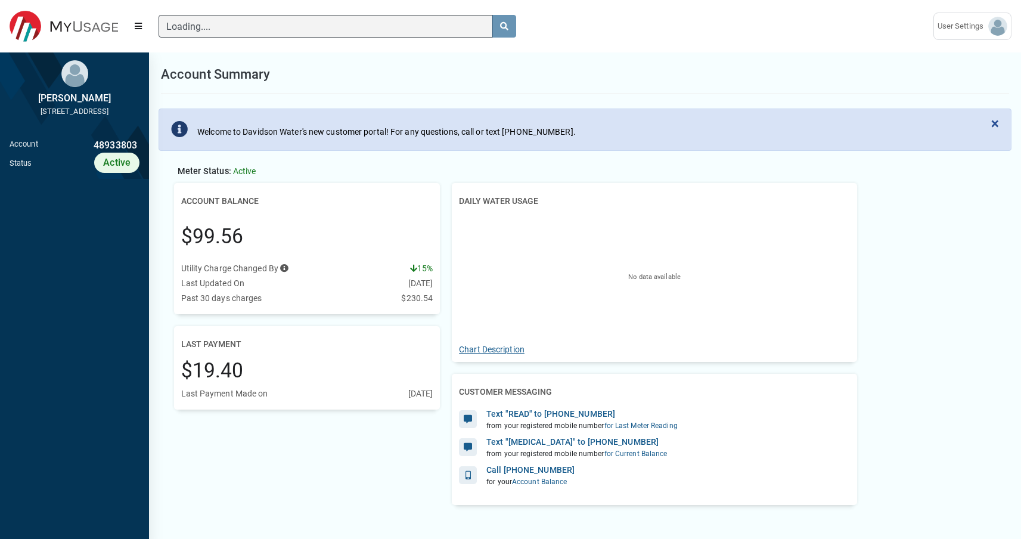
scroll to position [358, 149]
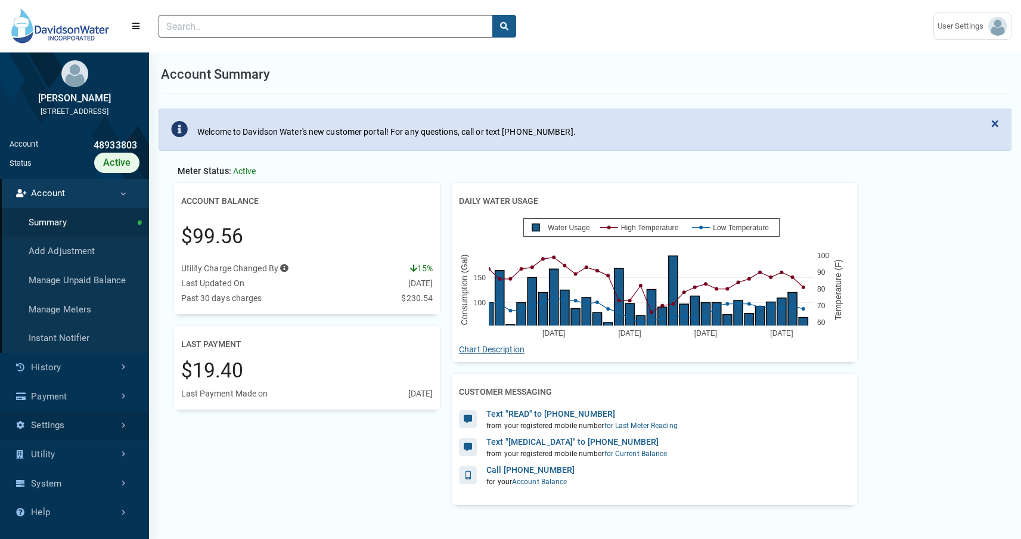
click at [85, 437] on link "Settings" at bounding box center [74, 425] width 149 height 29
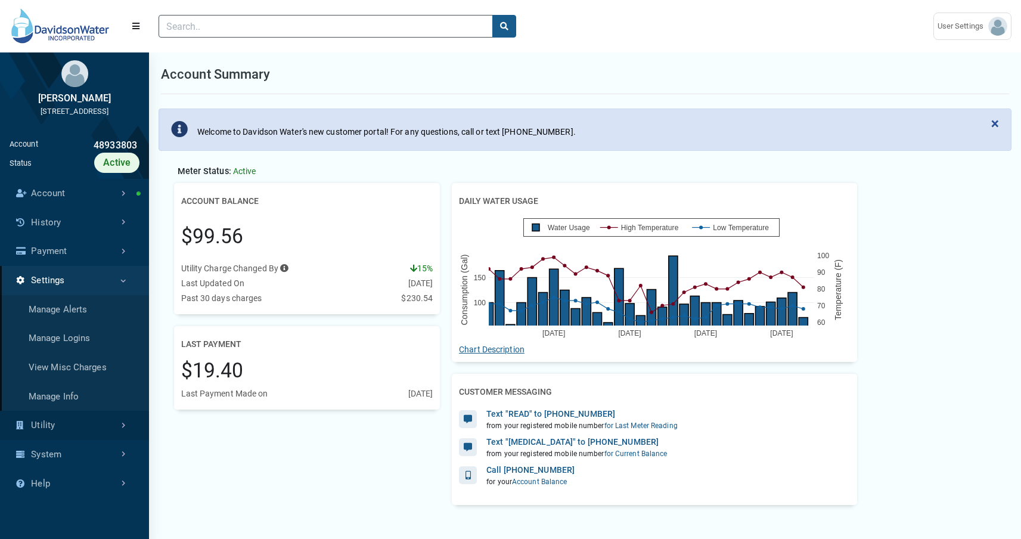
click at [83, 439] on link "Utility" at bounding box center [74, 425] width 149 height 29
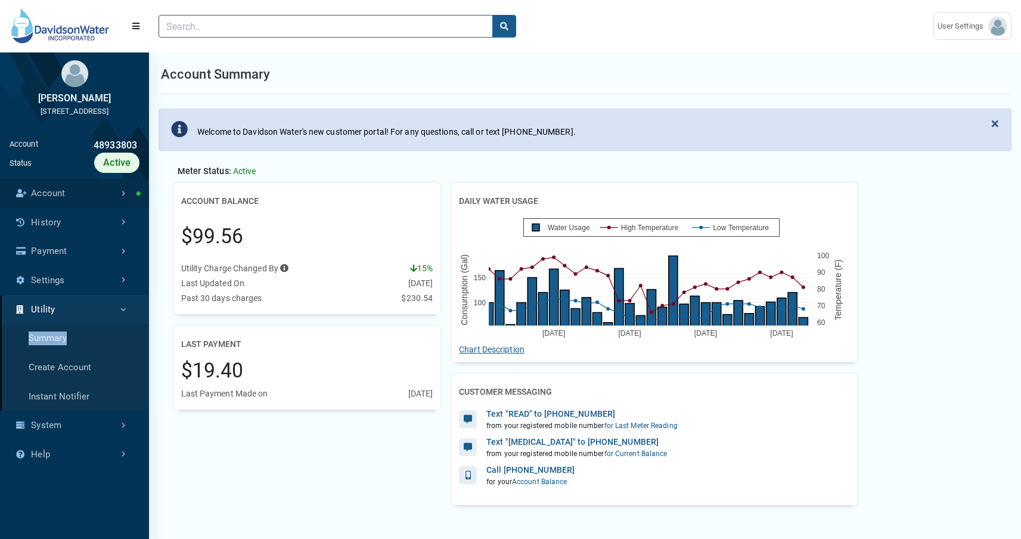
click at [123, 208] on link "Account" at bounding box center [74, 193] width 149 height 29
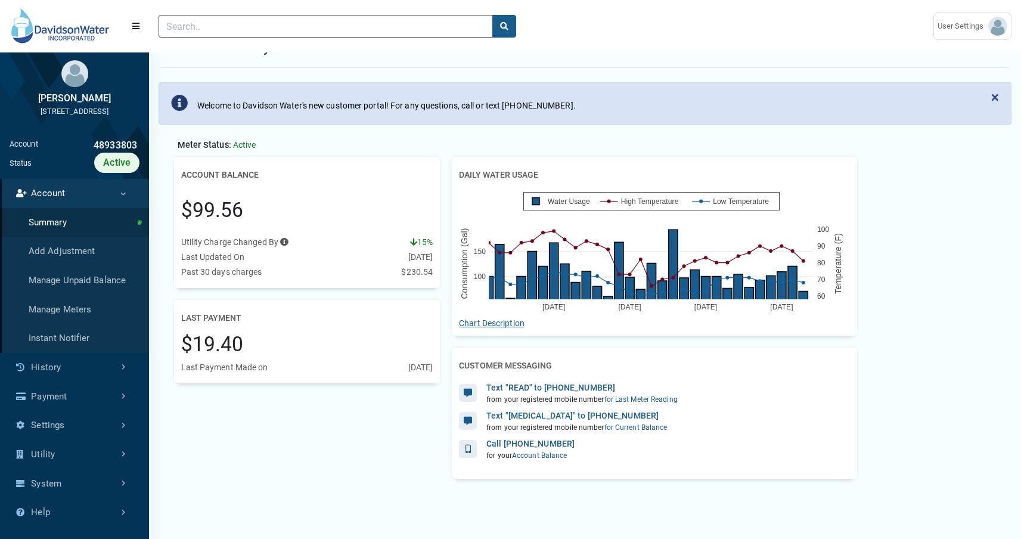
scroll to position [0, 0]
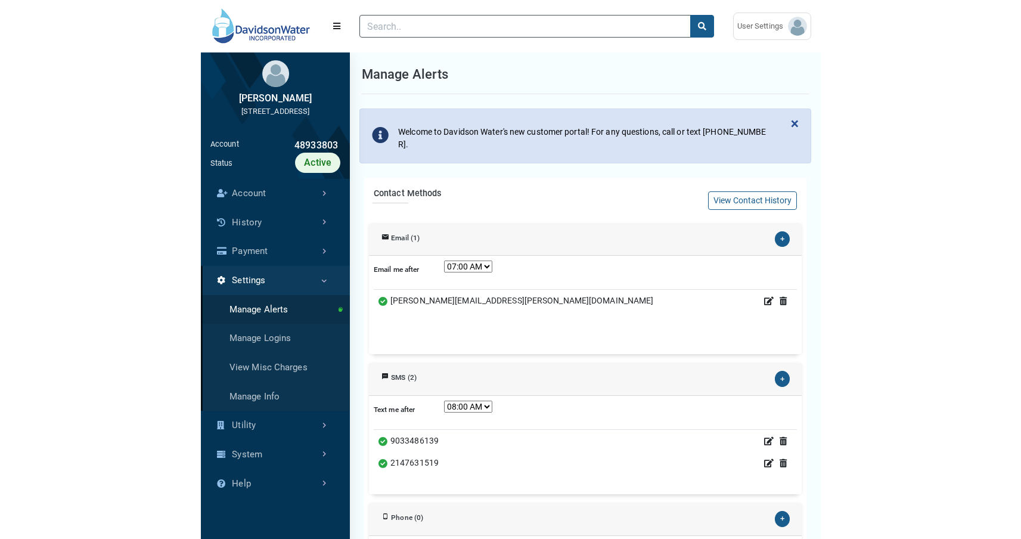
scroll to position [60, 262]
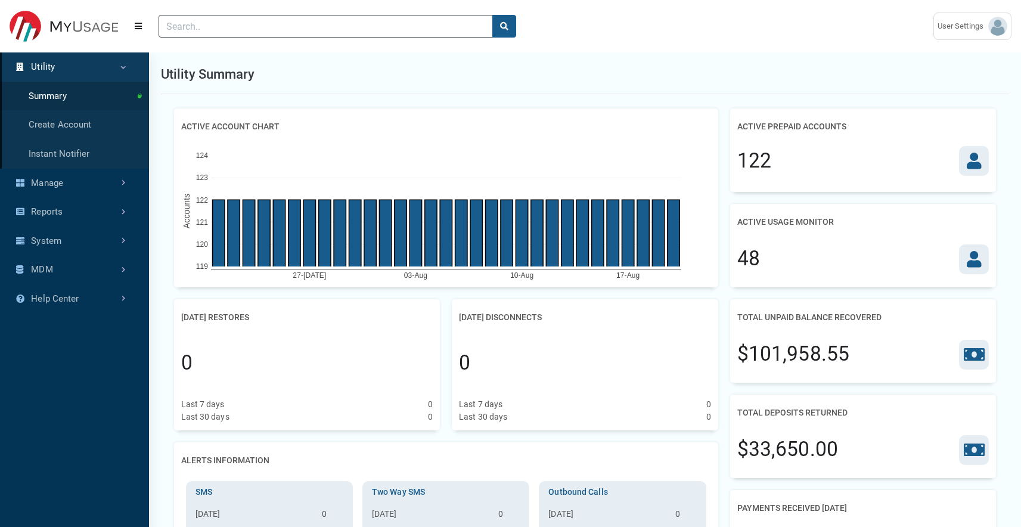
scroll to position [5, 1]
